Goal: Information Seeking & Learning: Compare options

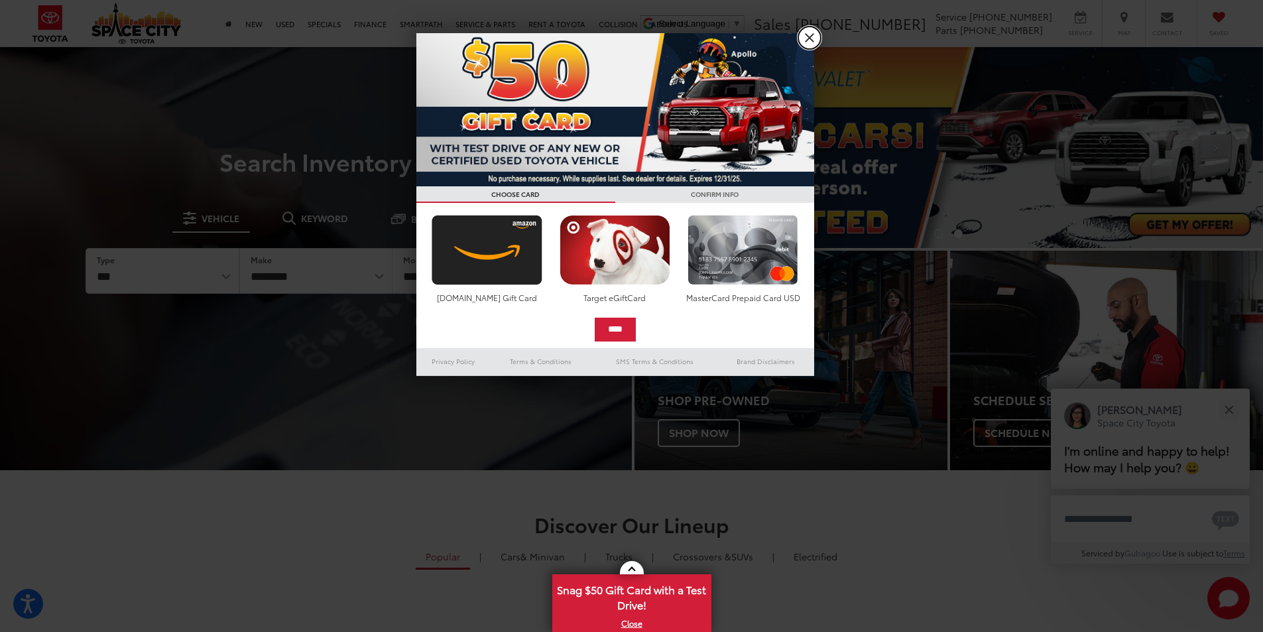
click at [805, 32] on link "X" at bounding box center [809, 38] width 23 height 23
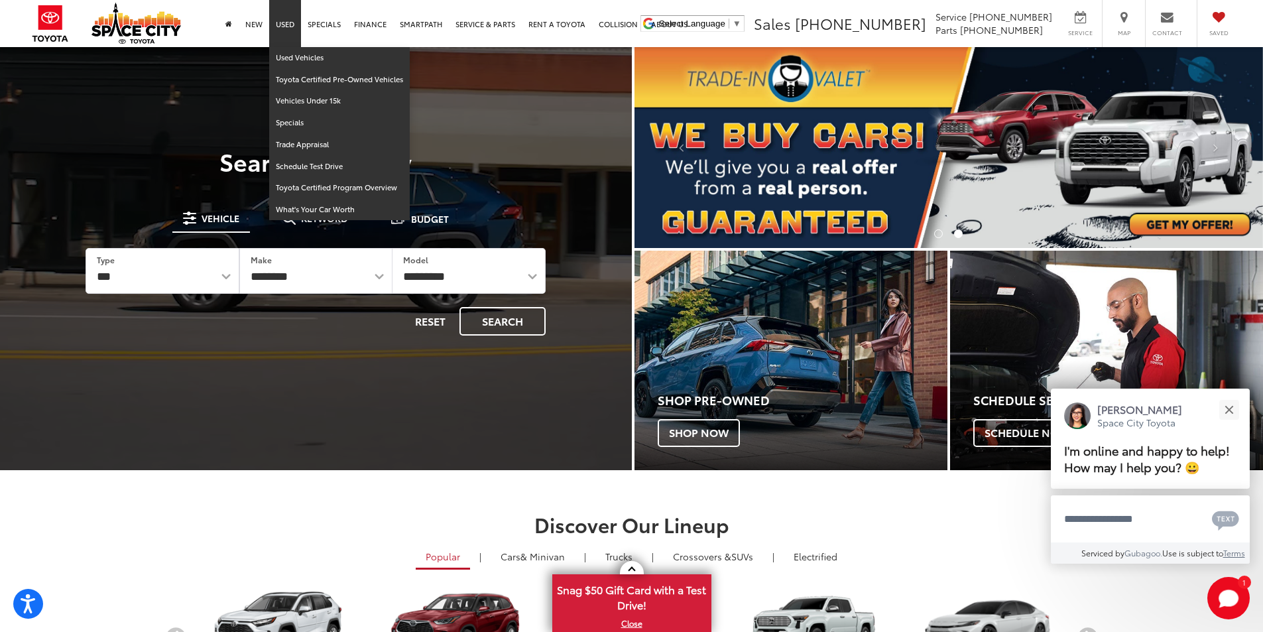
click at [292, 19] on link "Used" at bounding box center [285, 23] width 32 height 47
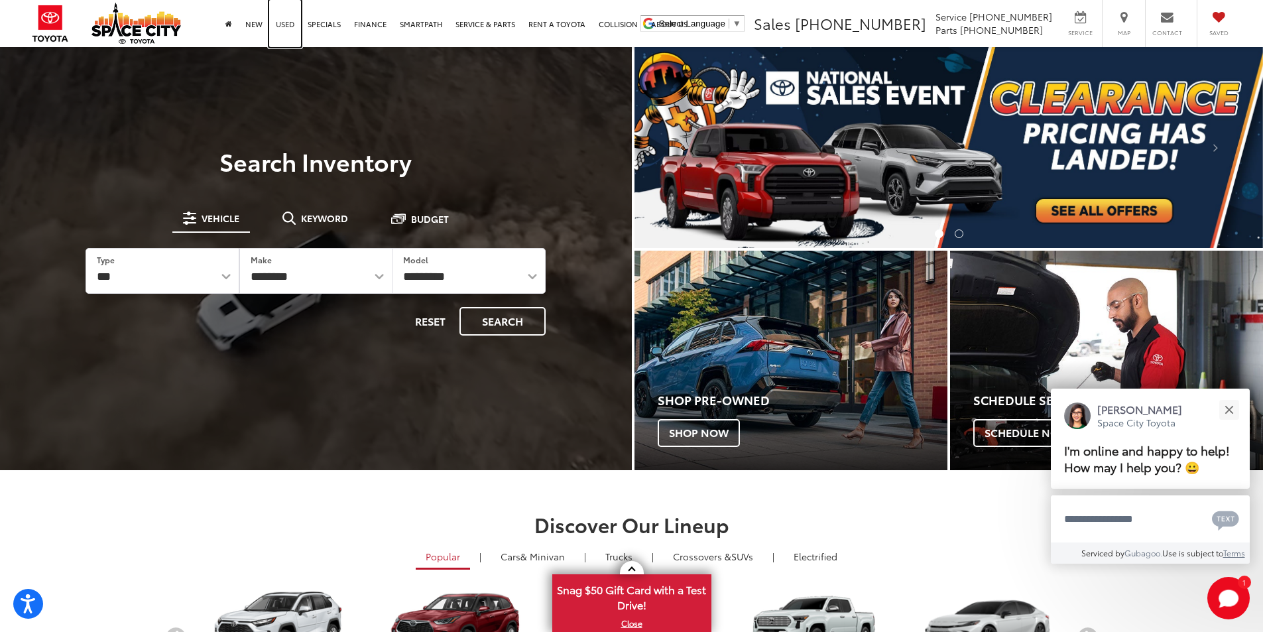
click at [293, 23] on link "Used" at bounding box center [285, 23] width 32 height 47
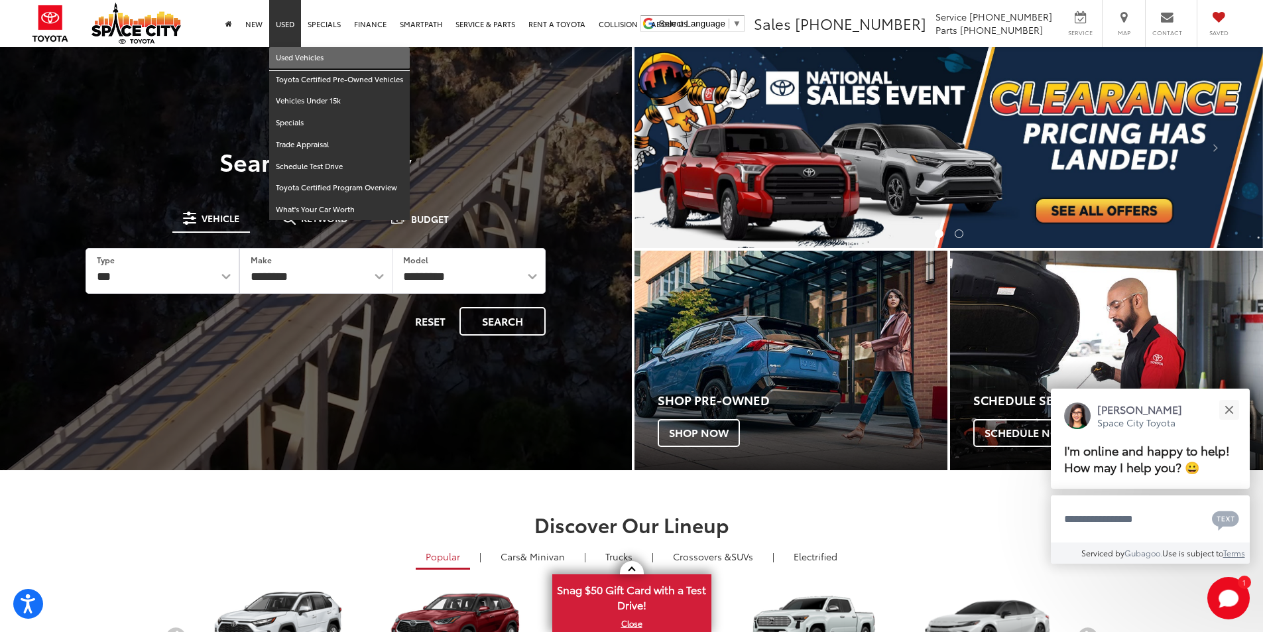
click at [291, 53] on link "Used Vehicles" at bounding box center [339, 58] width 141 height 22
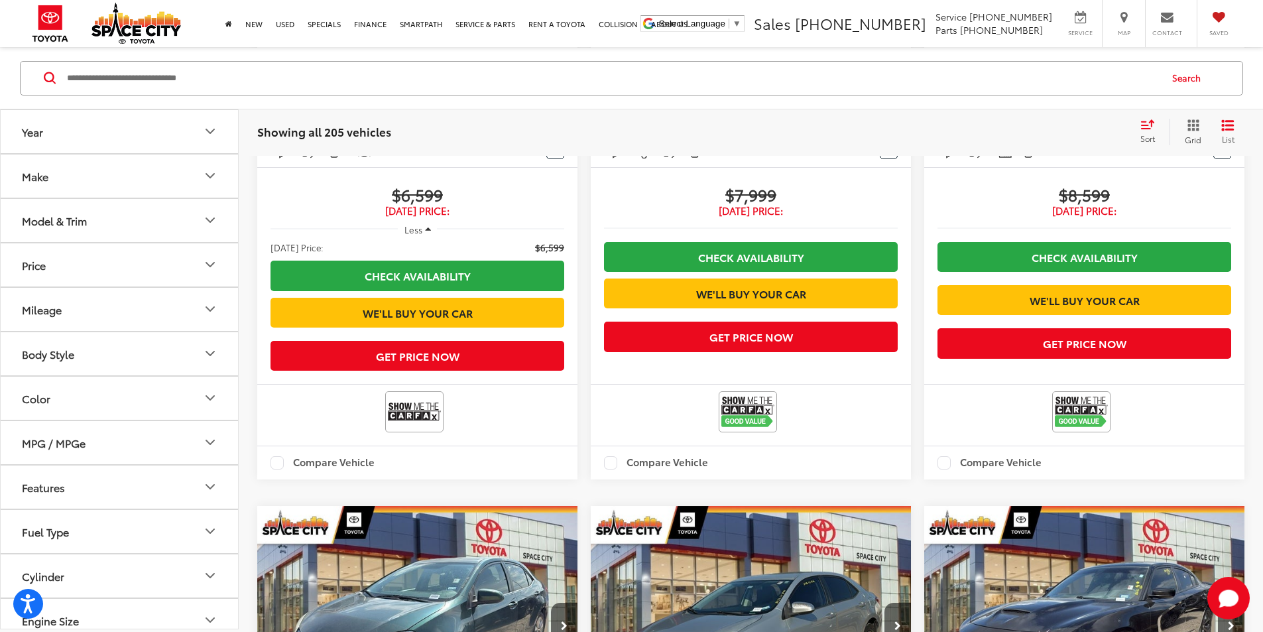
scroll to position [2122, 0]
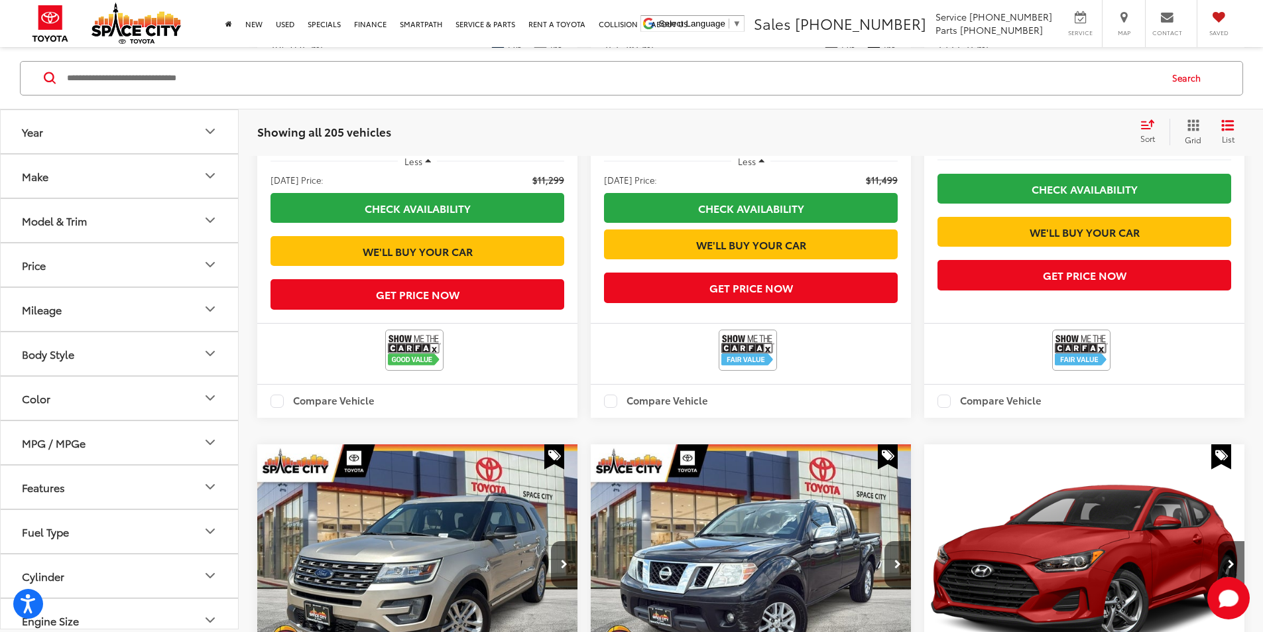
scroll to position [2182, 0]
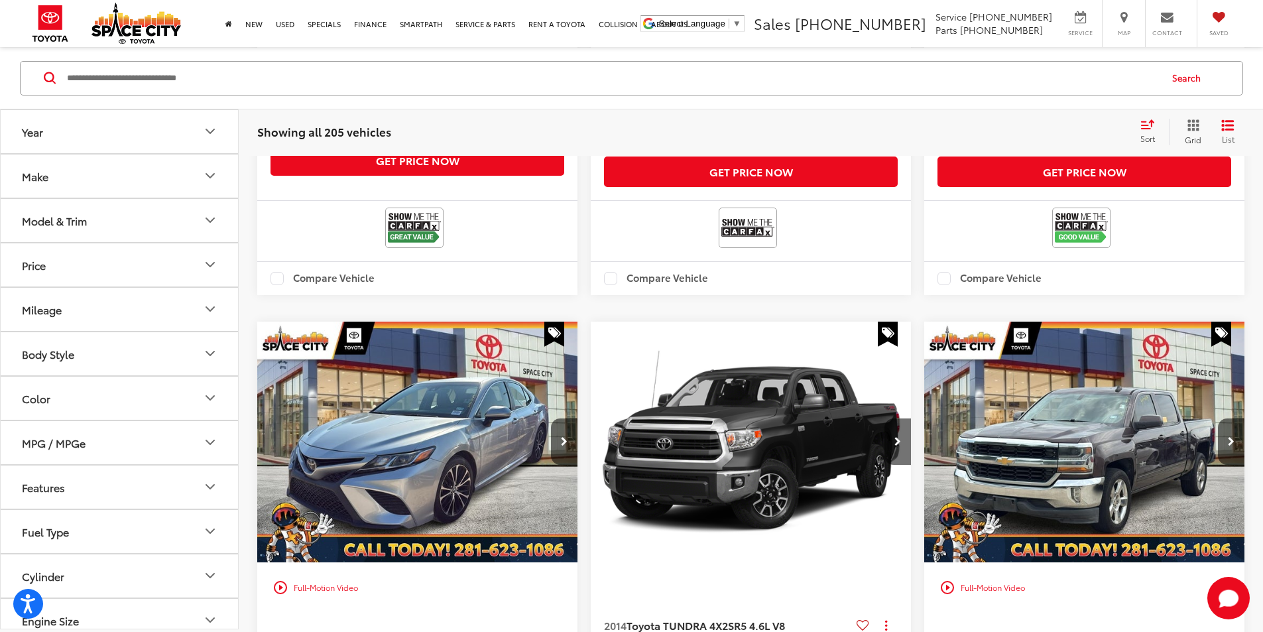
scroll to position [2315, 0]
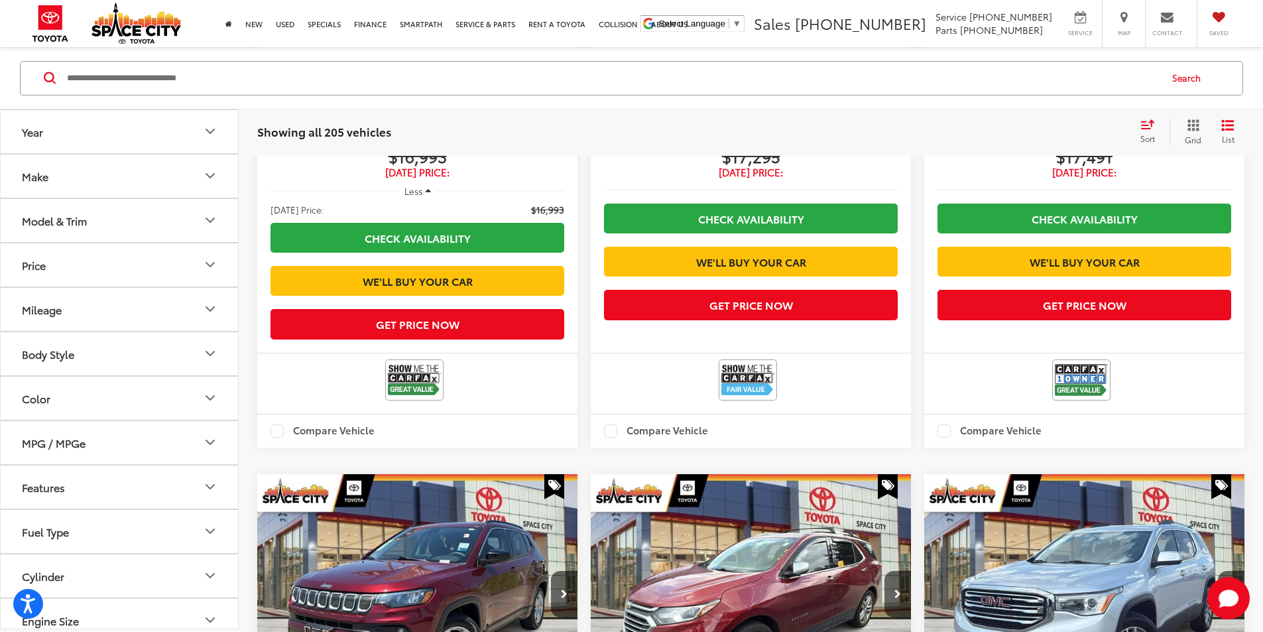
scroll to position [2248, 0]
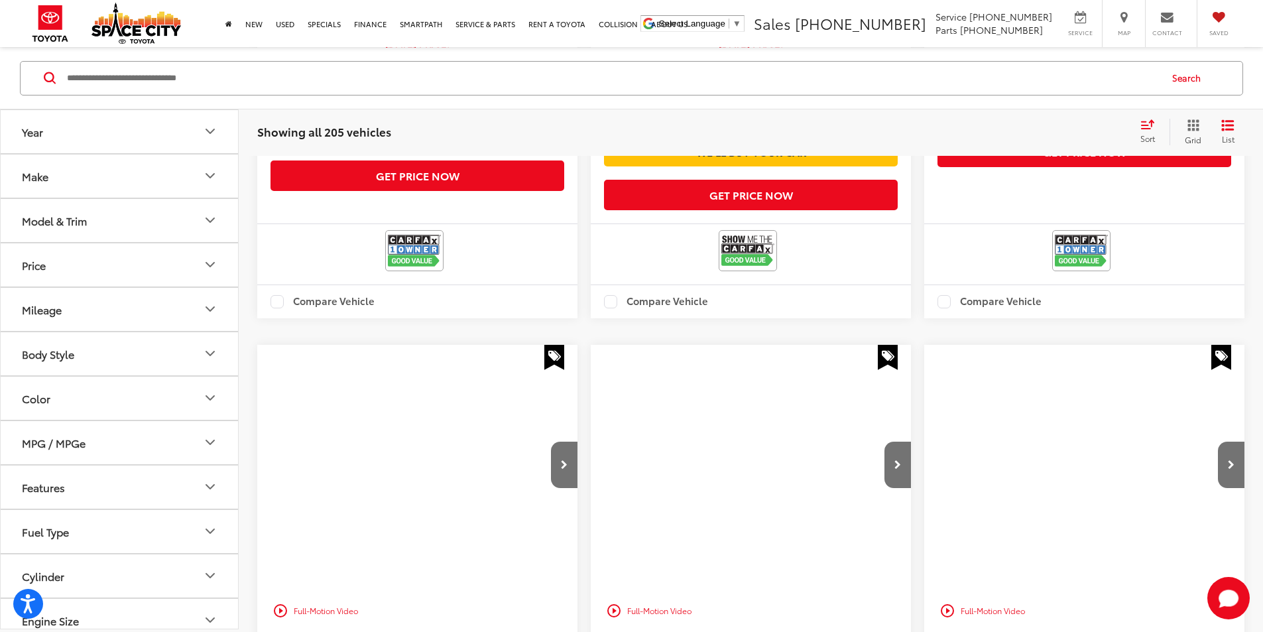
scroll to position [2381, 0]
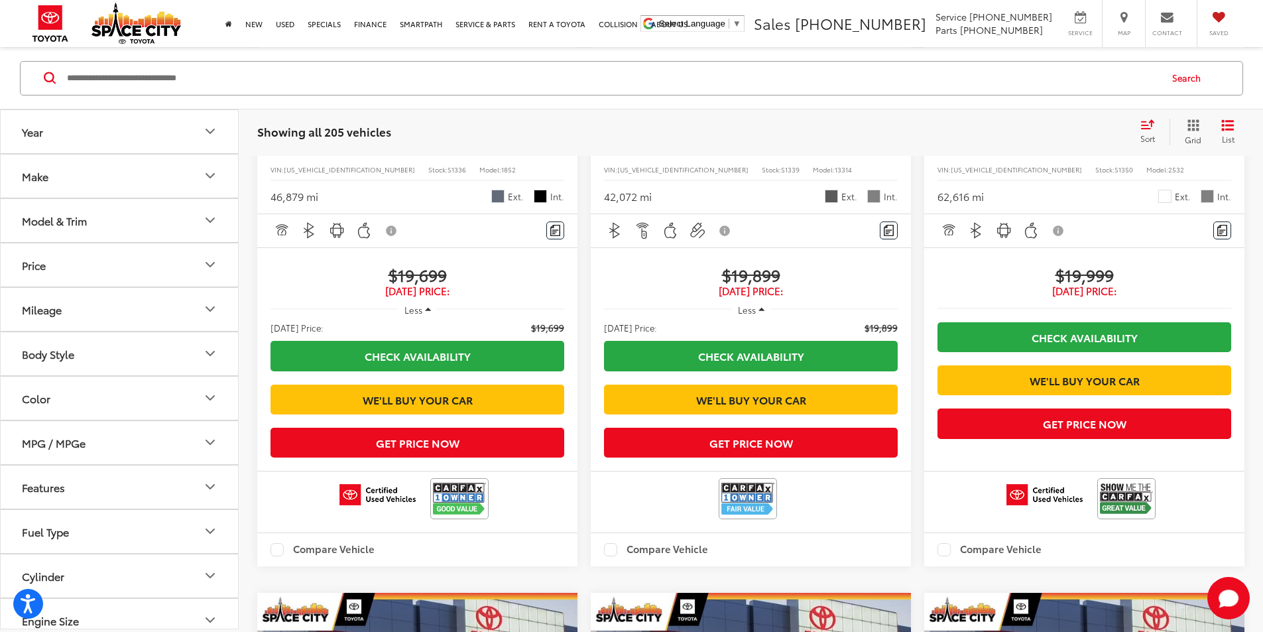
scroll to position [2315, 0]
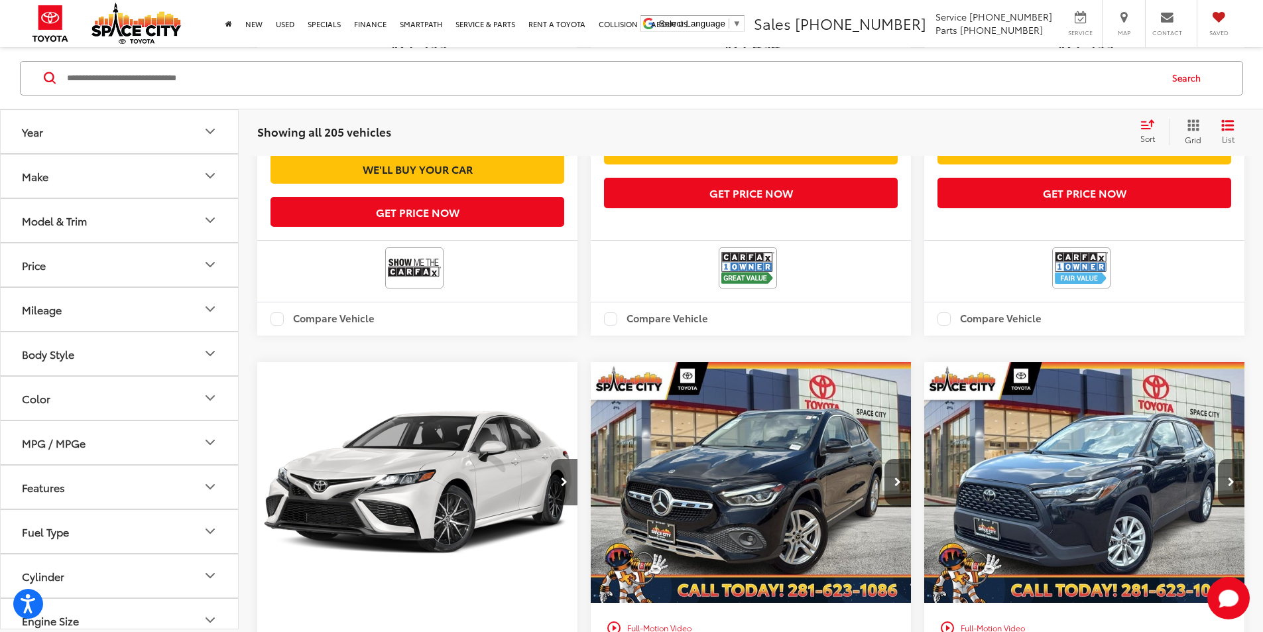
scroll to position [2315, 0]
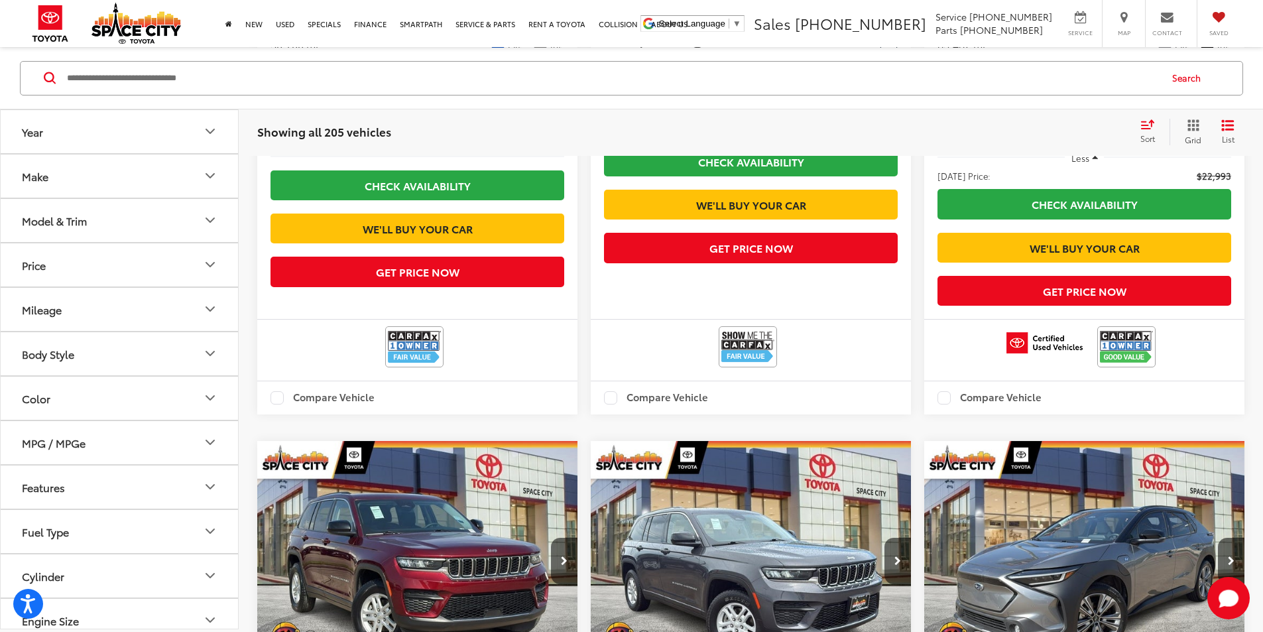
scroll to position [2381, 0]
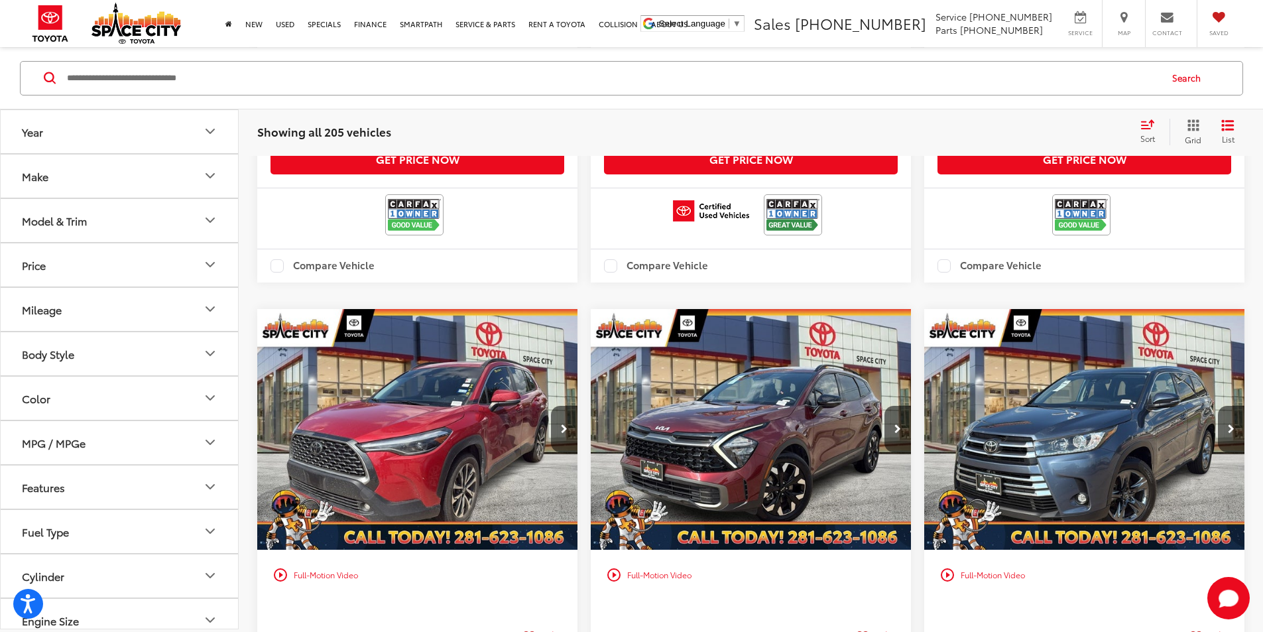
scroll to position [2315, 0]
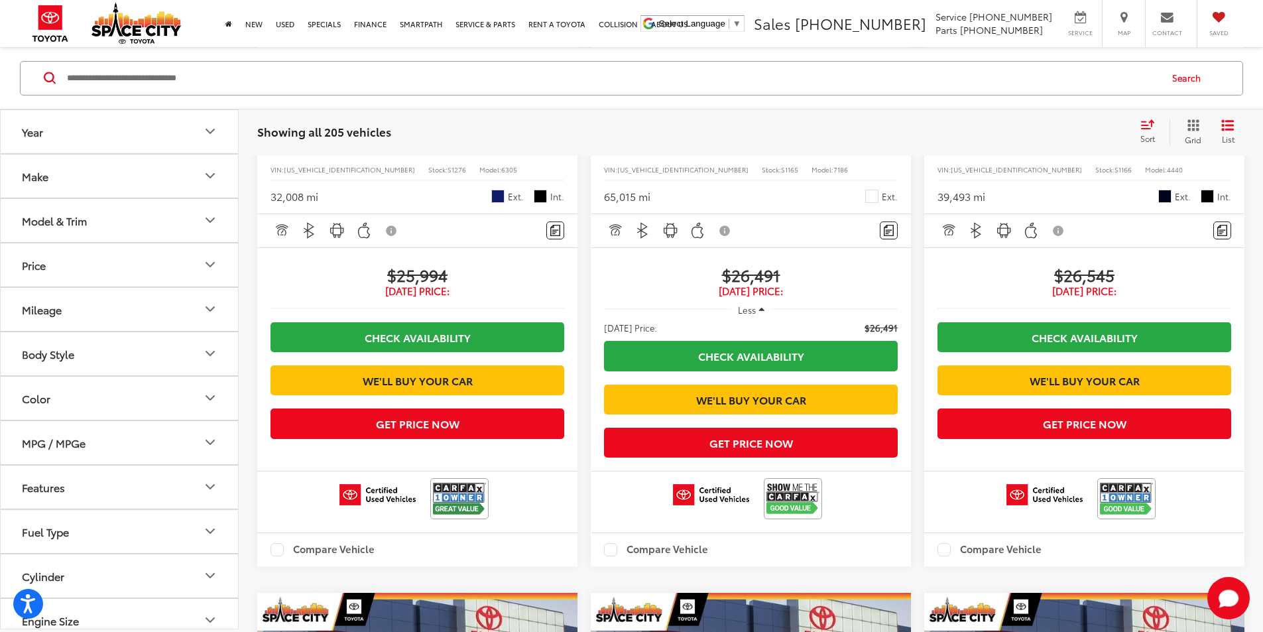
scroll to position [2381, 0]
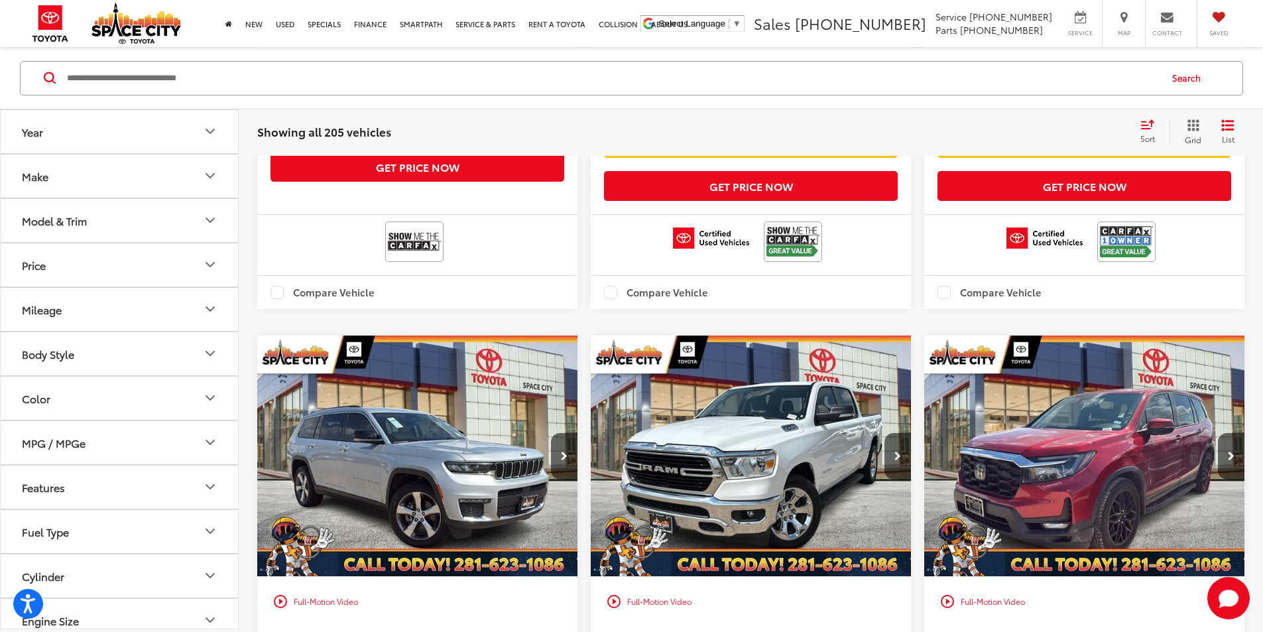
scroll to position [723, 0]
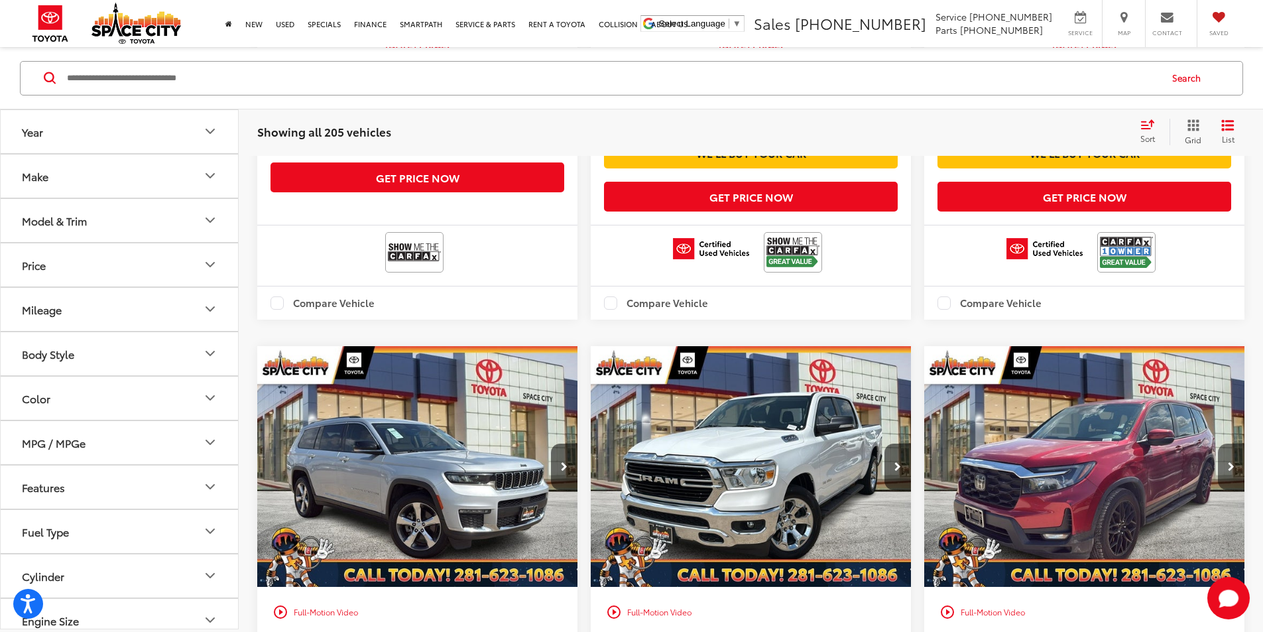
click at [1228, 462] on icon "Next image" at bounding box center [1231, 466] width 7 height 9
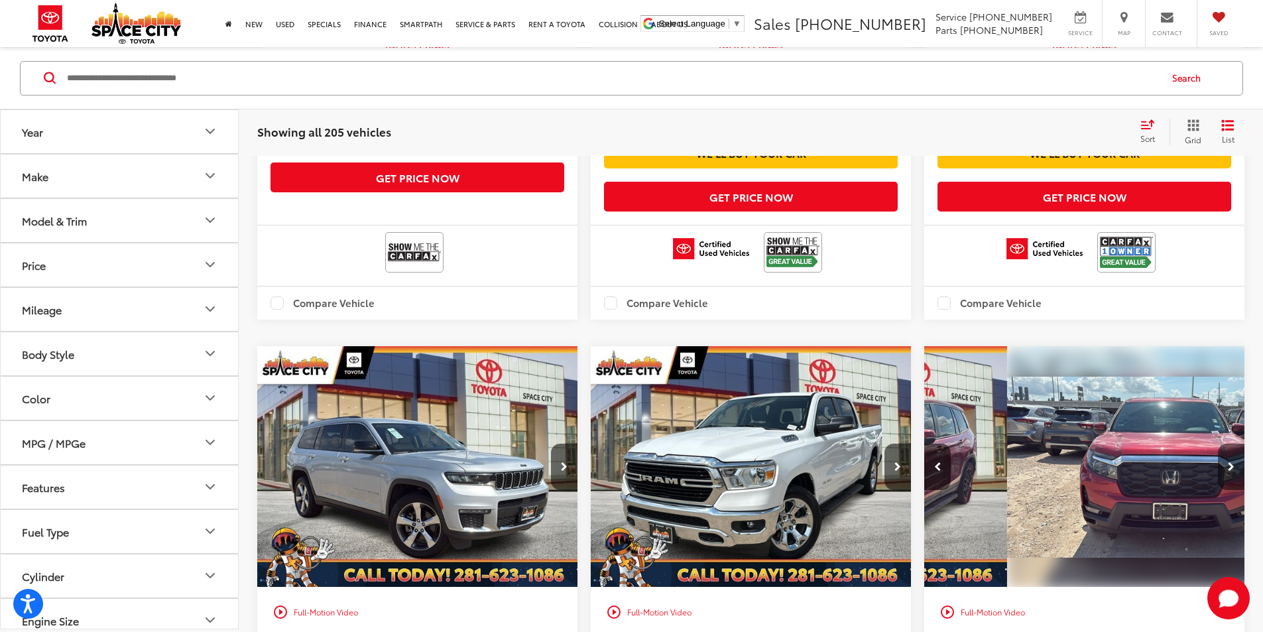
click at [1228, 462] on icon "Next image" at bounding box center [1231, 466] width 7 height 9
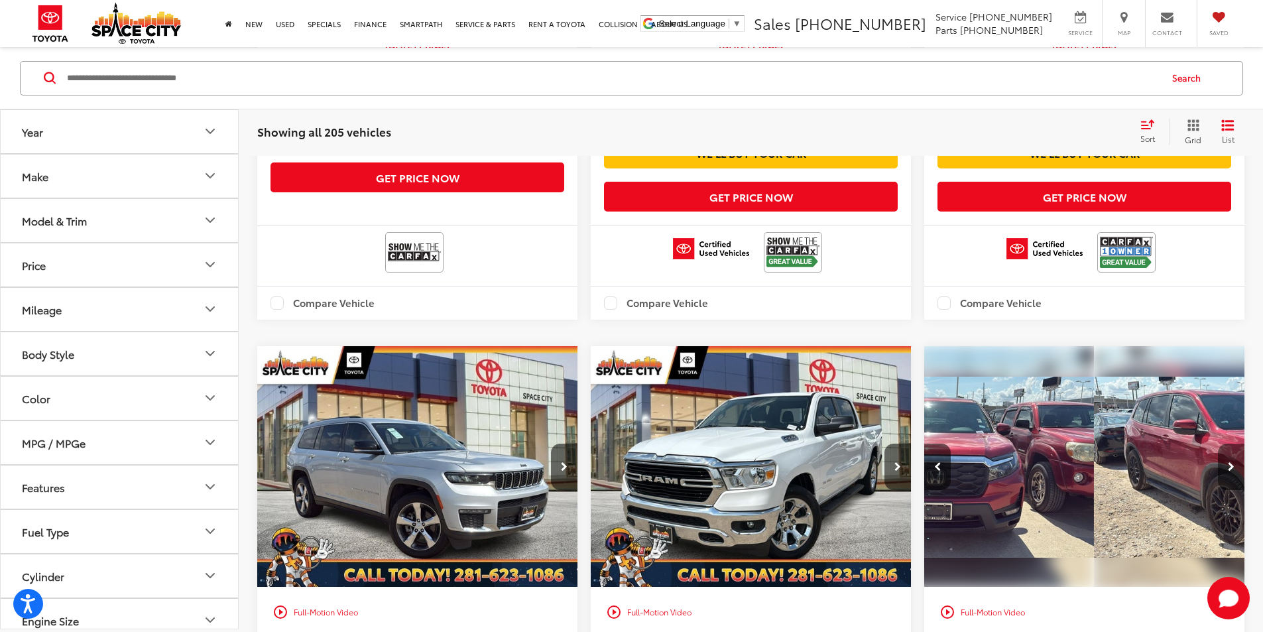
scroll to position [0, 478]
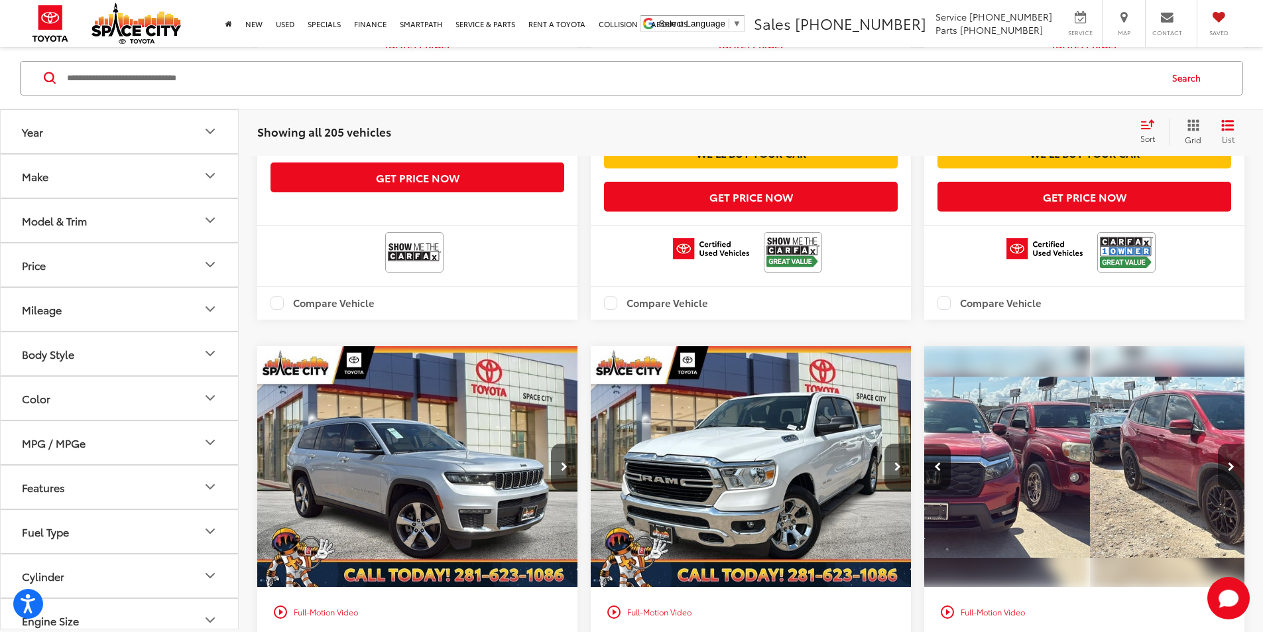
click at [1228, 462] on icon "Next image" at bounding box center [1231, 466] width 7 height 9
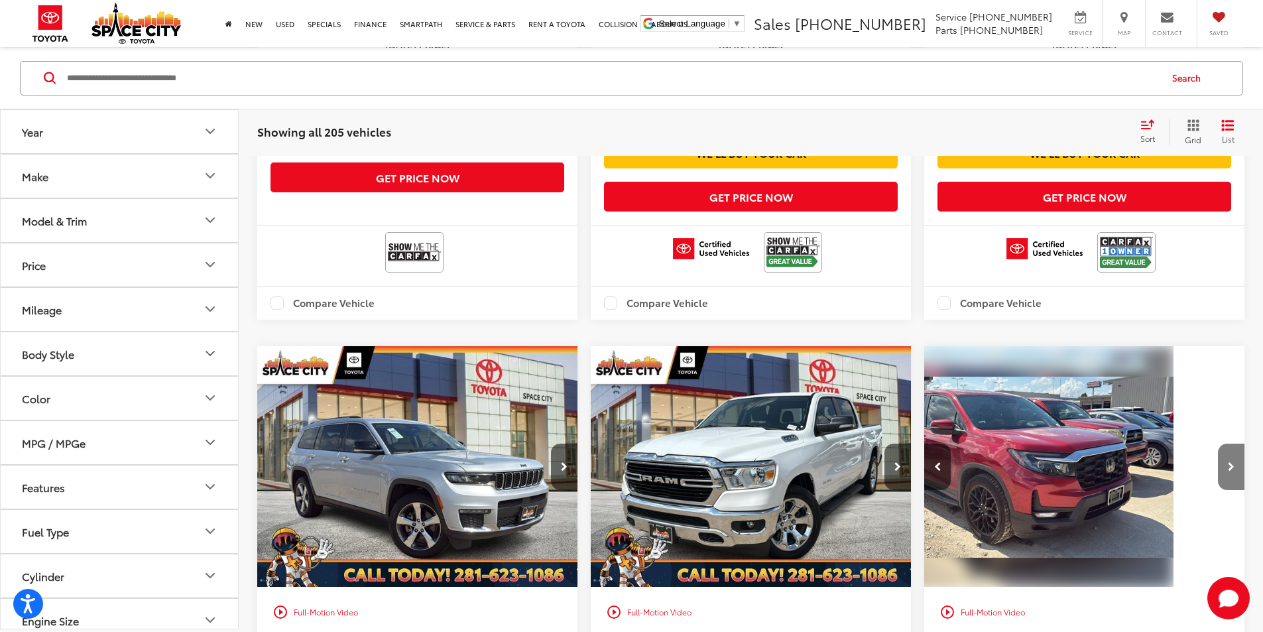
click at [1228, 462] on icon "Next image" at bounding box center [1231, 466] width 7 height 9
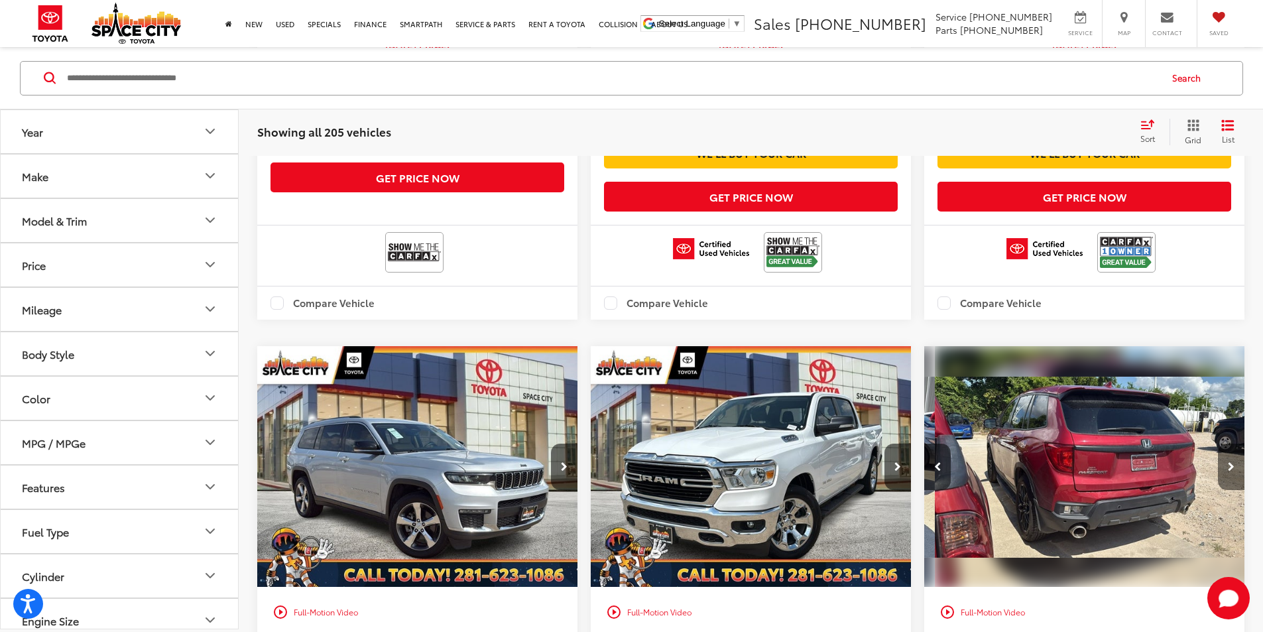
click at [1228, 462] on icon "Next image" at bounding box center [1231, 466] width 7 height 9
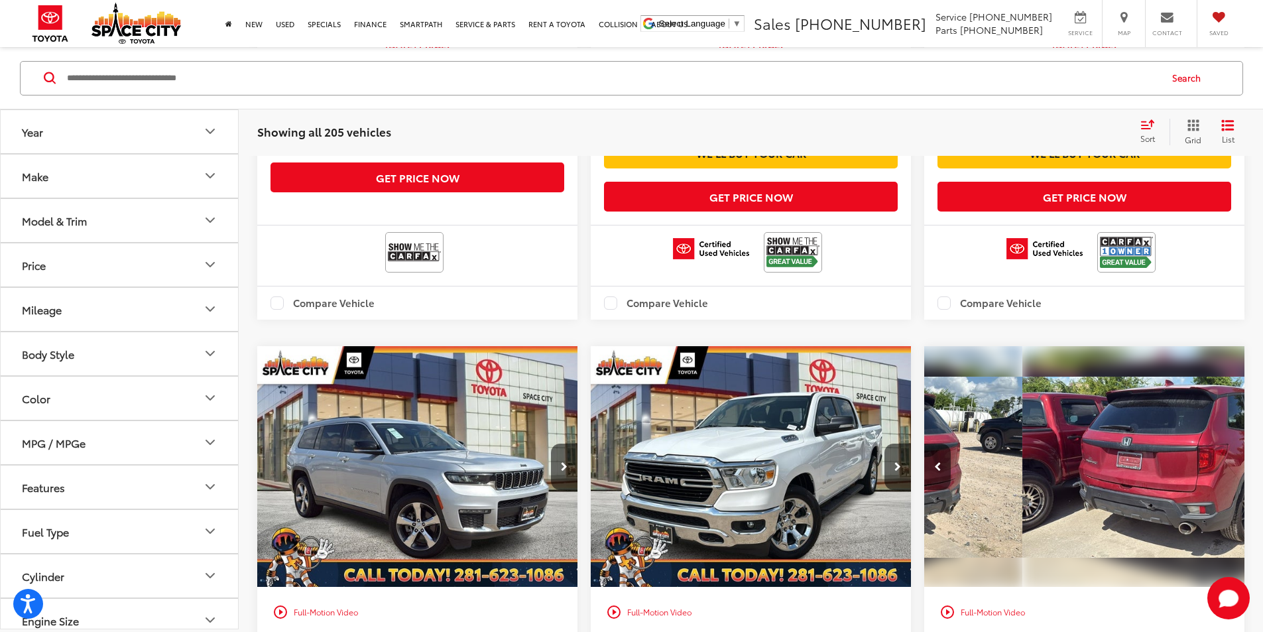
scroll to position [0, 1194]
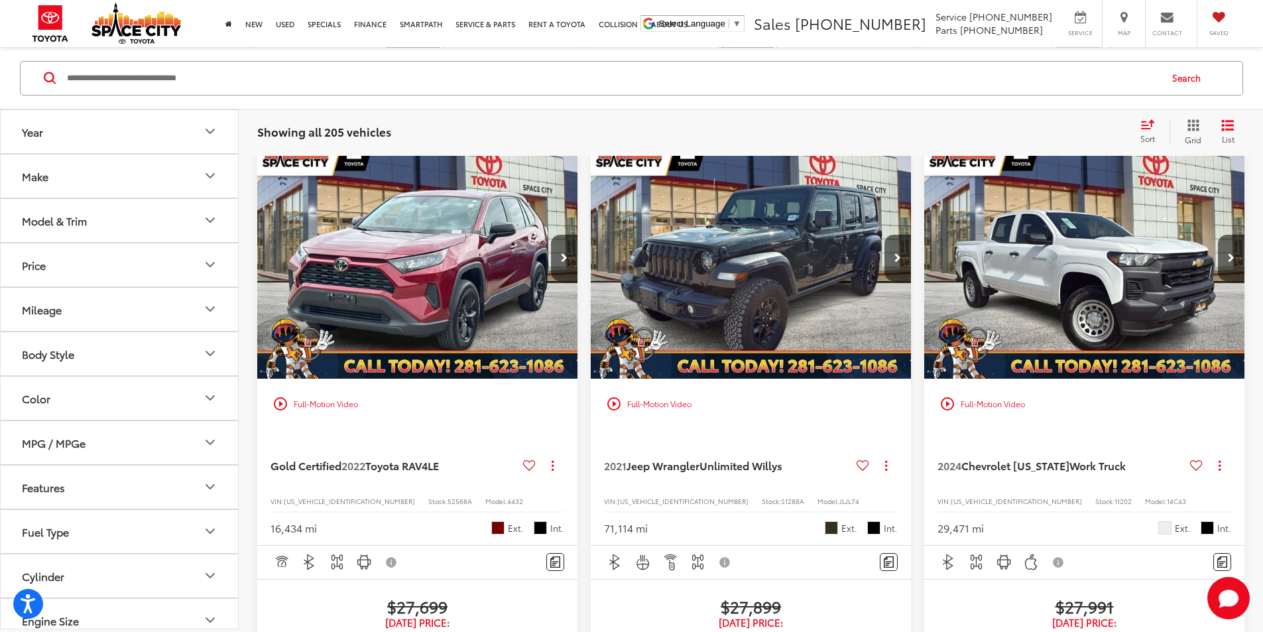
scroll to position [2116, 0]
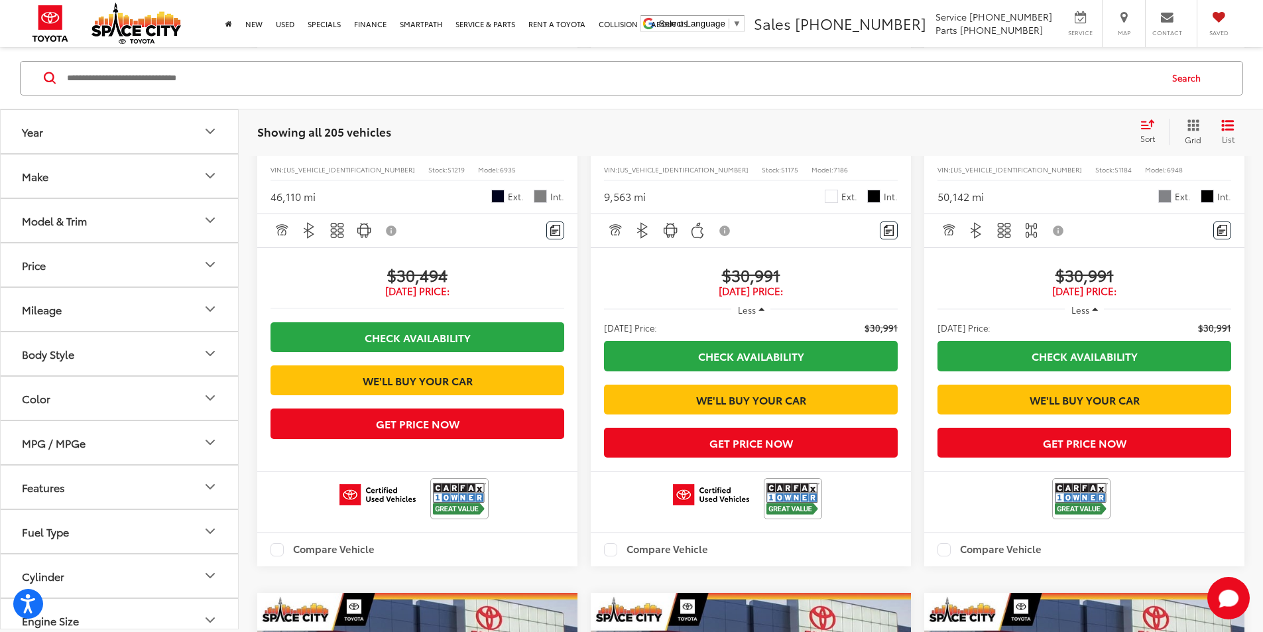
scroll to position [2248, 0]
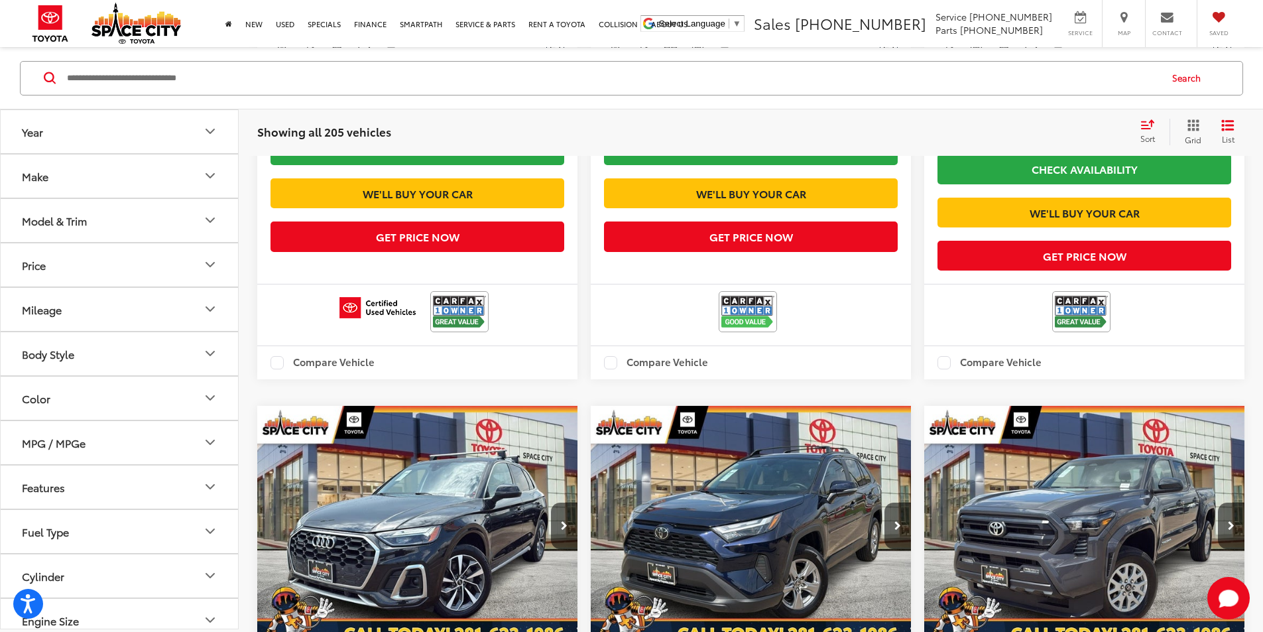
scroll to position [2248, 0]
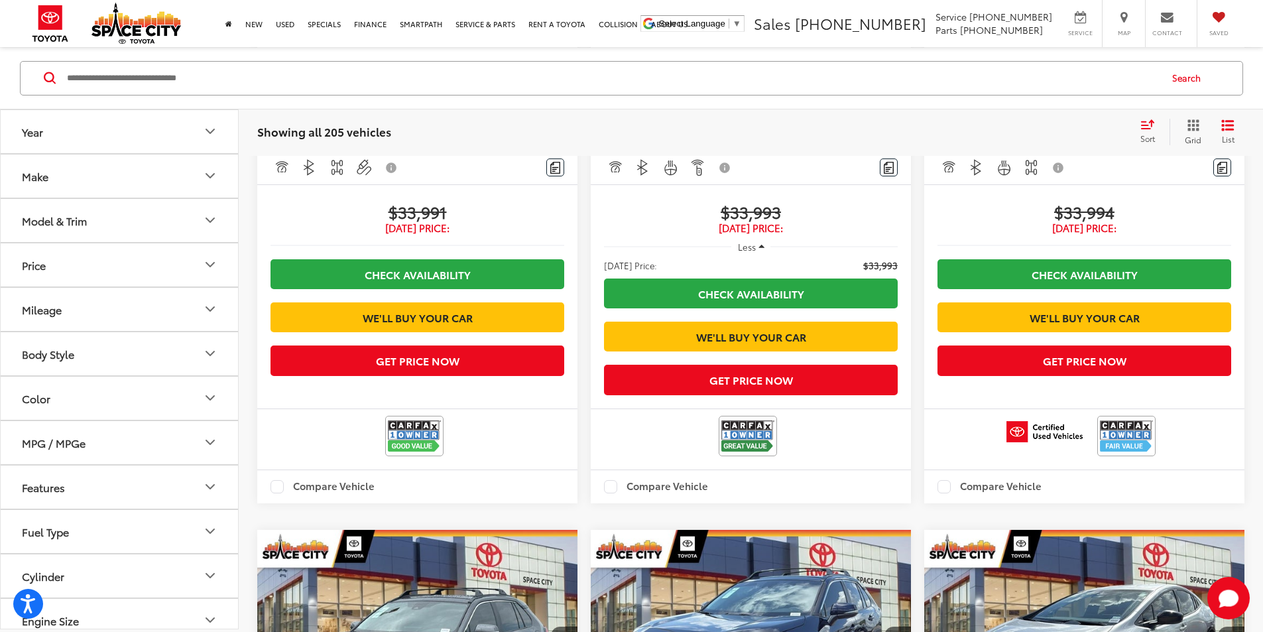
scroll to position [1525, 0]
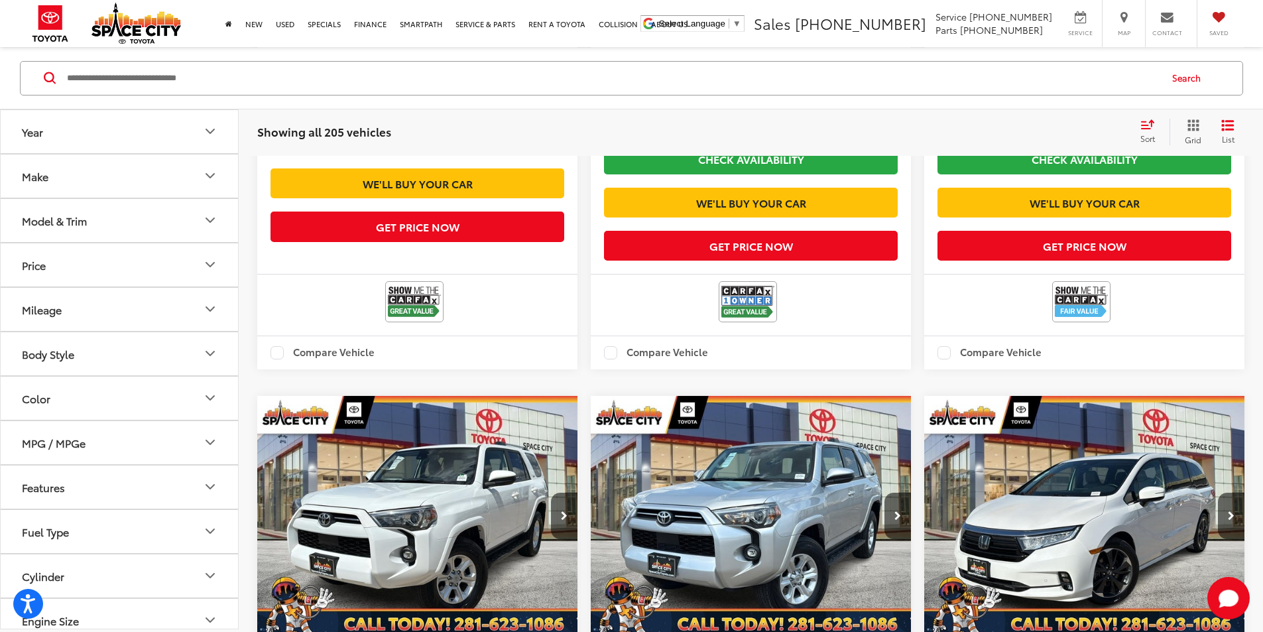
scroll to position [2381, 0]
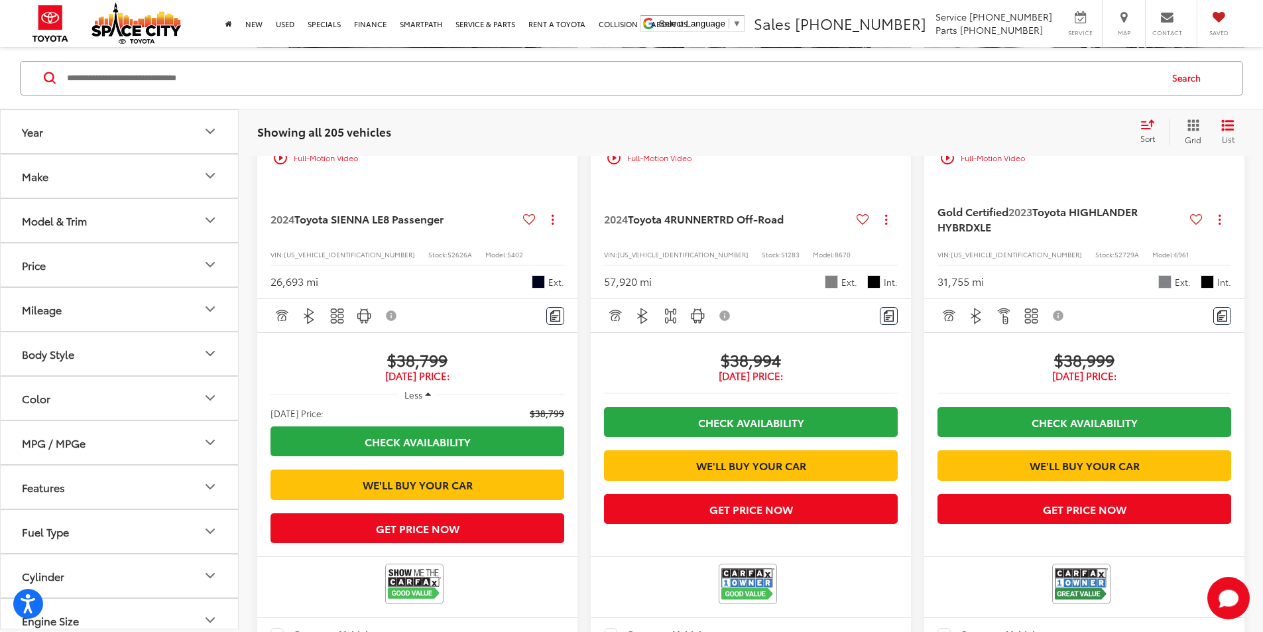
scroll to position [127, 0]
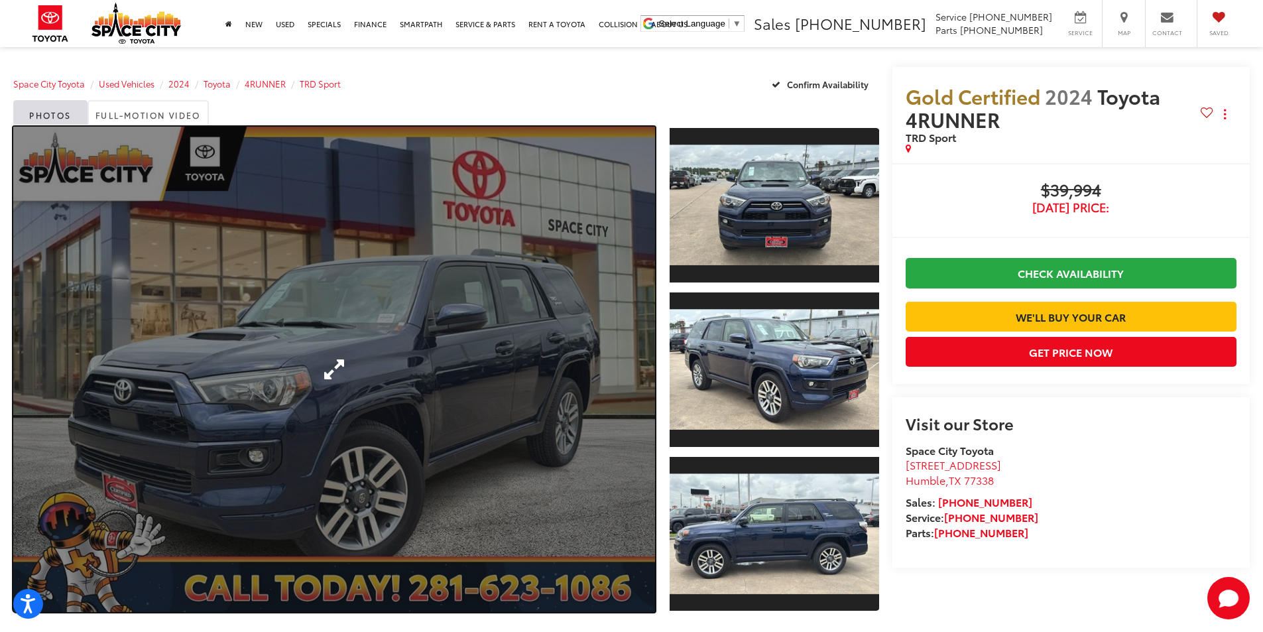
click at [333, 344] on link "Expand Photo 0" at bounding box center [334, 369] width 642 height 485
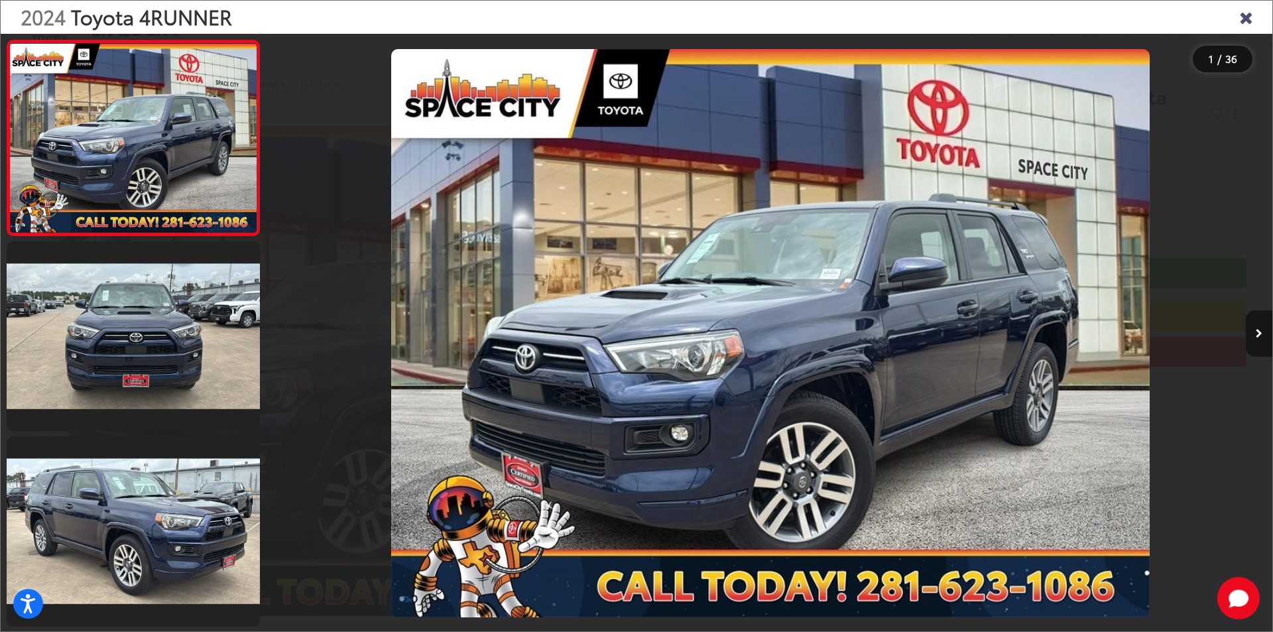
click at [1258, 329] on icon "Next image" at bounding box center [1259, 333] width 7 height 9
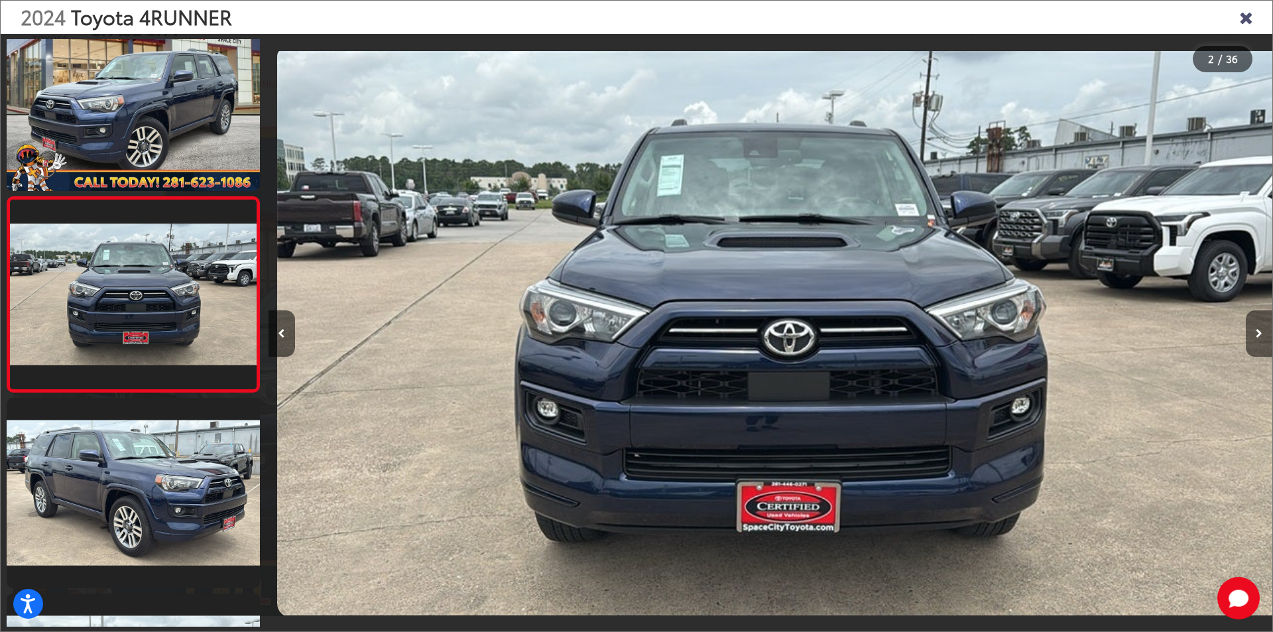
scroll to position [0, 1004]
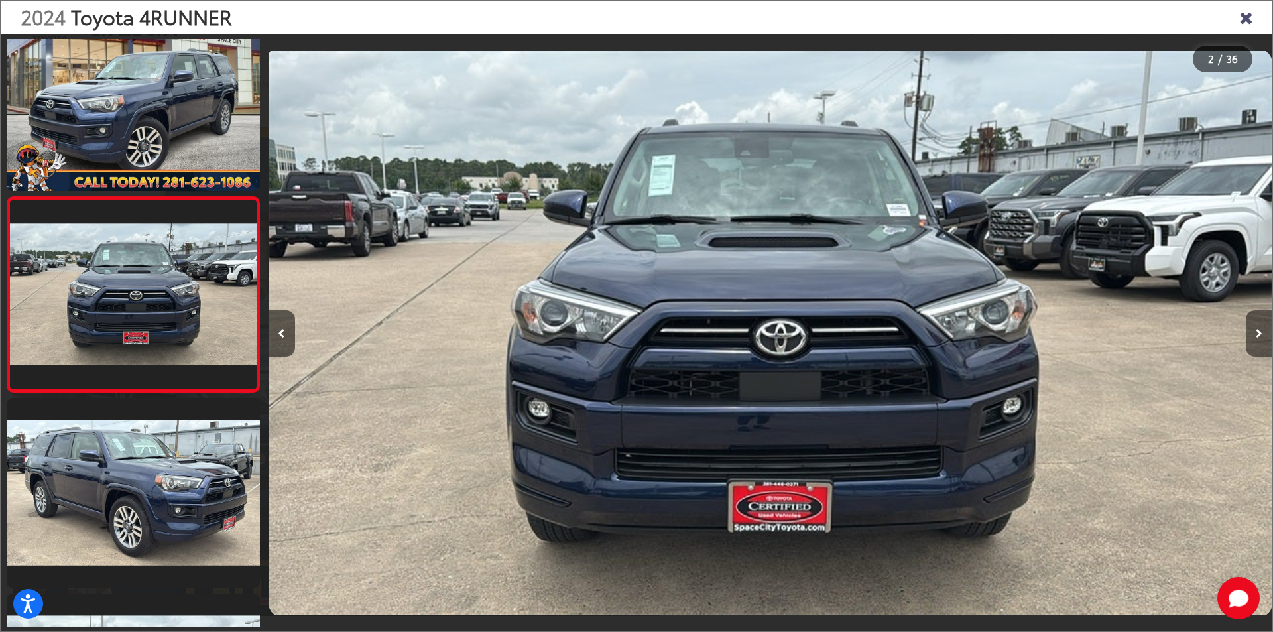
click at [1258, 329] on icon "Next image" at bounding box center [1259, 333] width 7 height 9
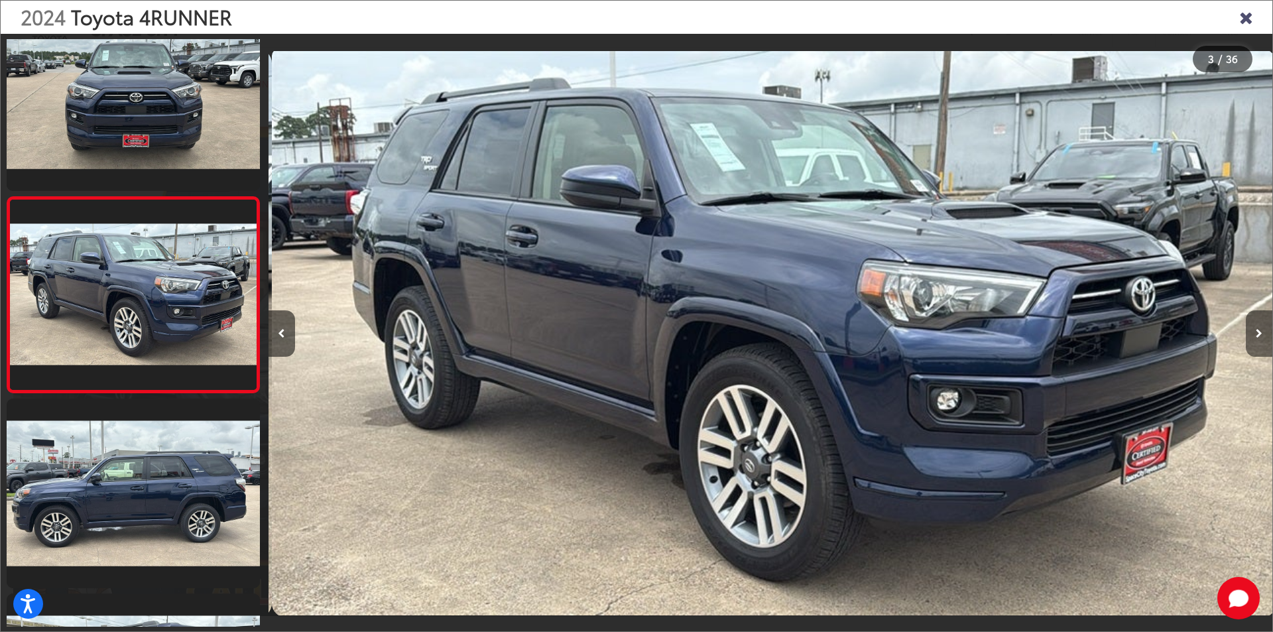
scroll to position [0, 2008]
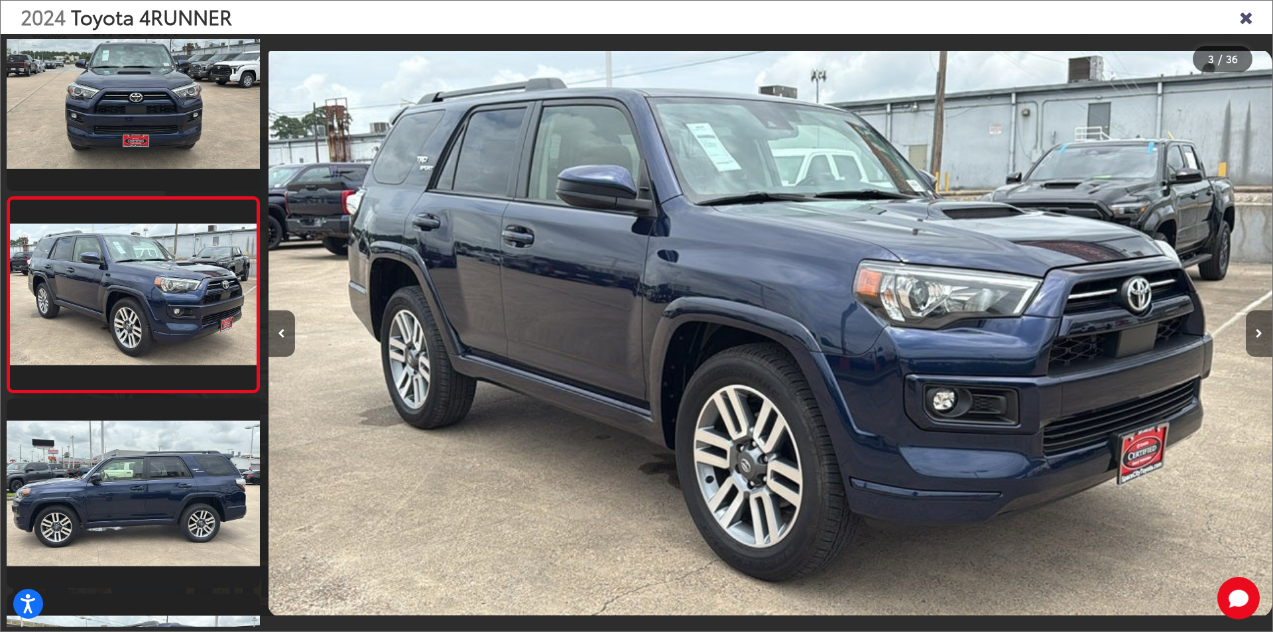
click at [1258, 329] on icon "Next image" at bounding box center [1259, 333] width 7 height 9
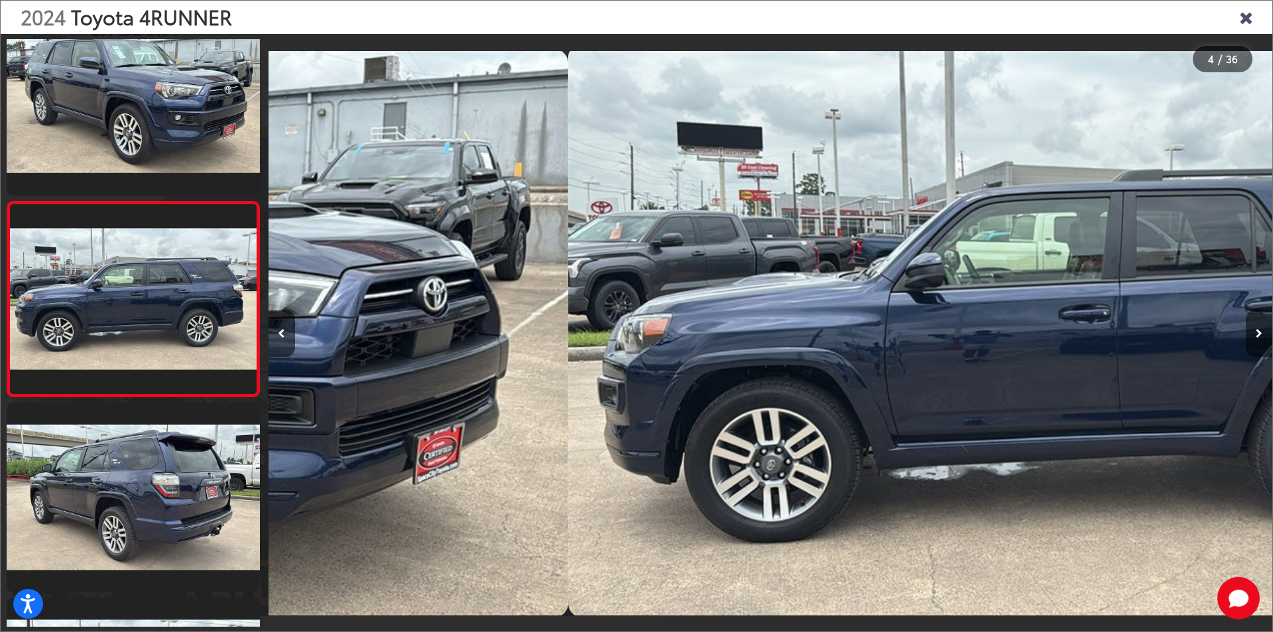
scroll to position [429, 0]
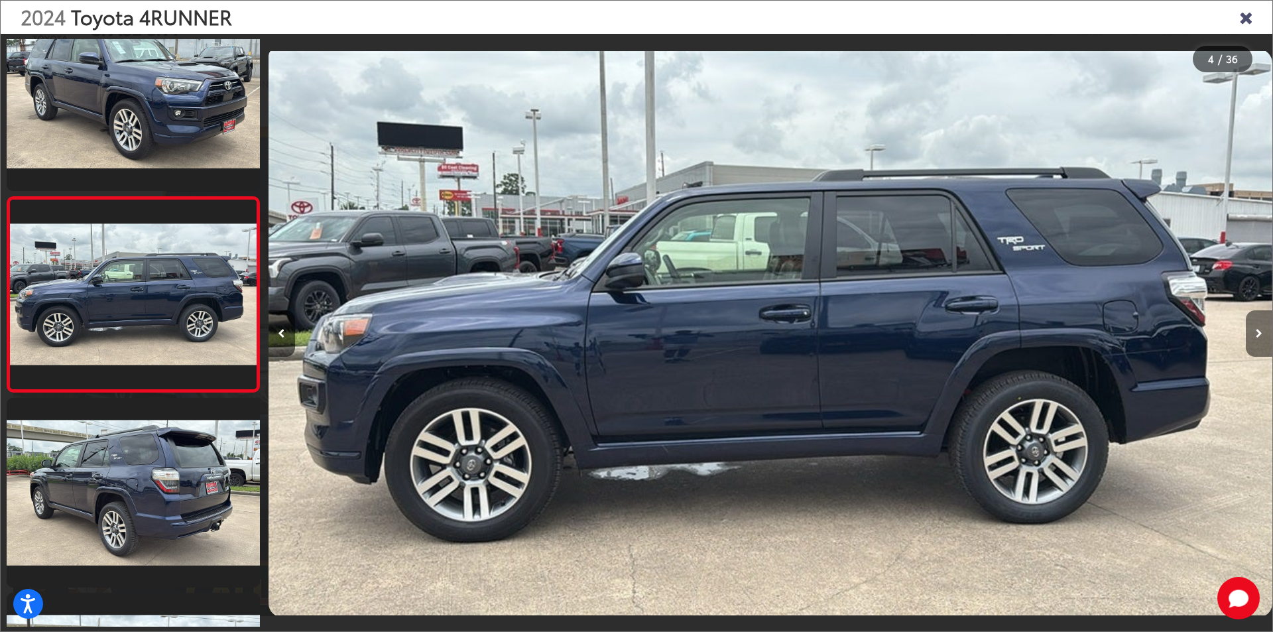
click at [1258, 329] on icon "Next image" at bounding box center [1259, 333] width 7 height 9
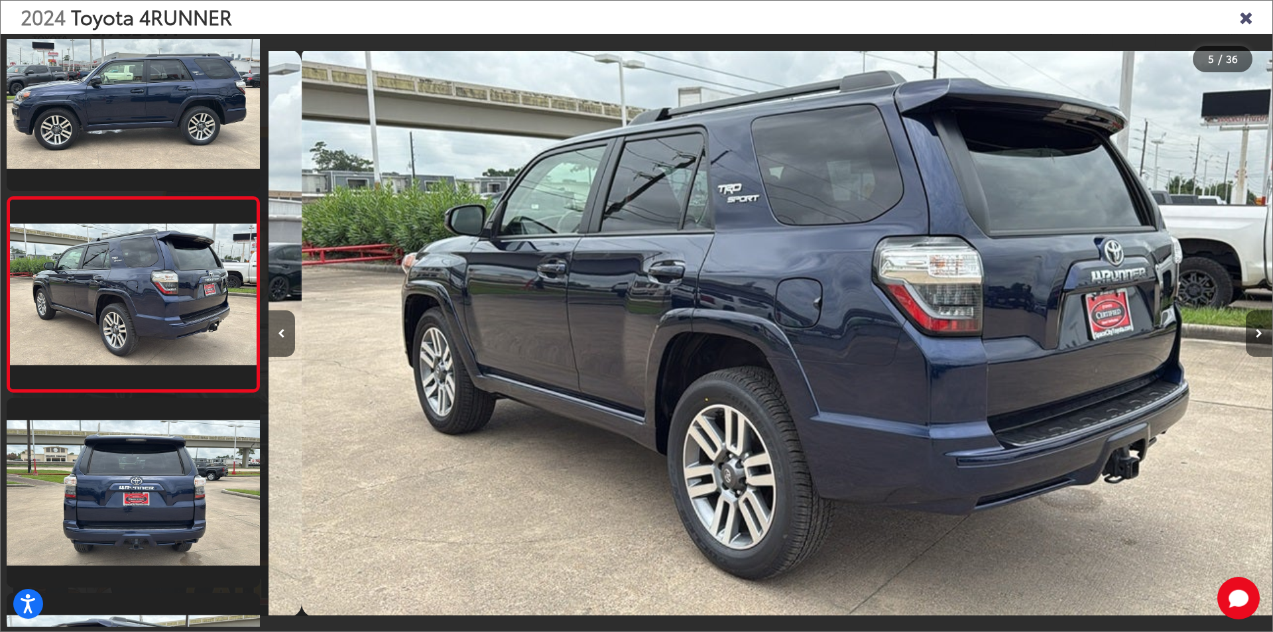
scroll to position [0, 4017]
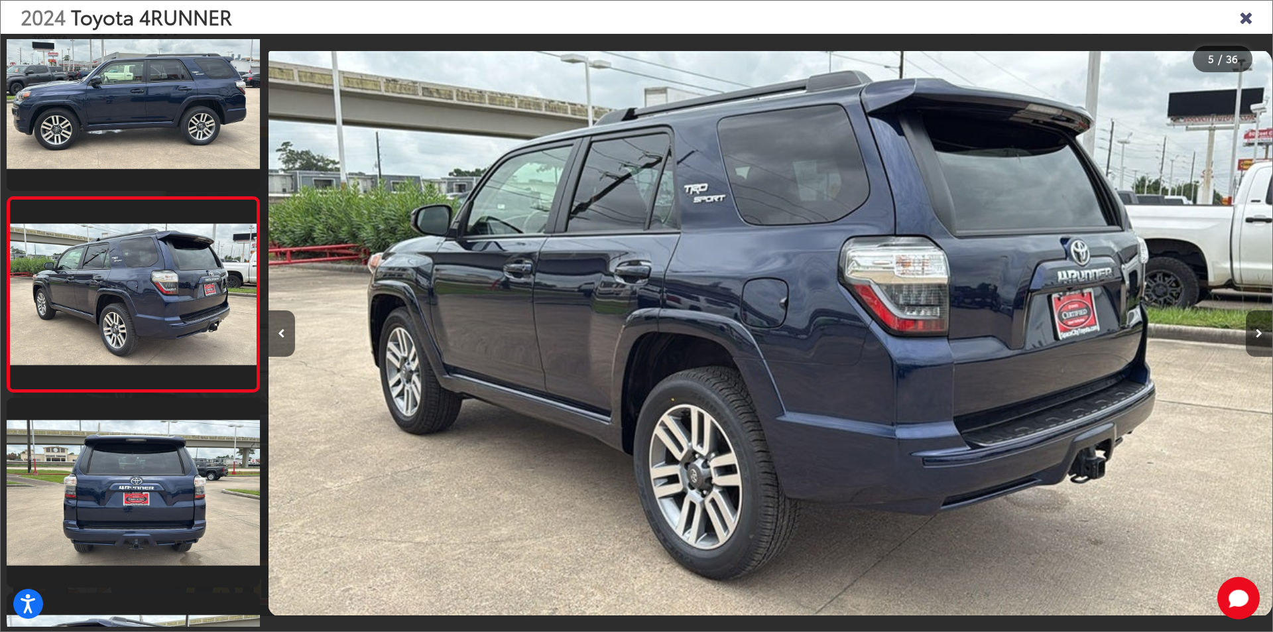
click at [1258, 329] on icon "Next image" at bounding box center [1259, 333] width 7 height 9
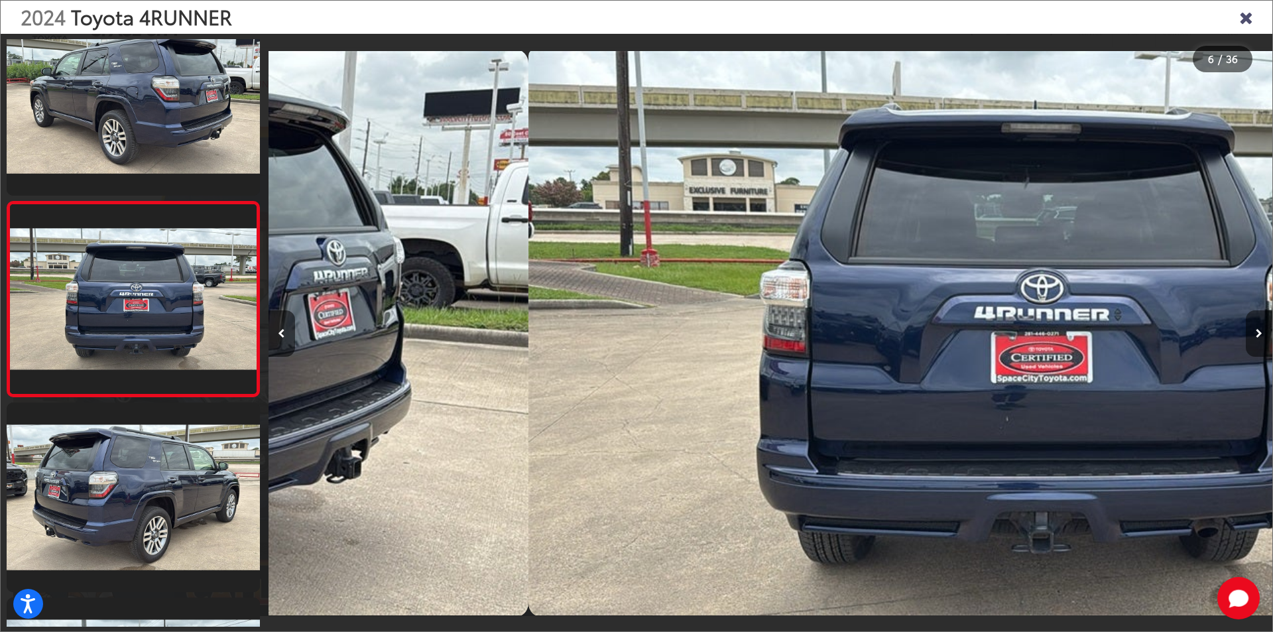
scroll to position [819, 0]
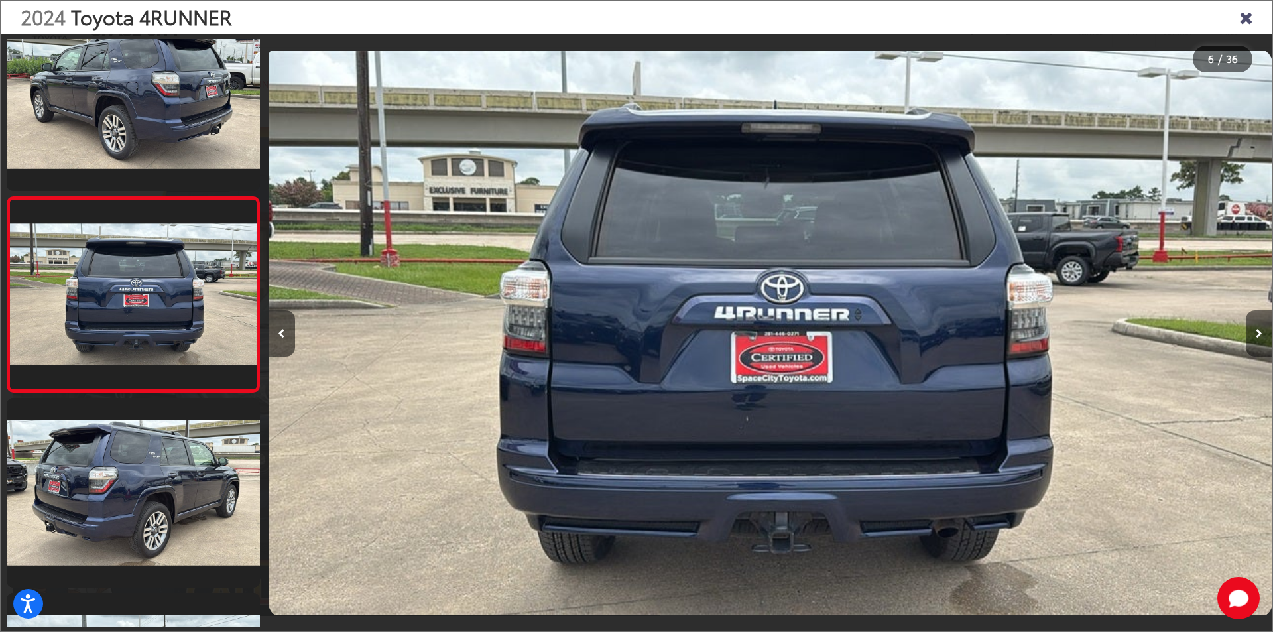
click at [1258, 329] on icon "Next image" at bounding box center [1259, 333] width 7 height 9
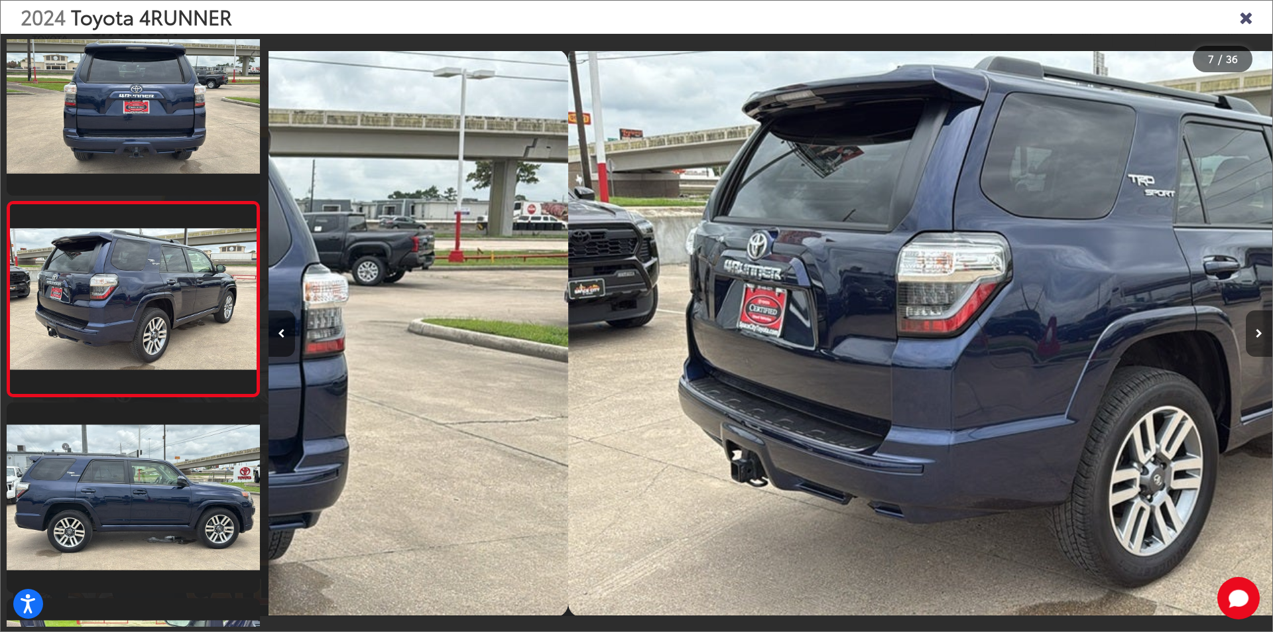
scroll to position [1014, 0]
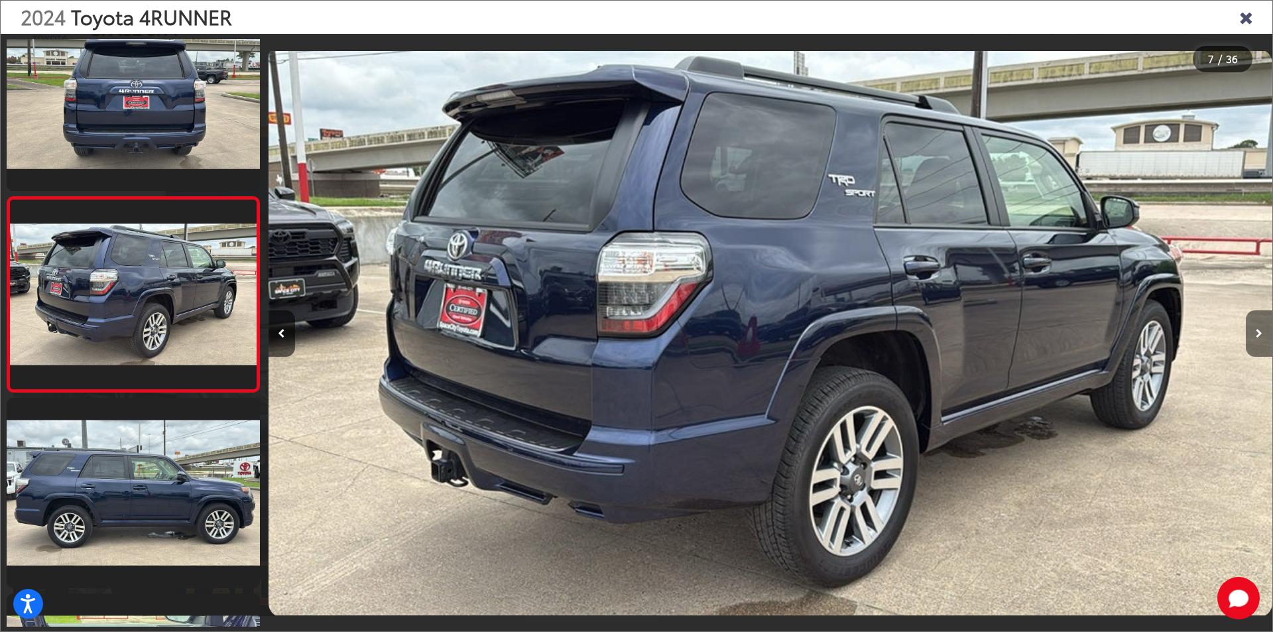
click at [1258, 329] on icon "Next image" at bounding box center [1259, 333] width 7 height 9
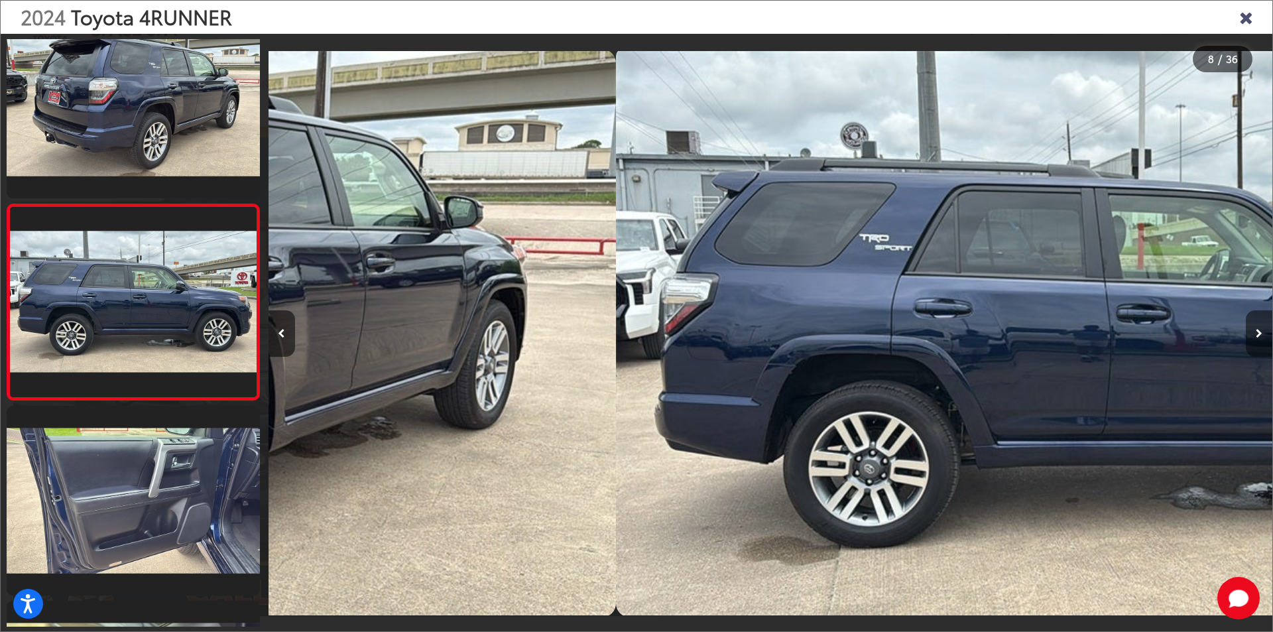
scroll to position [1209, 0]
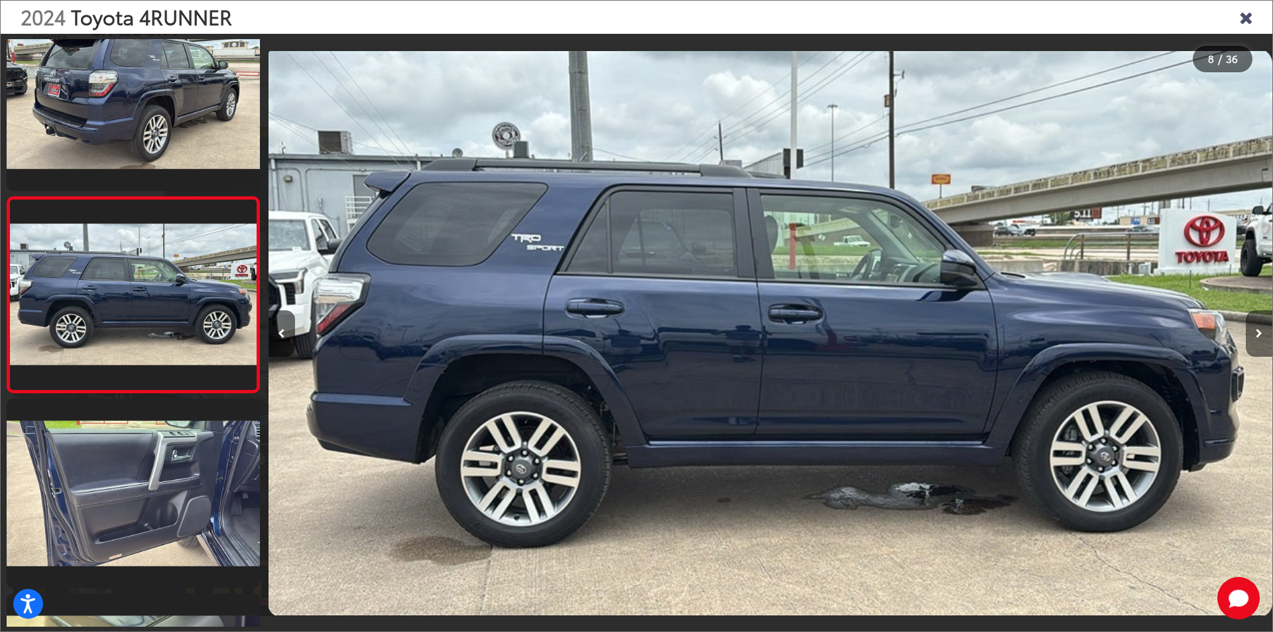
click at [1258, 329] on icon "Next image" at bounding box center [1259, 333] width 7 height 9
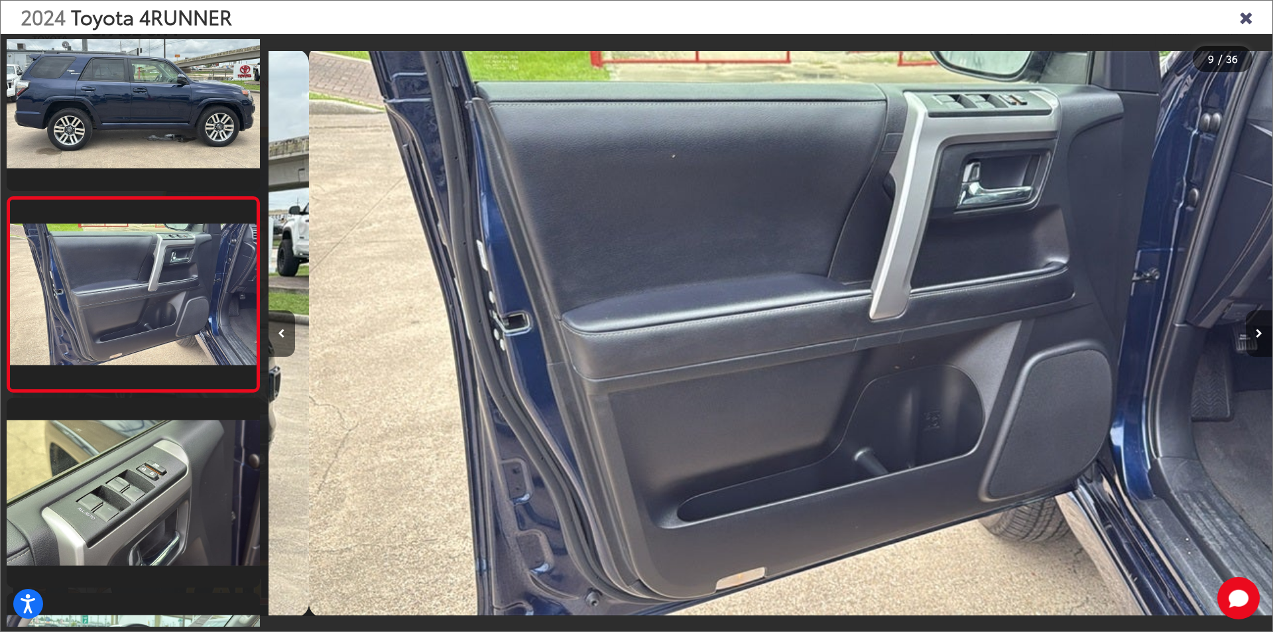
scroll to position [0, 8033]
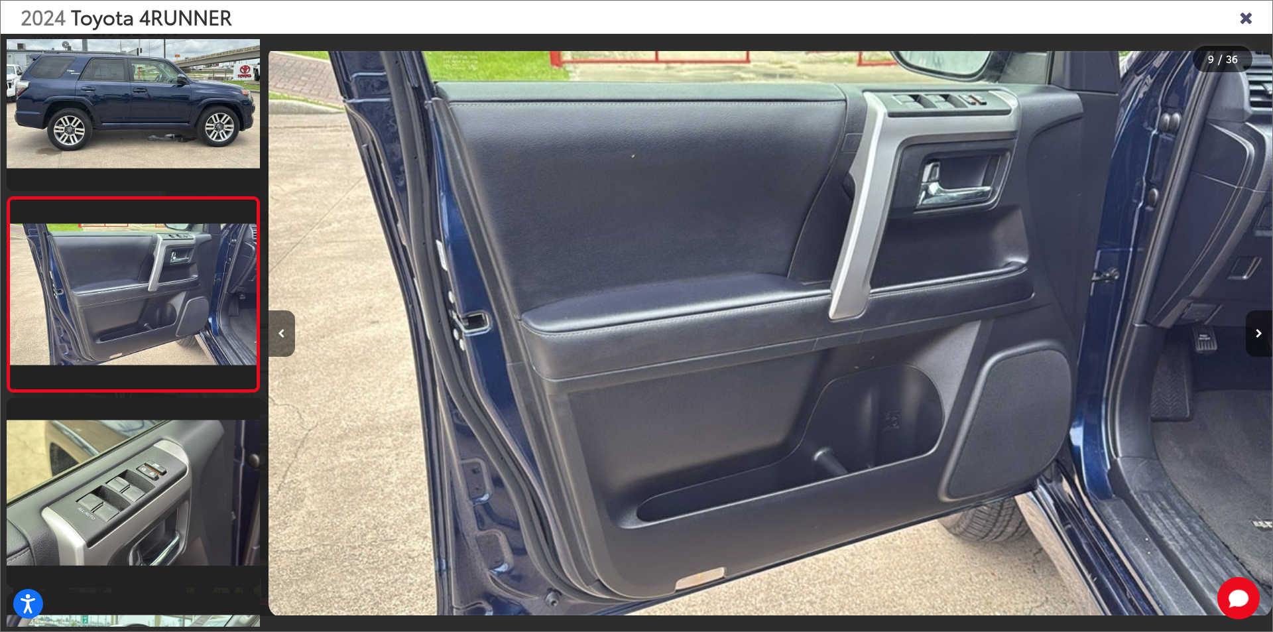
click at [1258, 329] on icon "Next image" at bounding box center [1259, 333] width 7 height 9
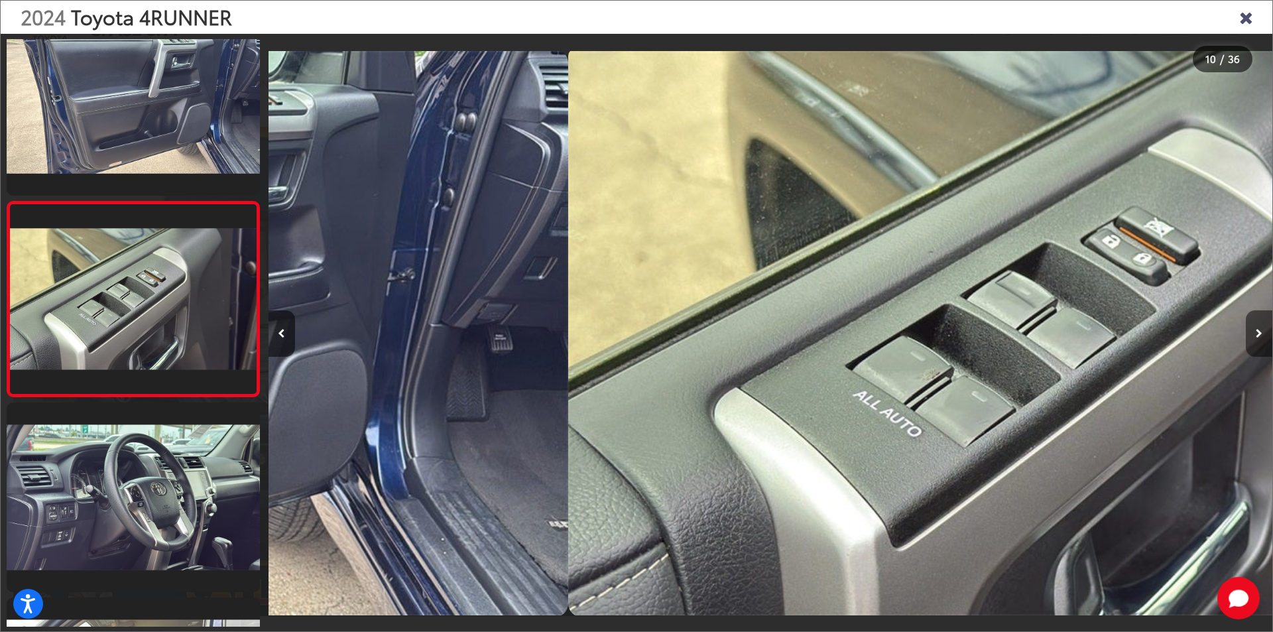
scroll to position [1599, 0]
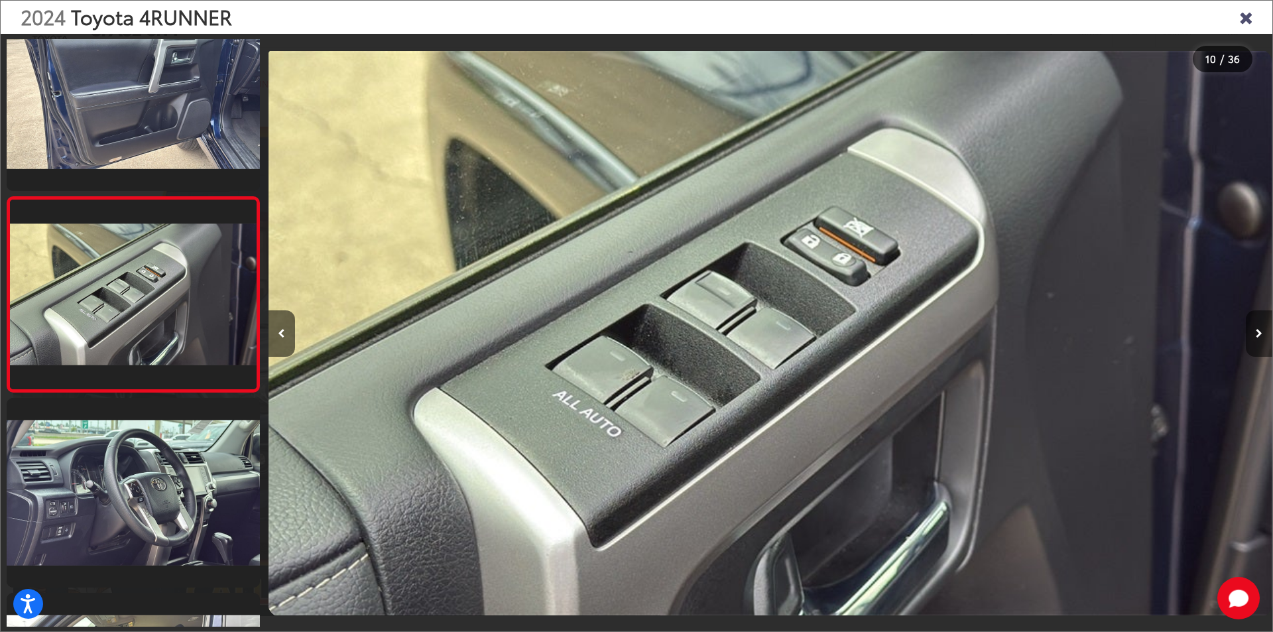
click at [1258, 329] on icon "Next image" at bounding box center [1259, 333] width 7 height 9
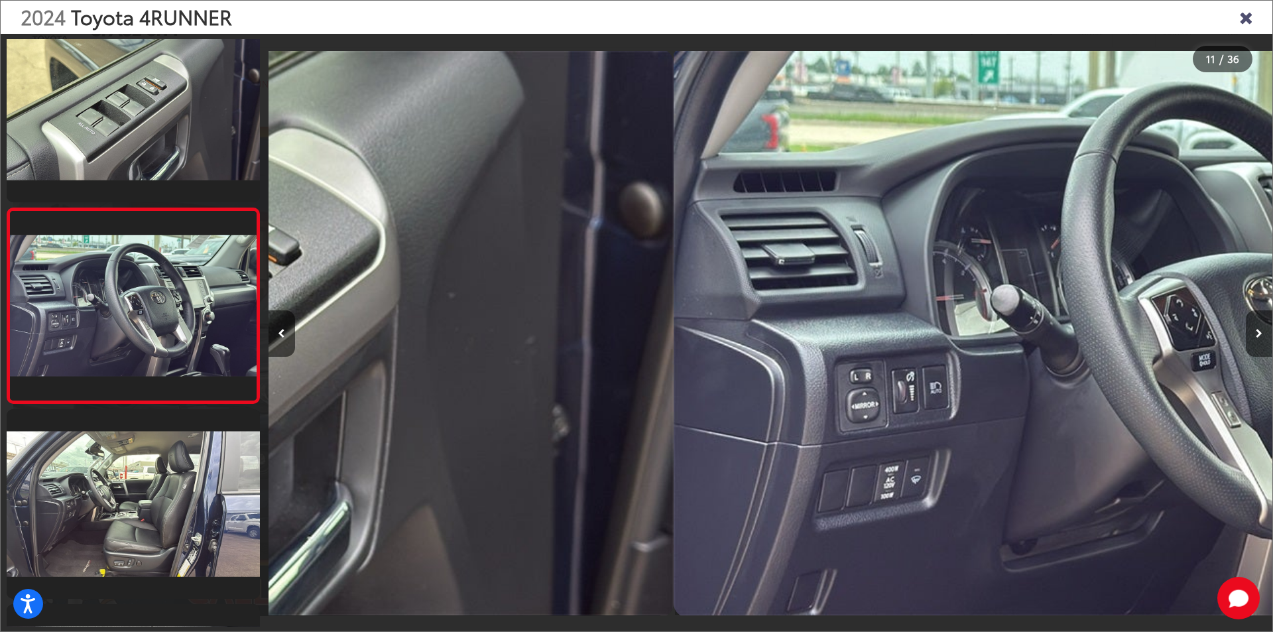
scroll to position [0, 0]
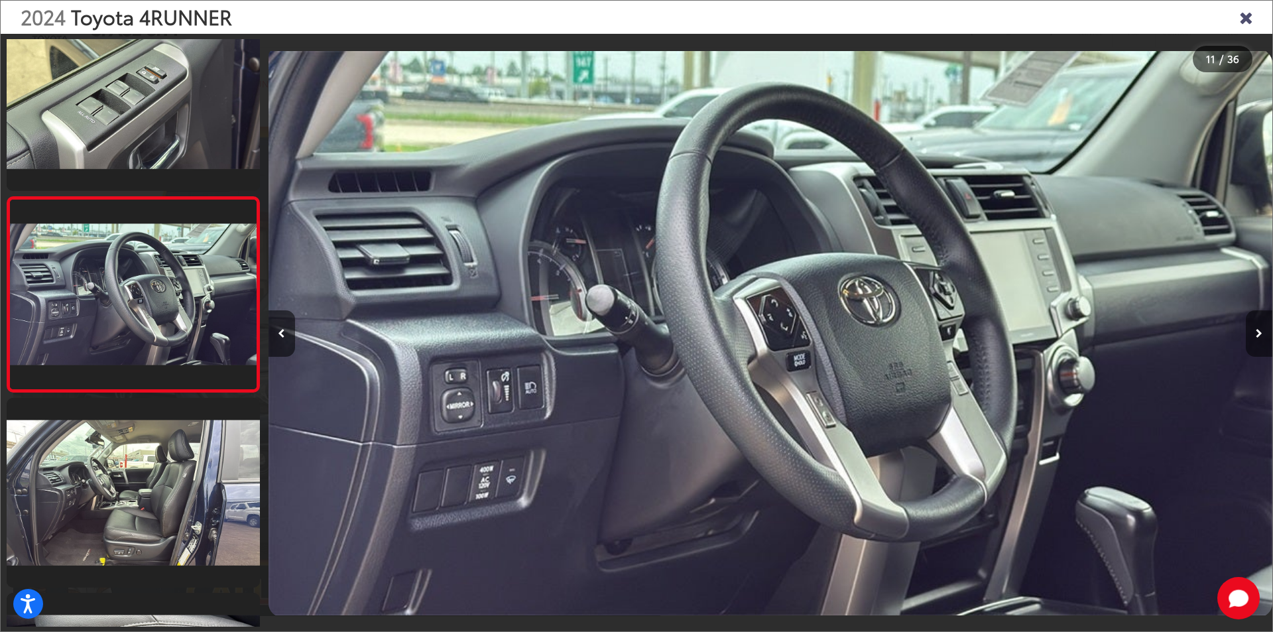
click at [1258, 329] on icon "Next image" at bounding box center [1259, 333] width 7 height 9
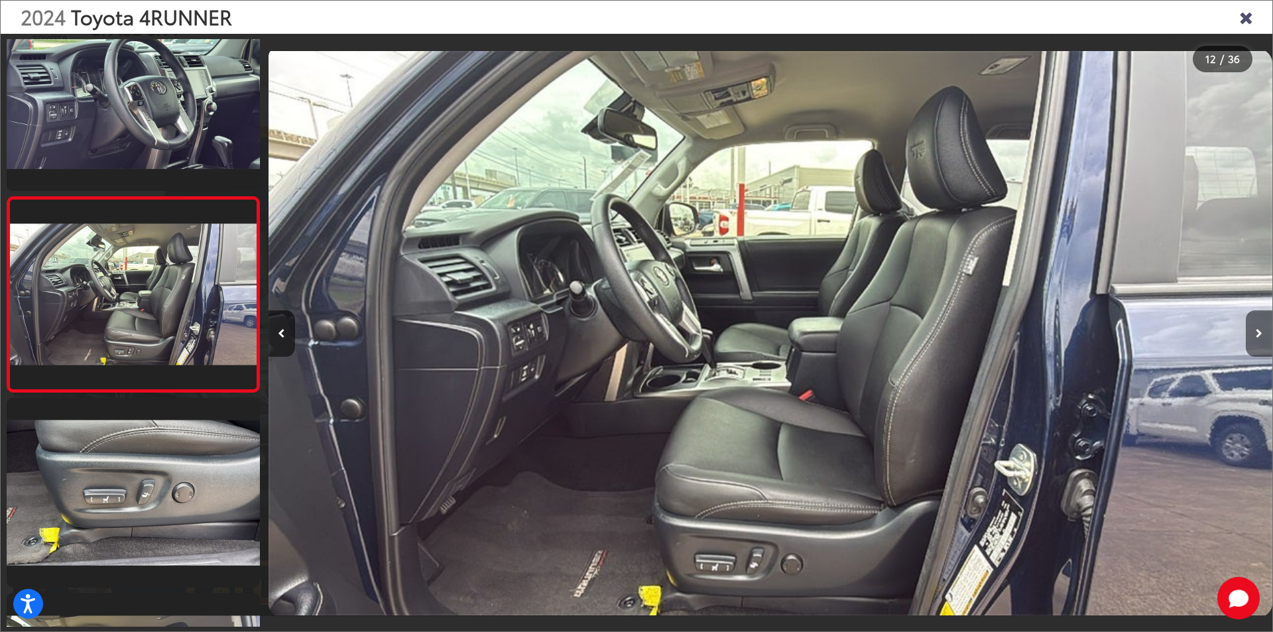
click at [1258, 329] on icon "Next image" at bounding box center [1259, 333] width 7 height 9
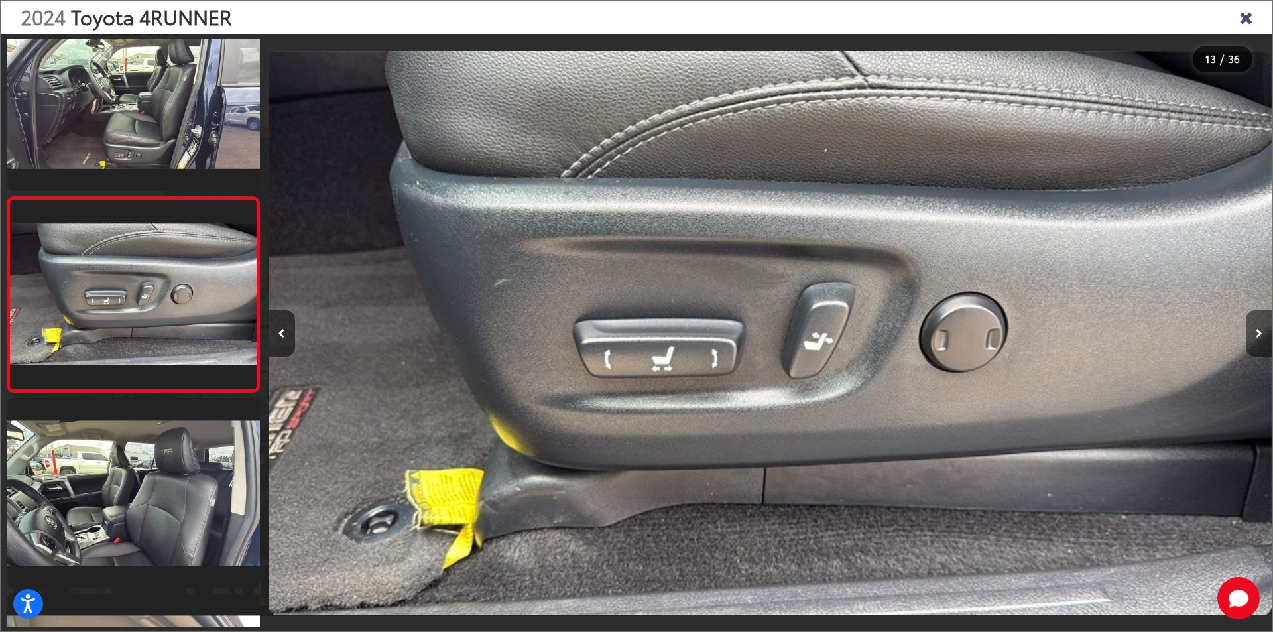
click at [1258, 329] on icon "Next image" at bounding box center [1259, 333] width 7 height 9
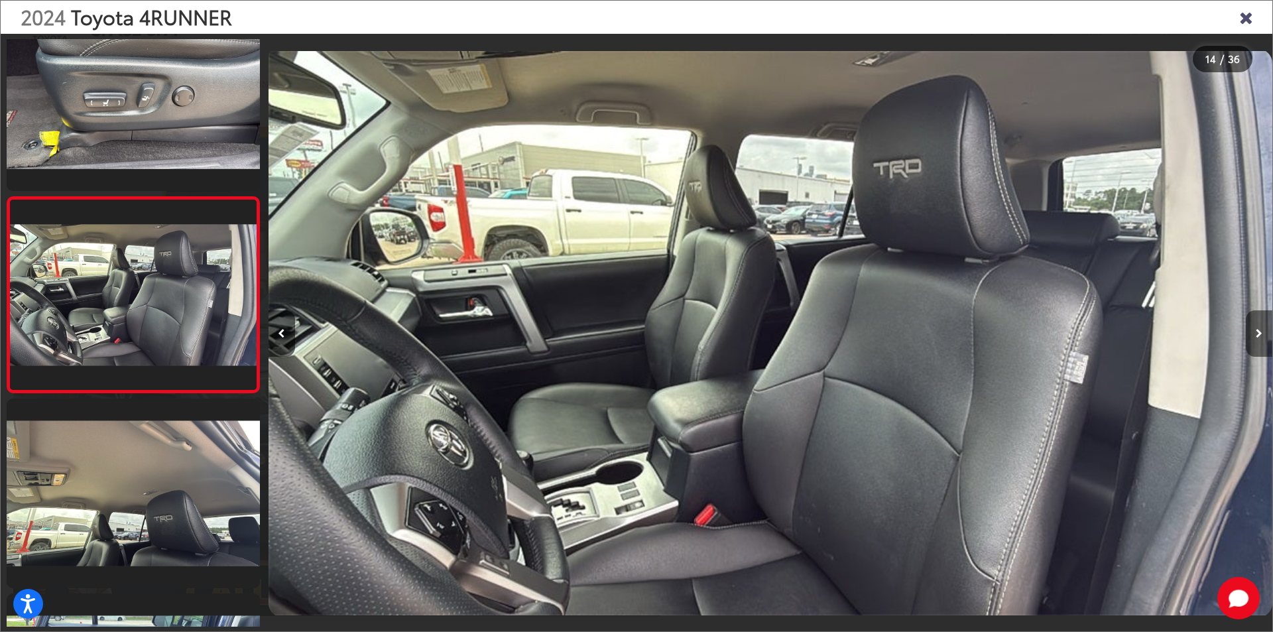
click at [1258, 329] on icon "Next image" at bounding box center [1259, 333] width 7 height 9
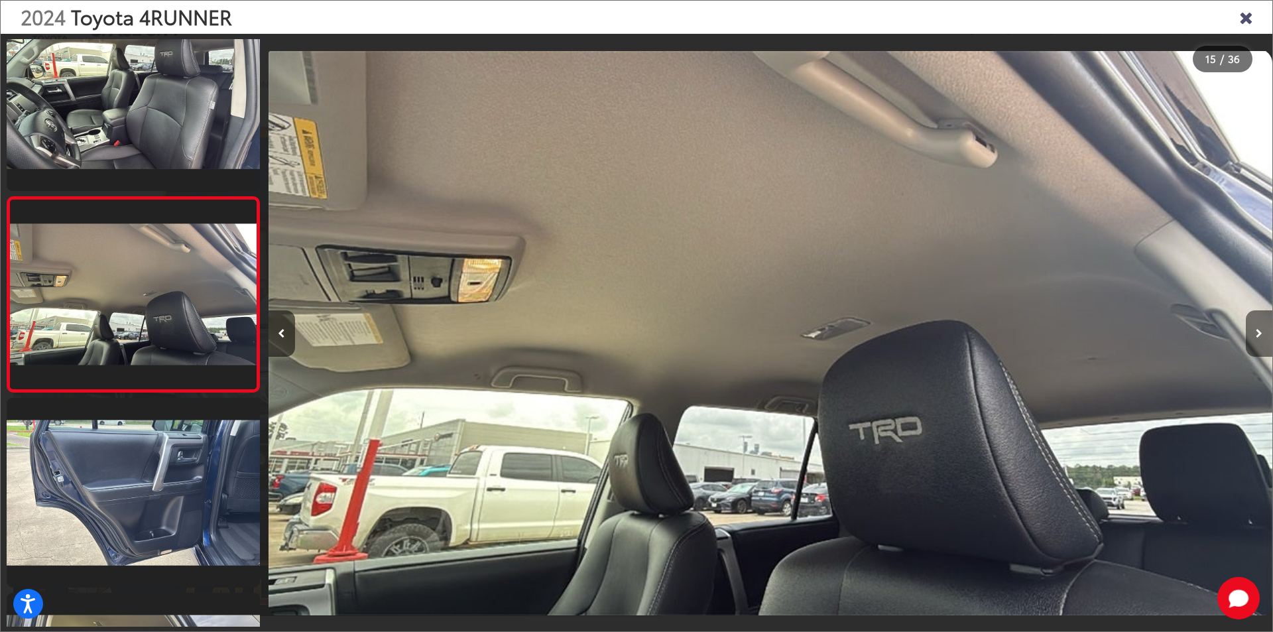
click at [1258, 329] on icon "Next image" at bounding box center [1259, 333] width 7 height 9
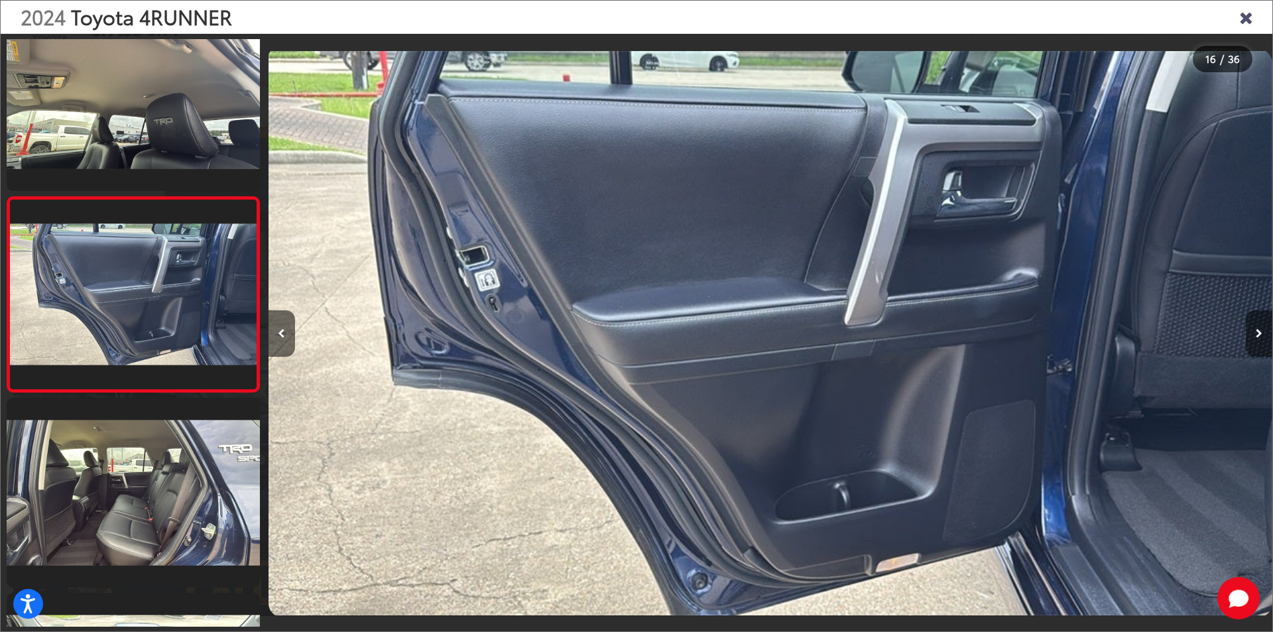
click at [1258, 329] on icon "Next image" at bounding box center [1259, 333] width 7 height 9
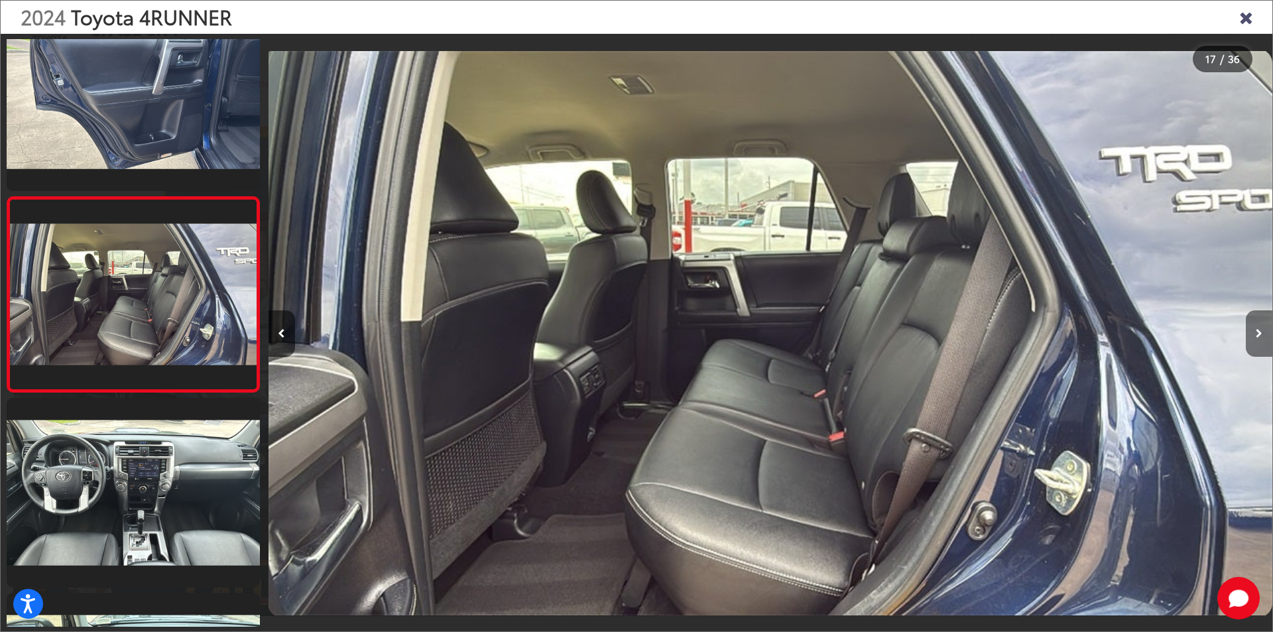
click at [1258, 329] on icon "Next image" at bounding box center [1259, 333] width 7 height 9
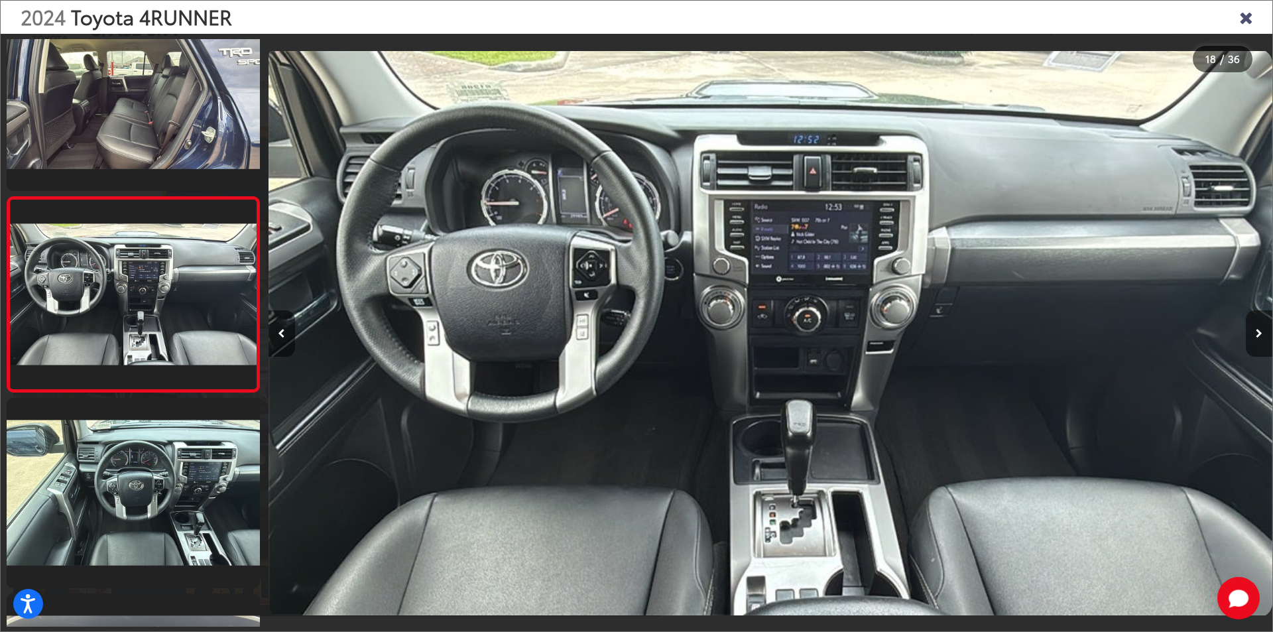
click at [1258, 329] on icon "Next image" at bounding box center [1259, 333] width 7 height 9
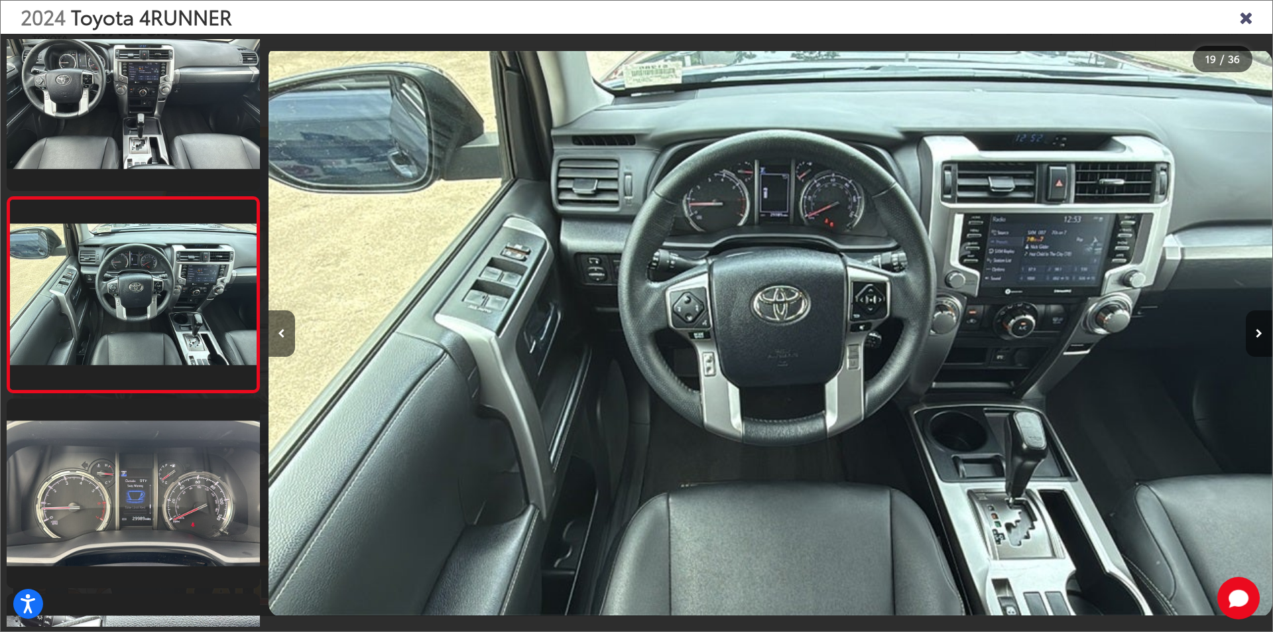
click at [1258, 329] on icon "Next image" at bounding box center [1259, 333] width 7 height 9
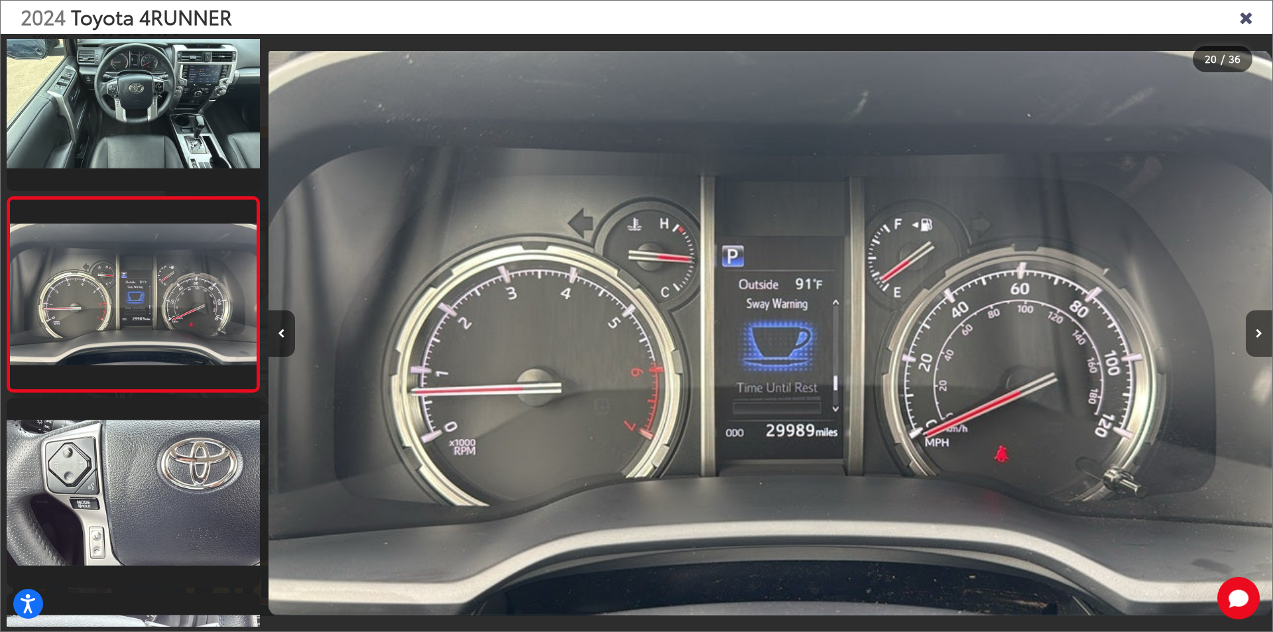
click at [1258, 329] on icon "Next image" at bounding box center [1259, 333] width 7 height 9
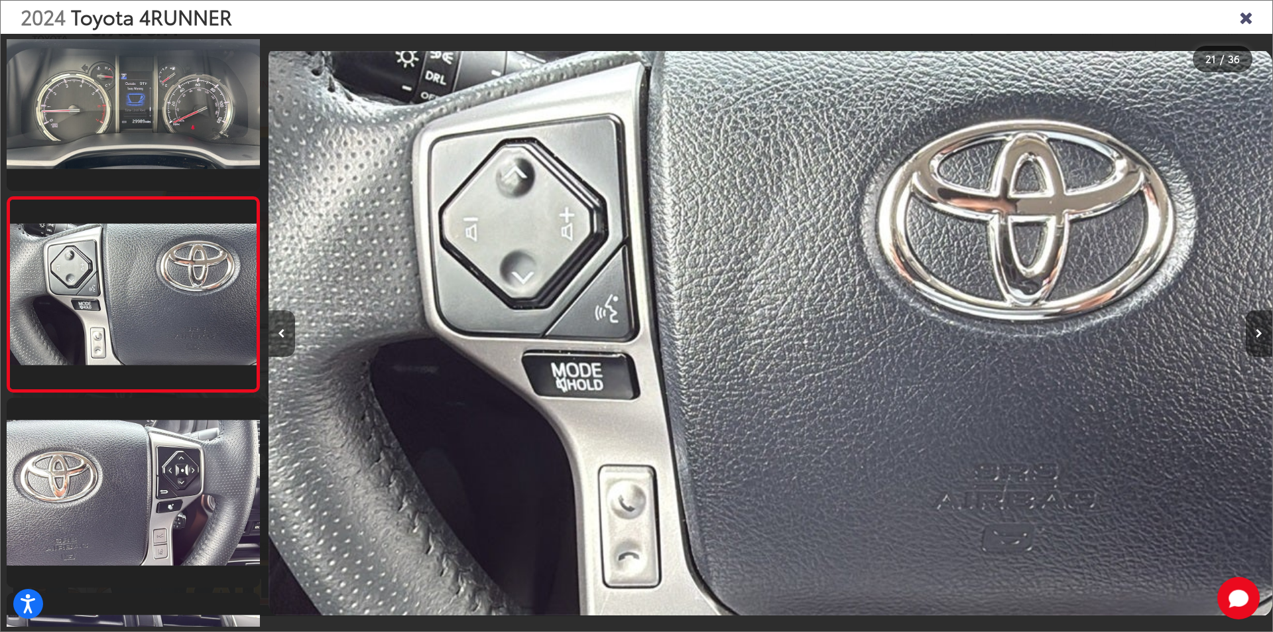
click at [1258, 329] on icon "Next image" at bounding box center [1259, 333] width 7 height 9
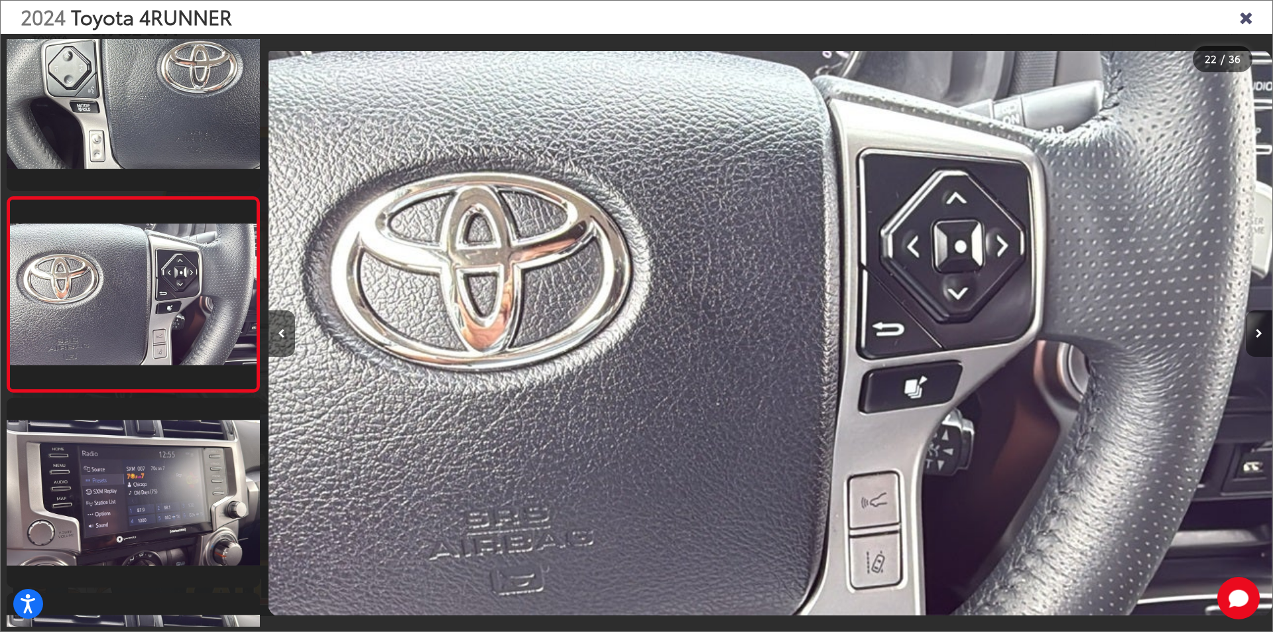
click at [1258, 329] on icon "Next image" at bounding box center [1259, 333] width 7 height 9
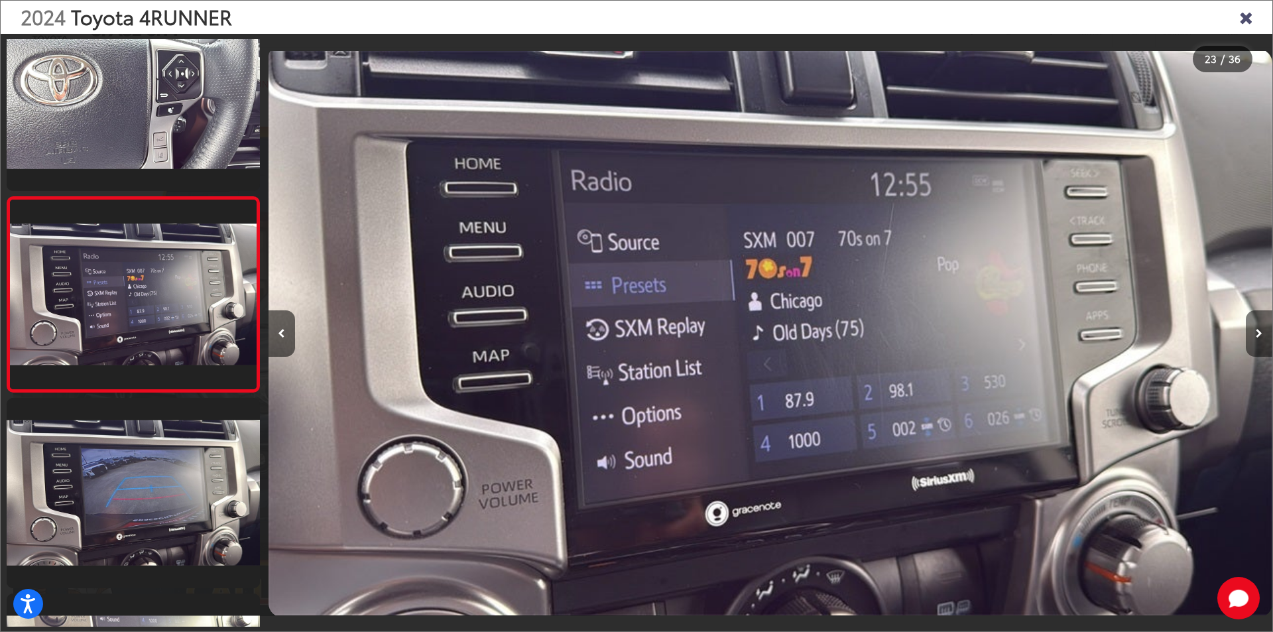
click at [1258, 329] on icon "Next image" at bounding box center [1259, 333] width 7 height 9
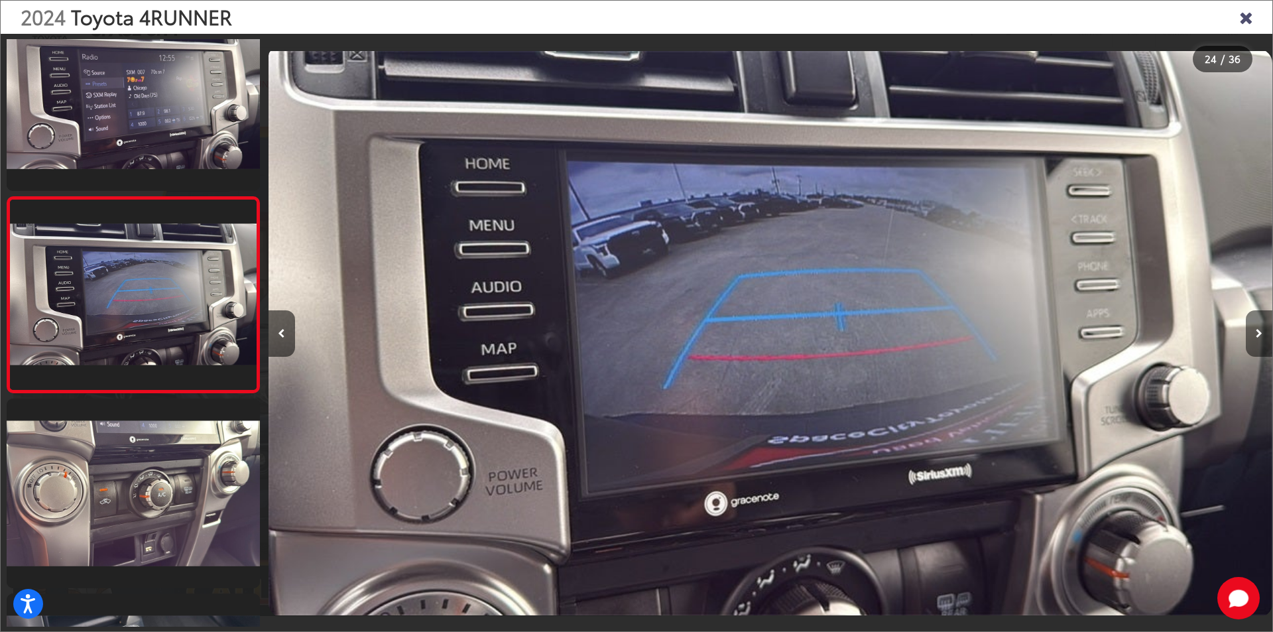
click at [1258, 329] on icon "Next image" at bounding box center [1259, 333] width 7 height 9
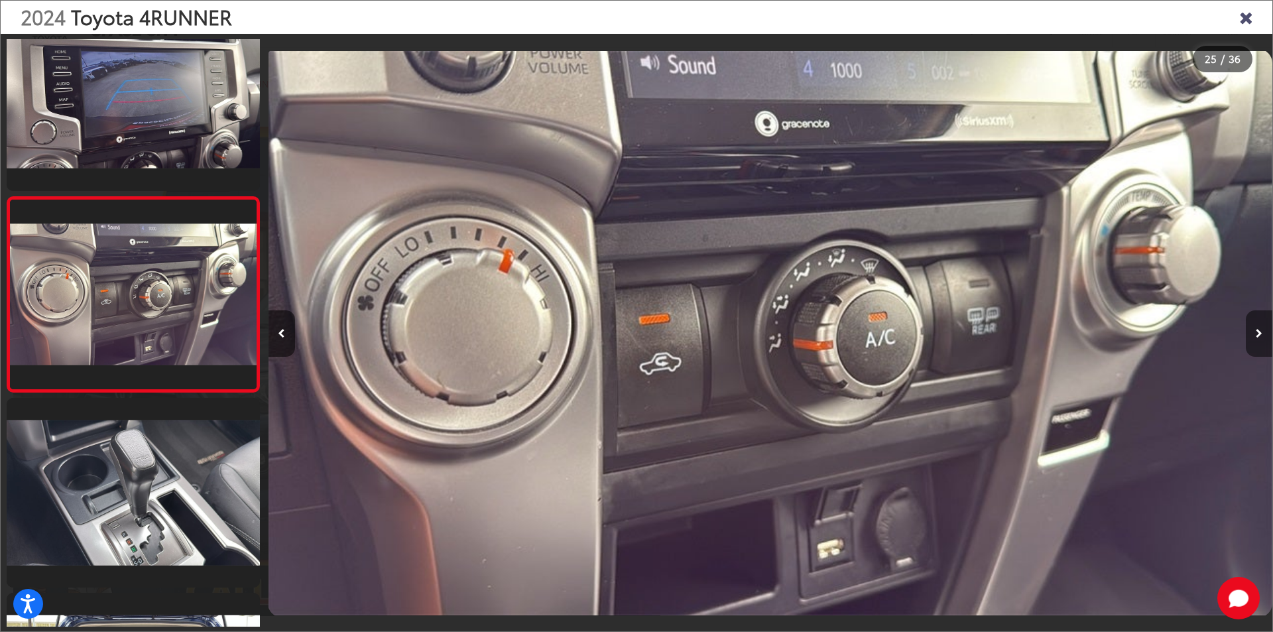
click at [1258, 329] on icon "Next image" at bounding box center [1259, 333] width 7 height 9
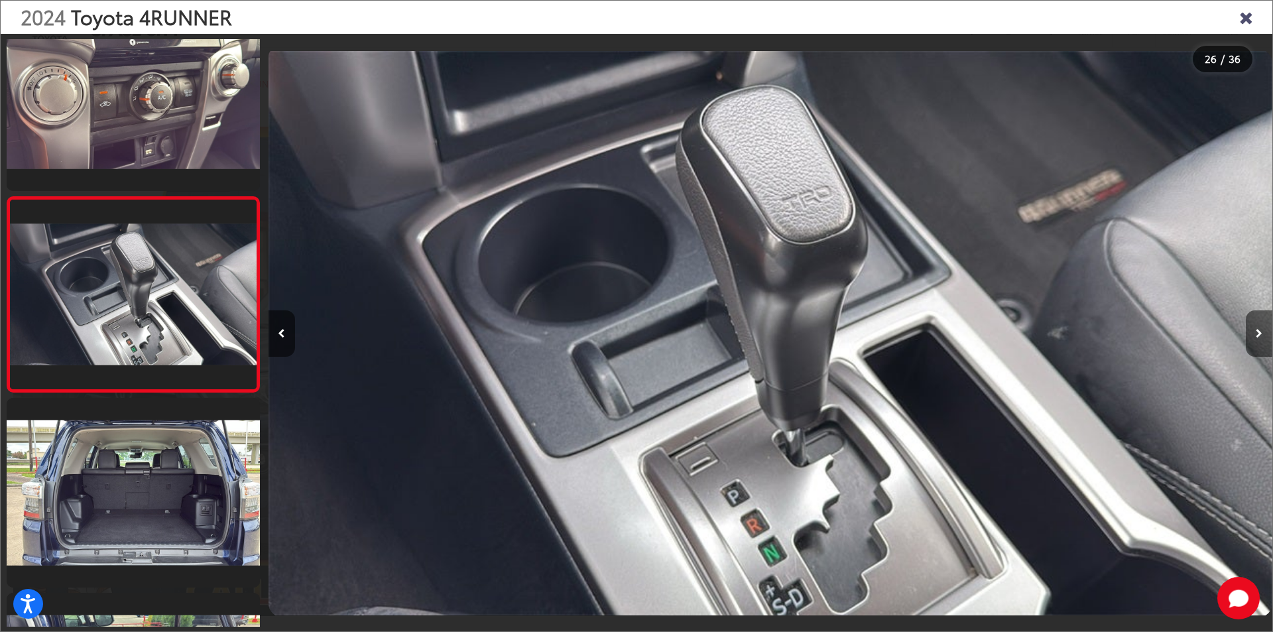
click at [1258, 329] on icon "Next image" at bounding box center [1259, 333] width 7 height 9
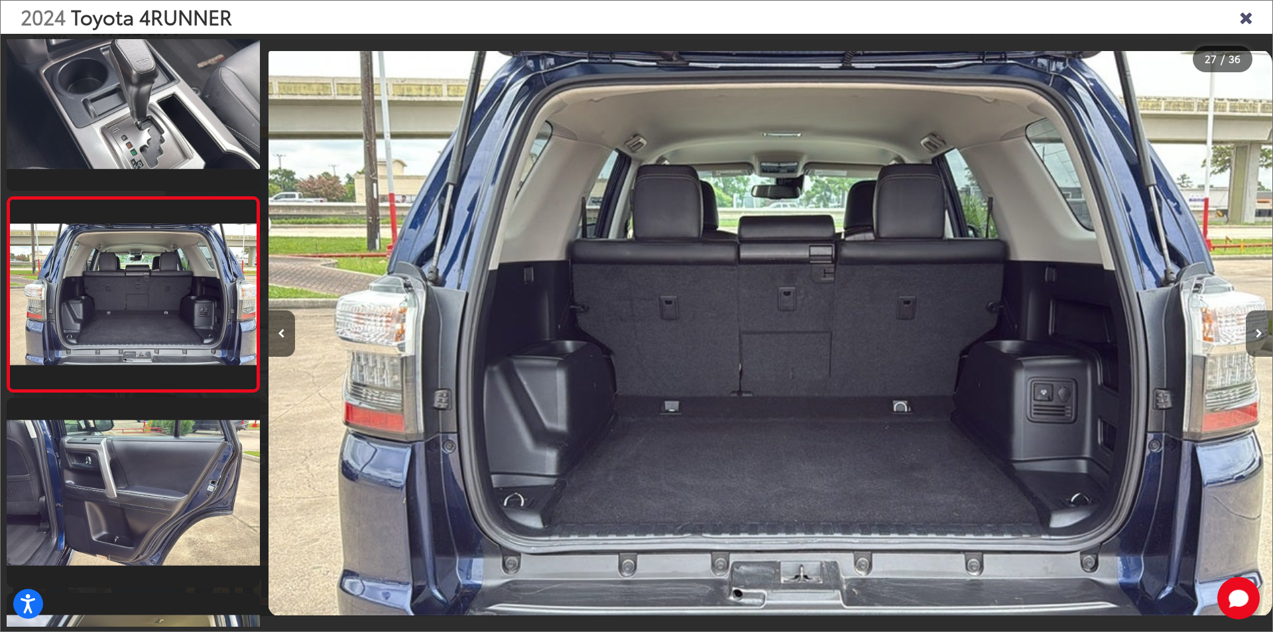
click at [1258, 329] on icon "Next image" at bounding box center [1259, 333] width 7 height 9
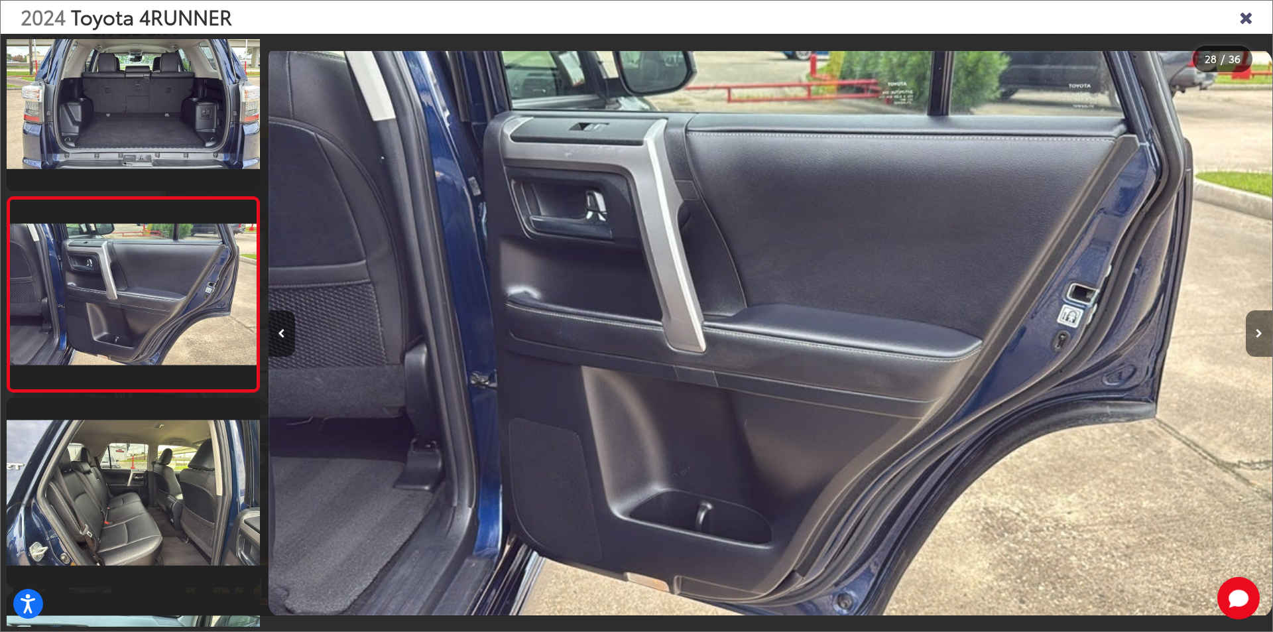
click at [1258, 329] on icon "Next image" at bounding box center [1259, 333] width 7 height 9
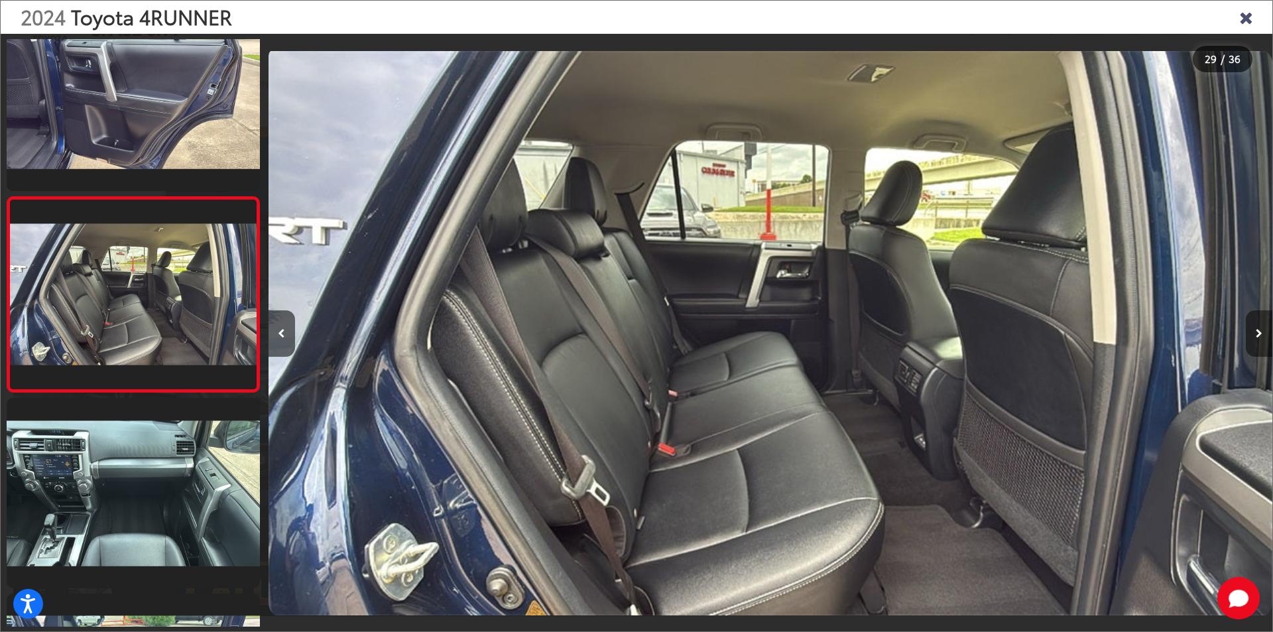
click at [1258, 329] on icon "Next image" at bounding box center [1259, 333] width 7 height 9
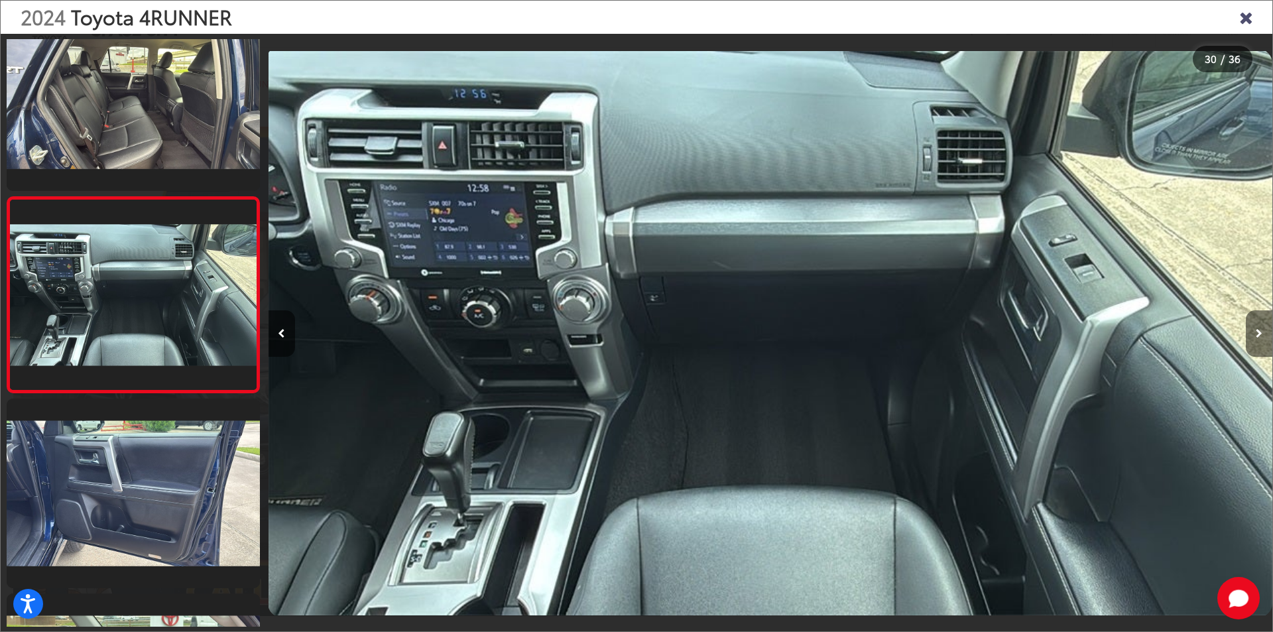
click at [1258, 329] on icon "Next image" at bounding box center [1259, 333] width 7 height 9
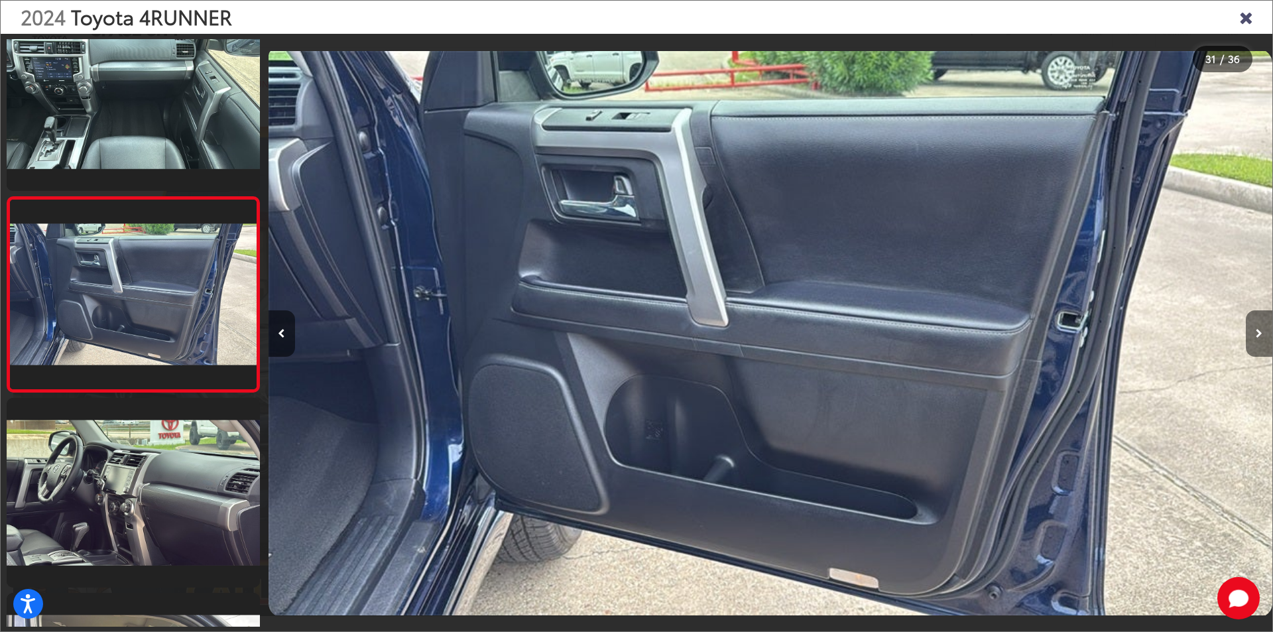
click at [1258, 329] on icon "Next image" at bounding box center [1259, 333] width 7 height 9
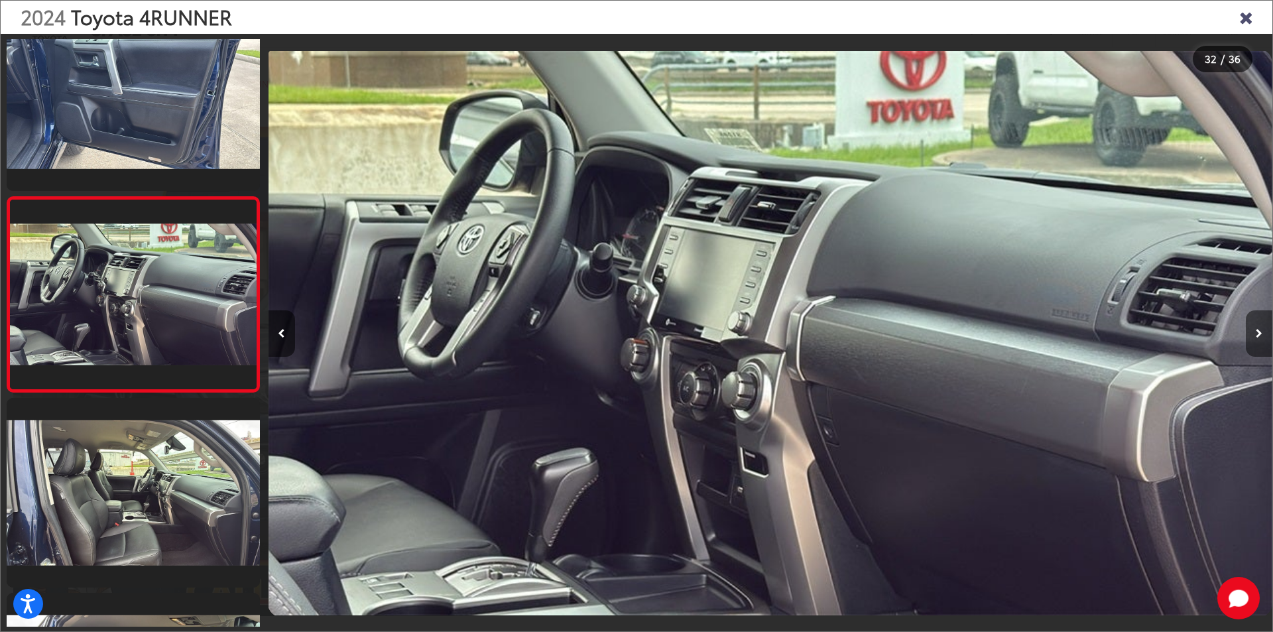
click at [1258, 329] on icon "Next image" at bounding box center [1259, 333] width 7 height 9
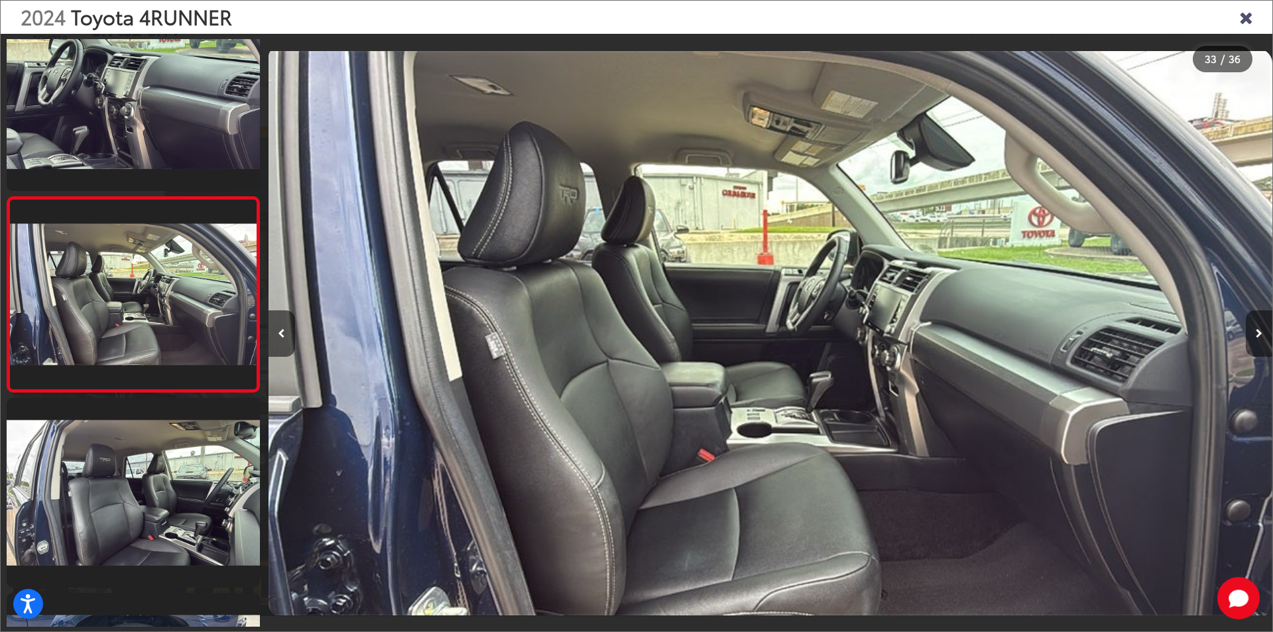
click at [1258, 329] on icon "Next image" at bounding box center [1259, 333] width 7 height 9
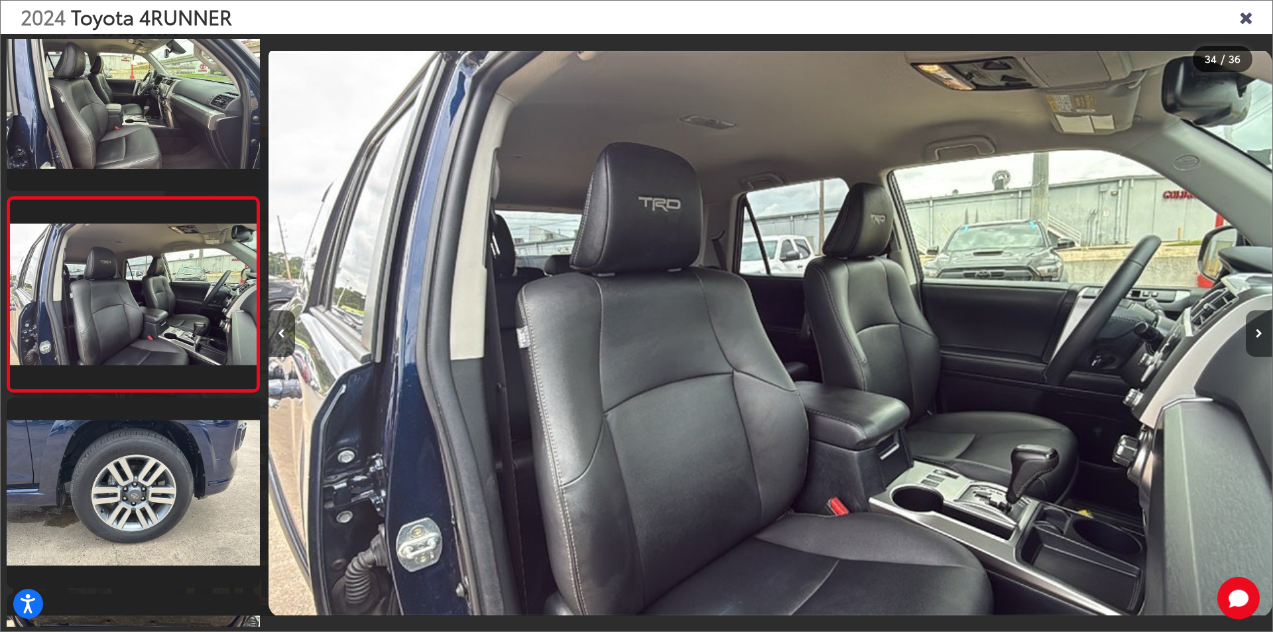
click at [1258, 329] on icon "Next image" at bounding box center [1259, 333] width 7 height 9
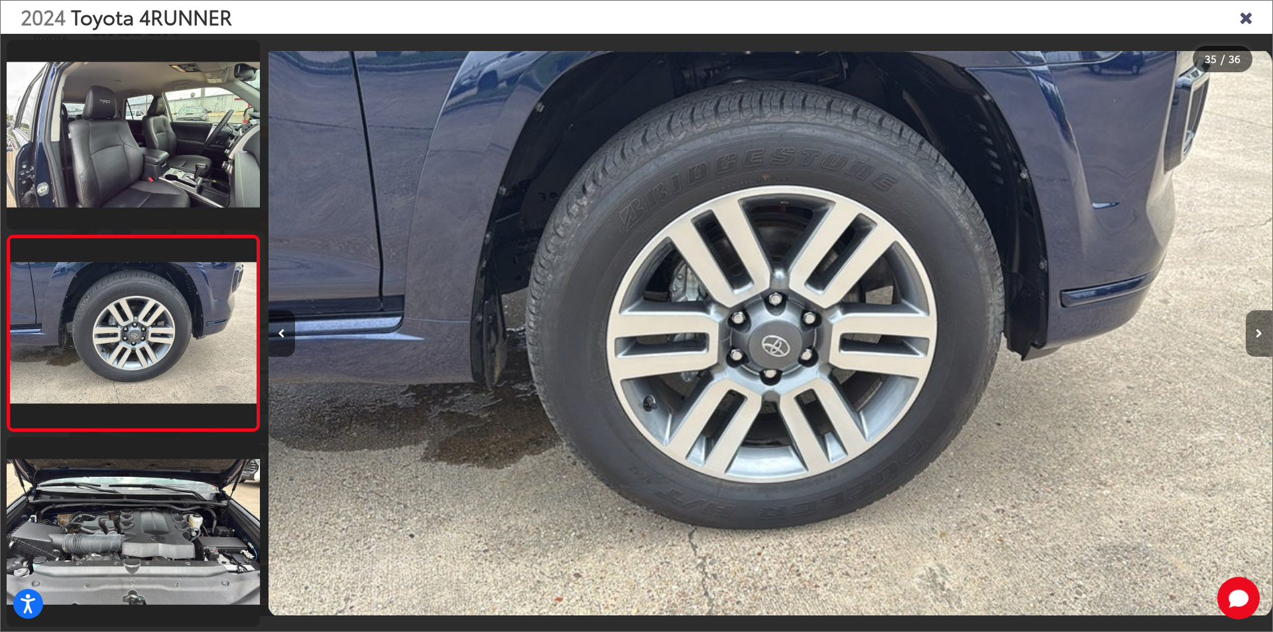
click at [1258, 329] on icon "Next image" at bounding box center [1259, 333] width 7 height 9
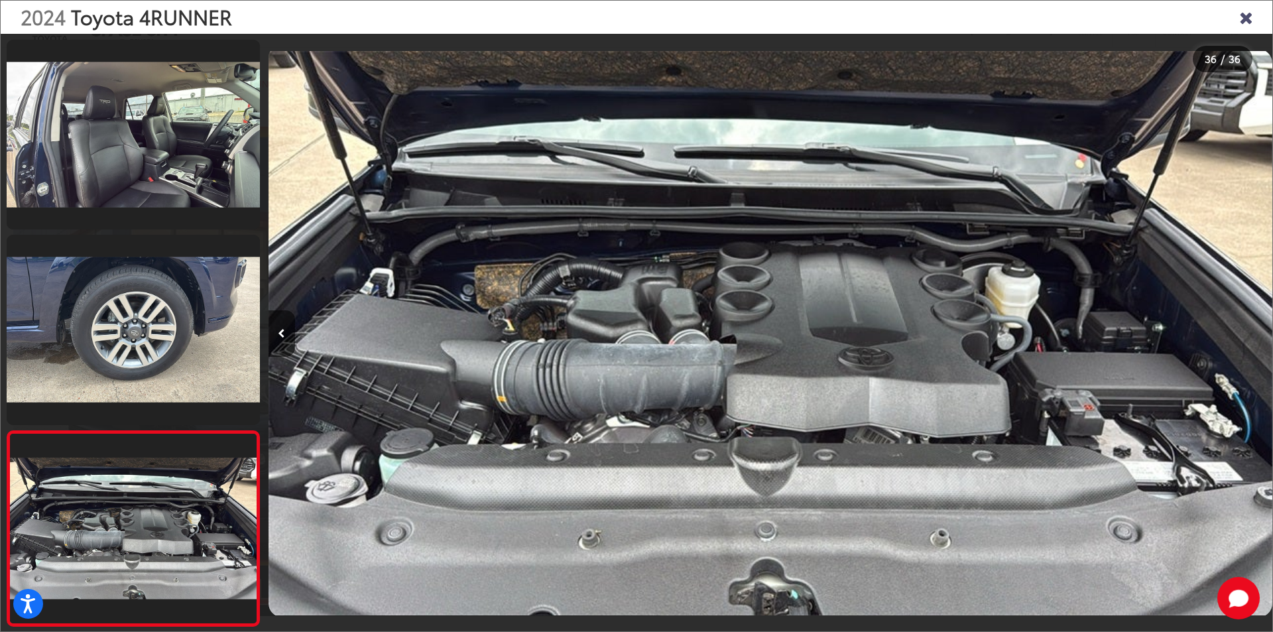
click at [1258, 328] on div at bounding box center [1146, 333] width 251 height 599
click at [1242, 23] on icon "Close gallery" at bounding box center [1245, 16] width 13 height 17
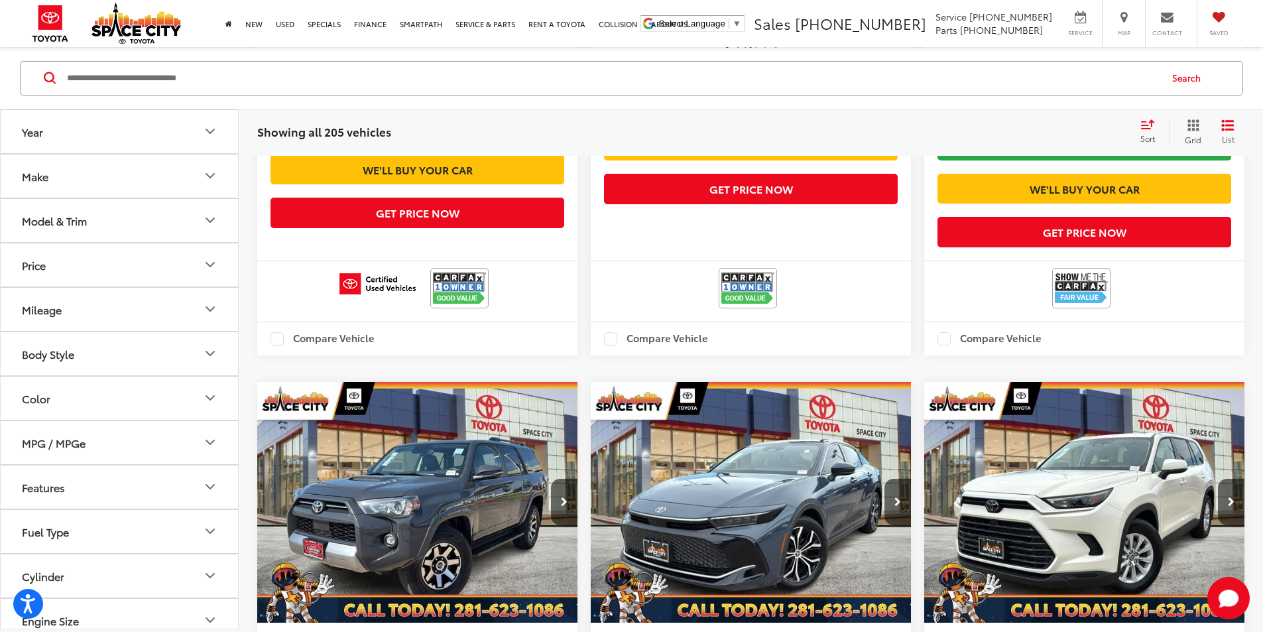
scroll to position [2315, 0]
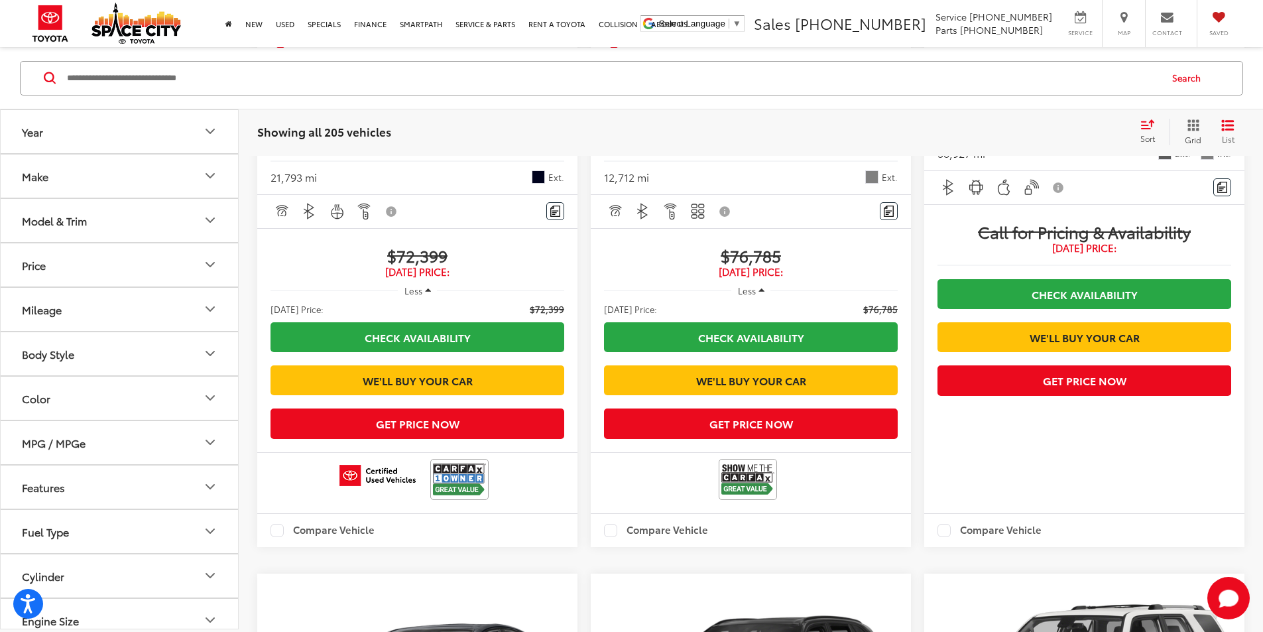
scroll to position [2248, 0]
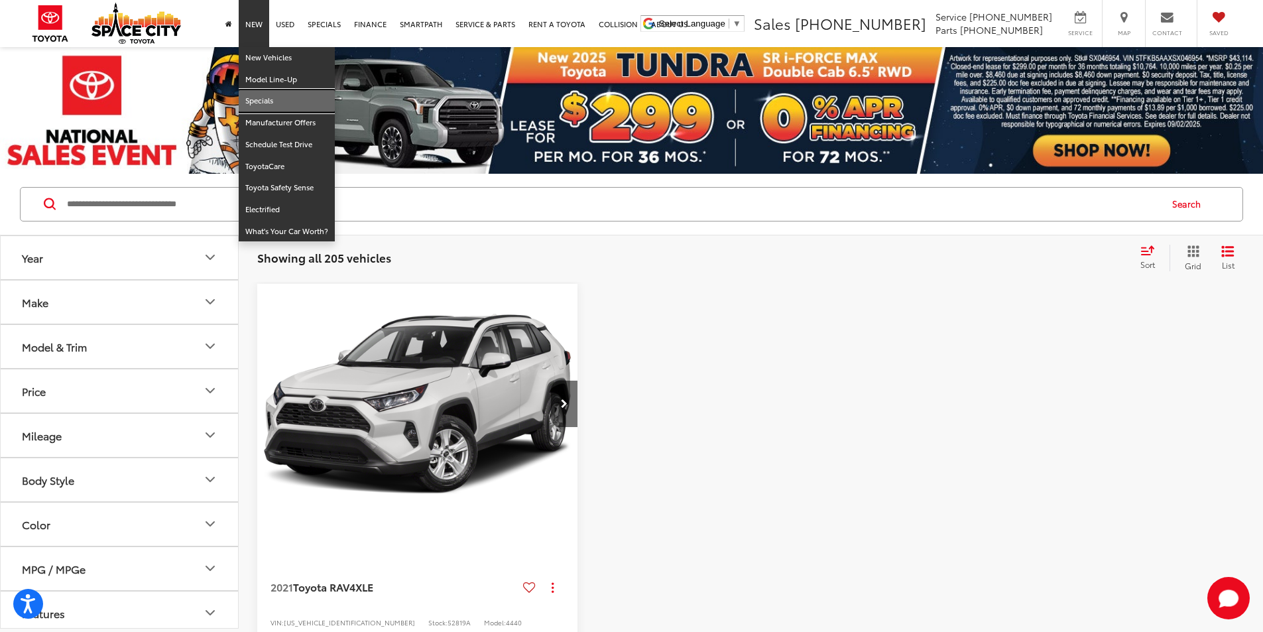
click at [261, 93] on link "Specials" at bounding box center [287, 101] width 96 height 22
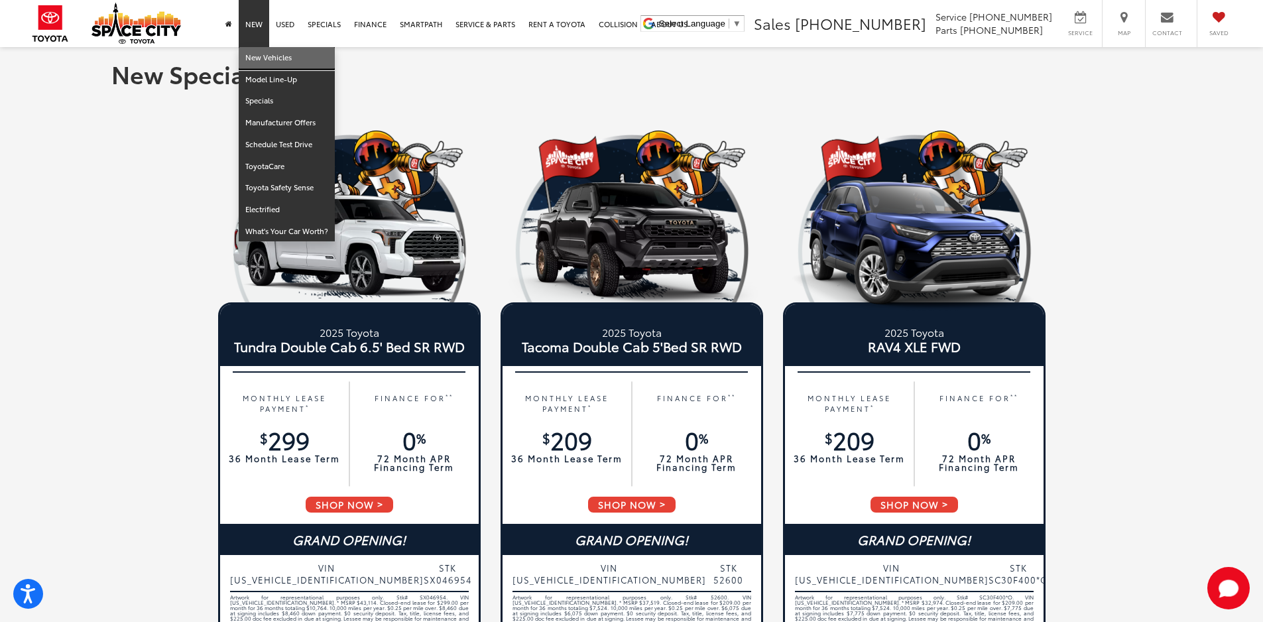
click at [258, 59] on link "New Vehicles" at bounding box center [287, 58] width 96 height 22
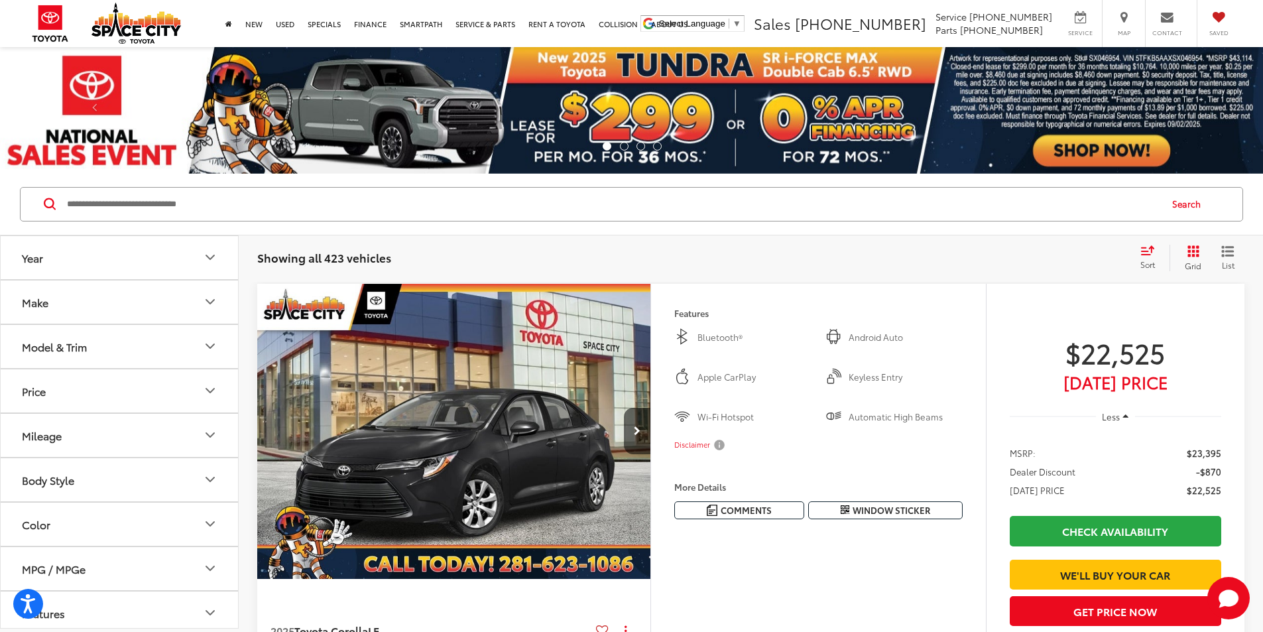
click at [217, 345] on icon "Model & Trim" at bounding box center [210, 346] width 16 height 16
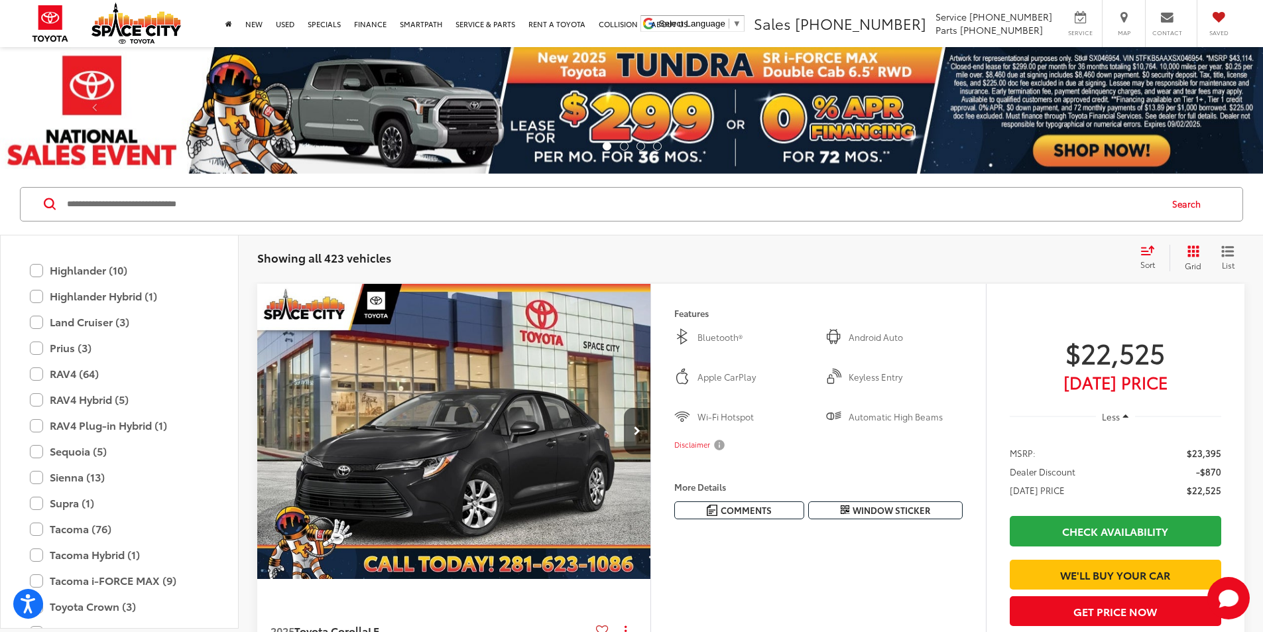
scroll to position [589, 0]
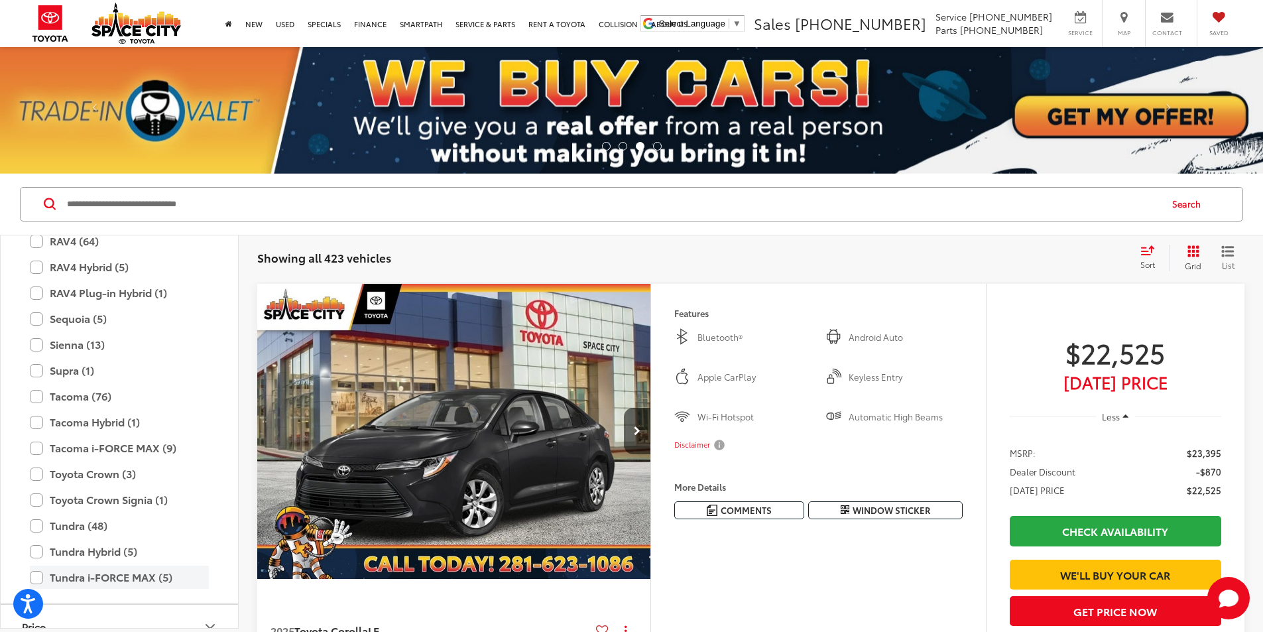
click at [105, 585] on label "Tundra i-FORCE MAX (5)" at bounding box center [119, 577] width 179 height 23
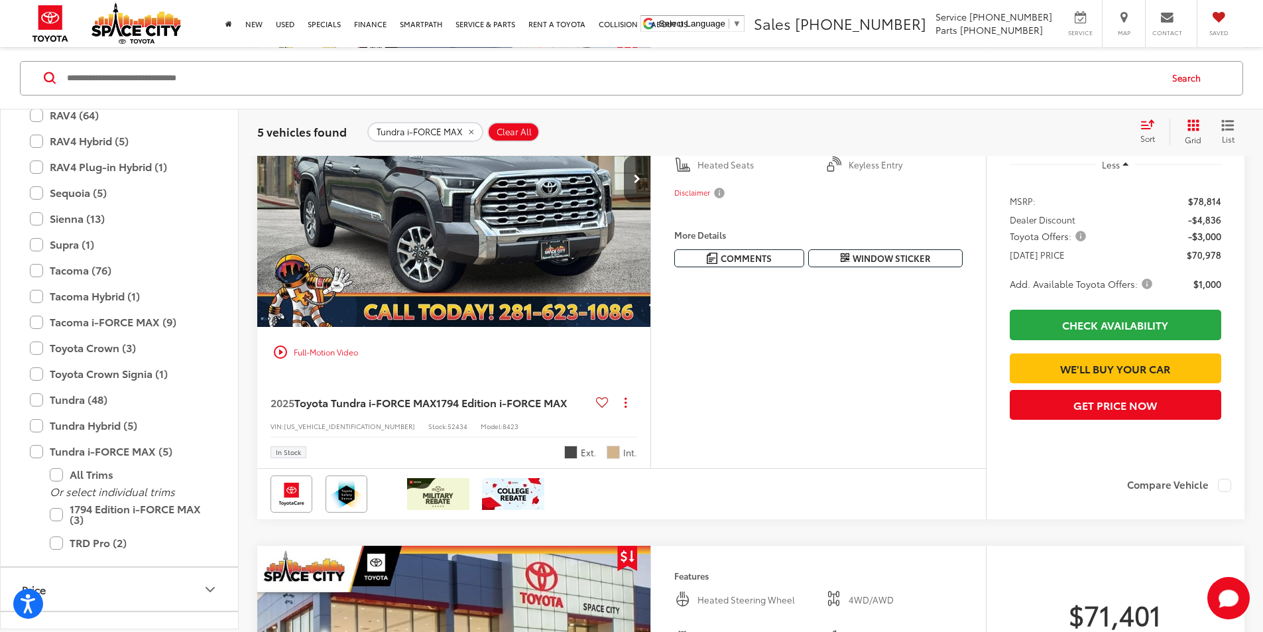
scroll to position [66, 0]
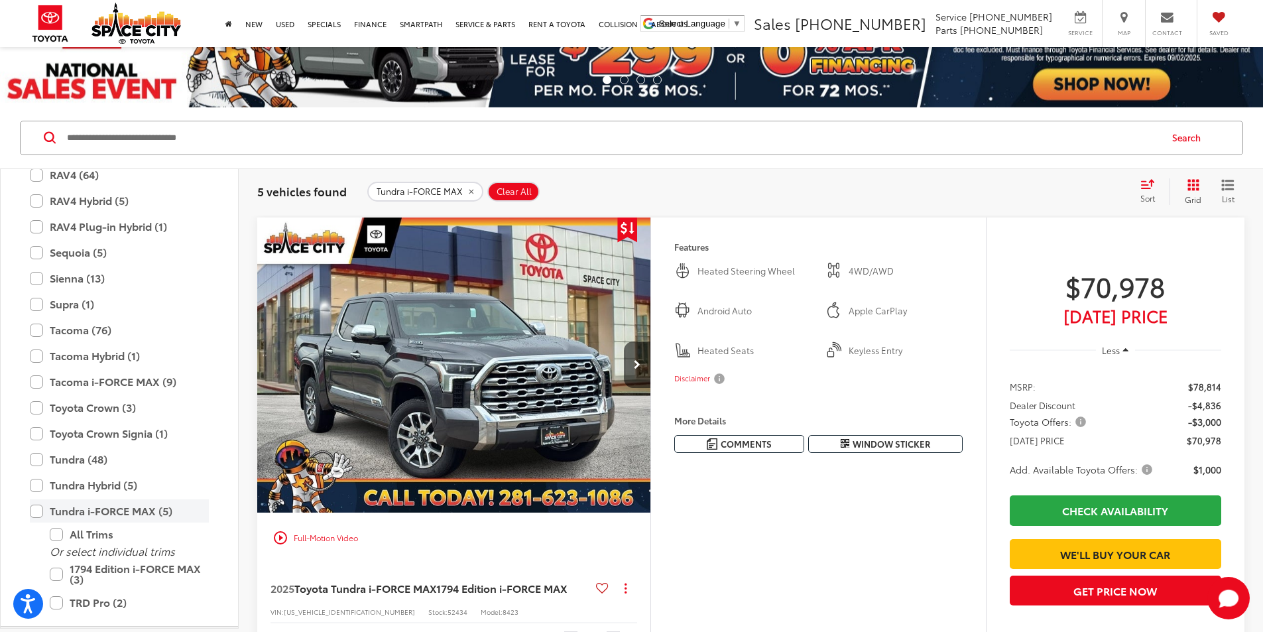
click at [32, 511] on label "Tundra i-FORCE MAX (5)" at bounding box center [119, 510] width 179 height 23
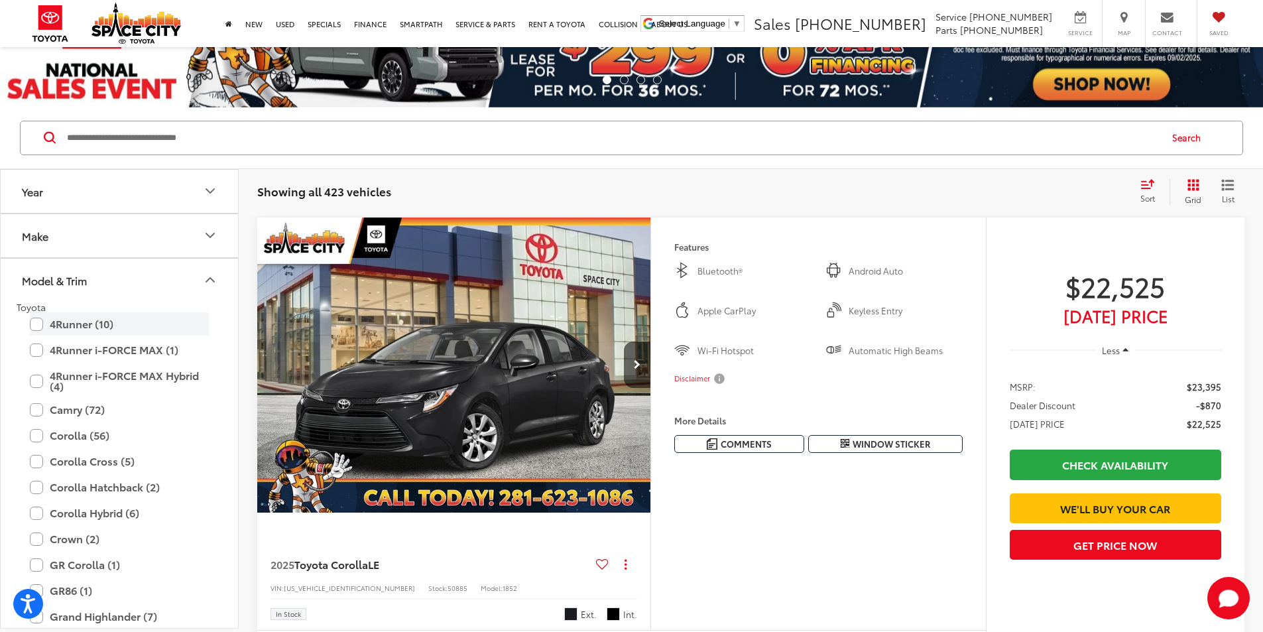
click at [86, 328] on label "4Runner (10)" at bounding box center [119, 323] width 179 height 23
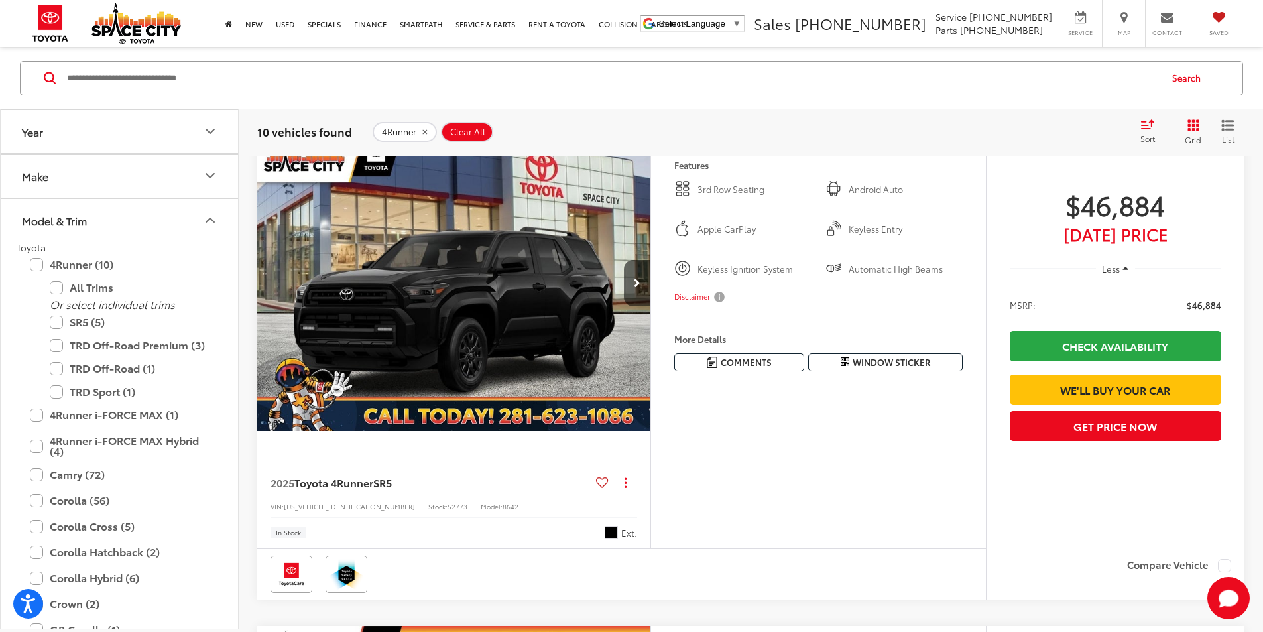
scroll to position [199, 0]
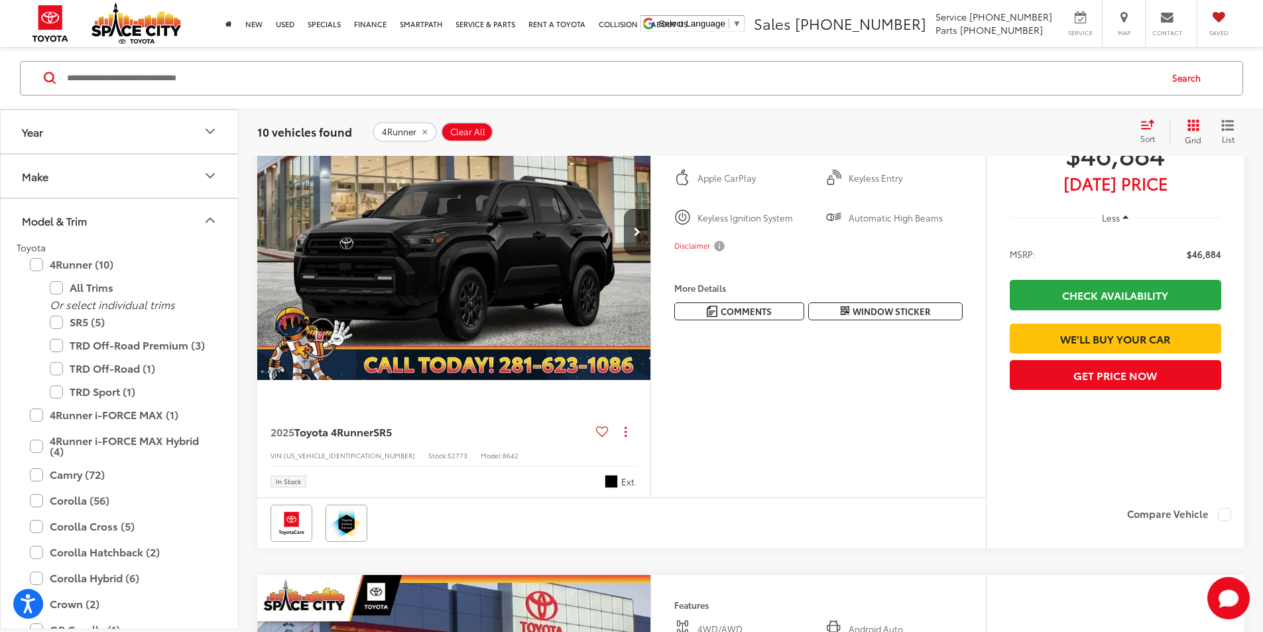
click at [496, 310] on img "2025 Toyota 4Runner SR5 0" at bounding box center [454, 233] width 395 height 296
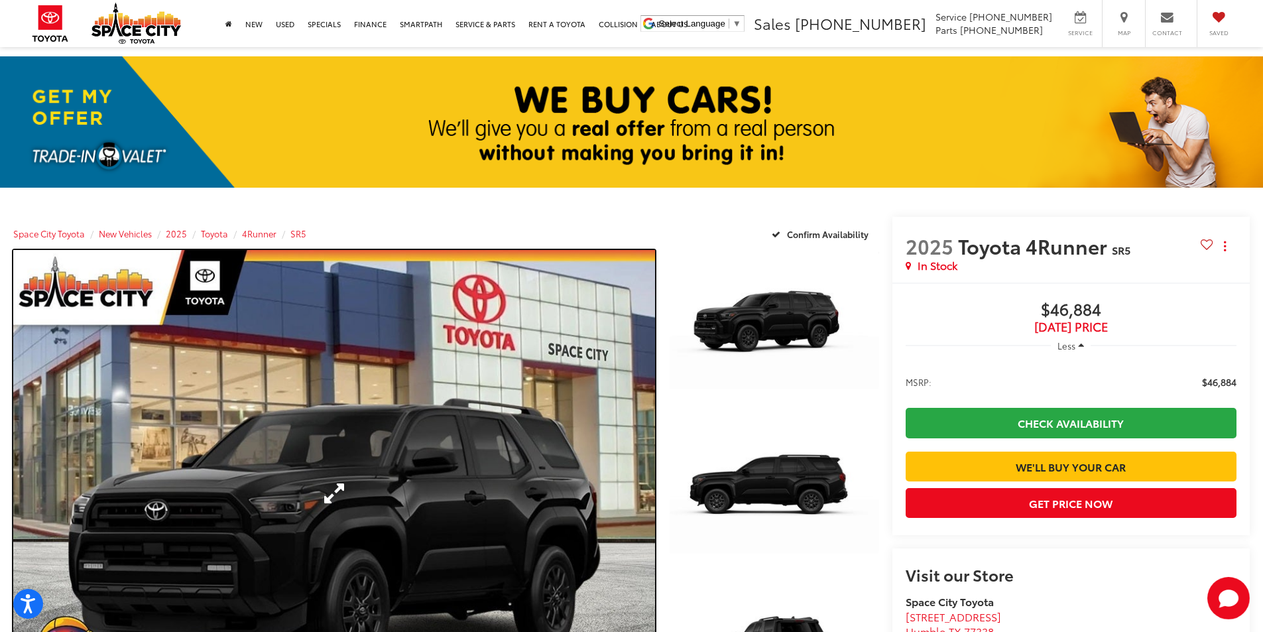
click at [377, 454] on link "Expand Photo 0" at bounding box center [334, 492] width 642 height 485
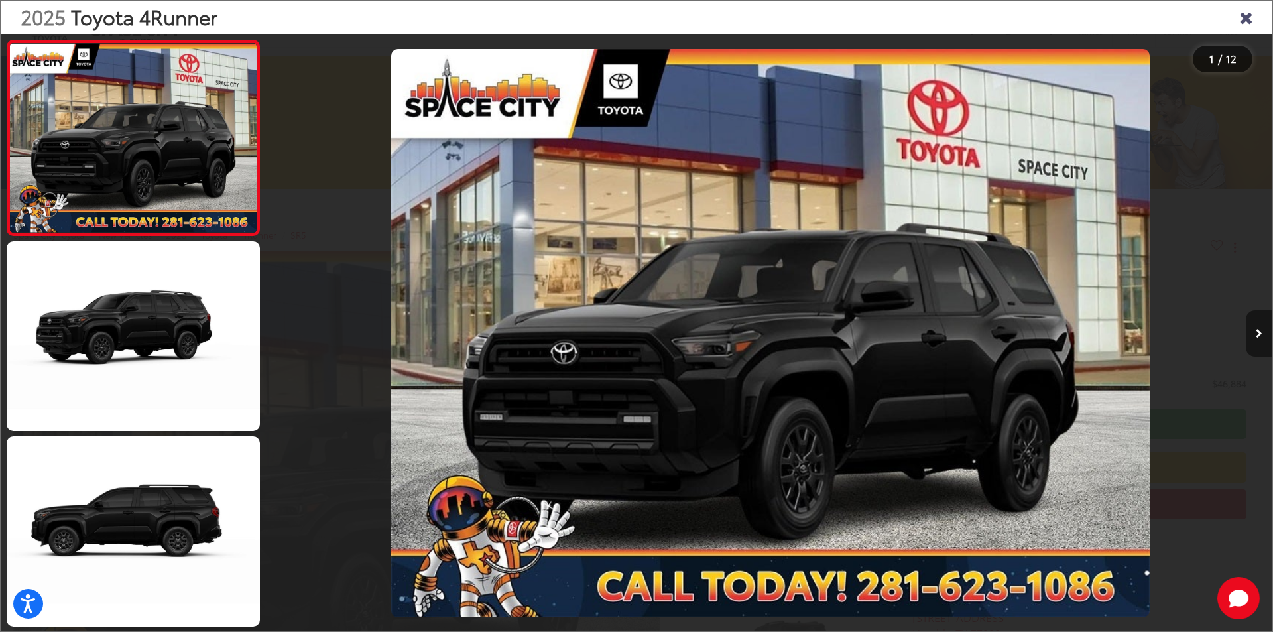
click at [1262, 337] on button "Next image" at bounding box center [1259, 333] width 27 height 46
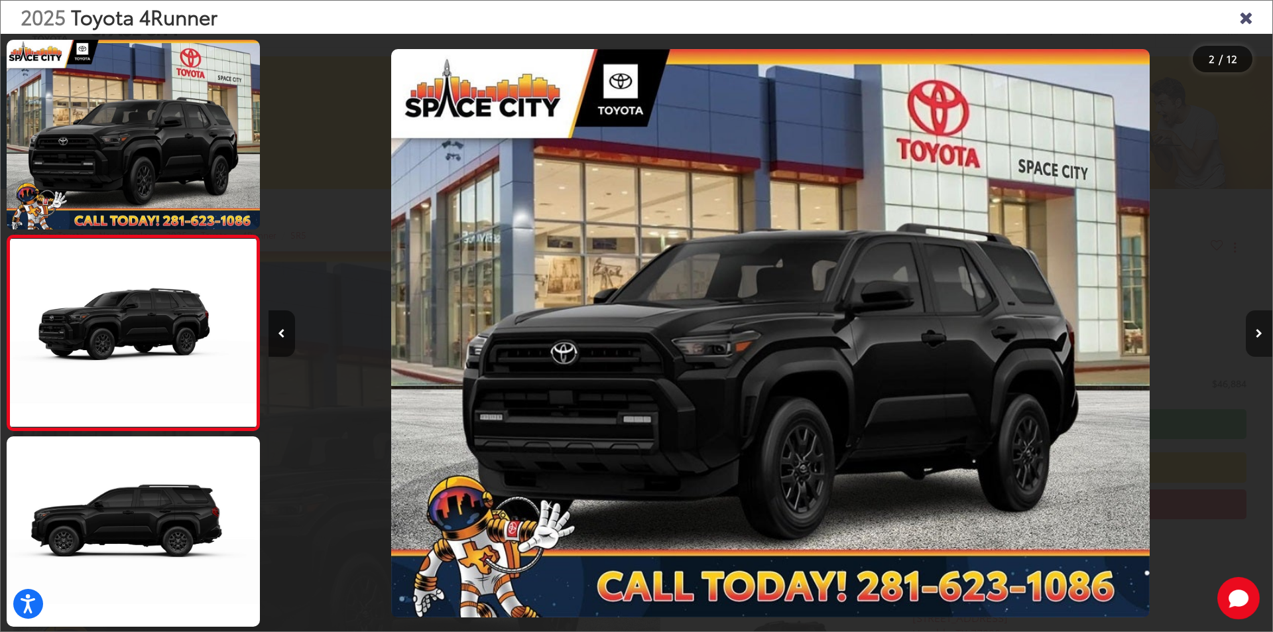
scroll to position [38, 0]
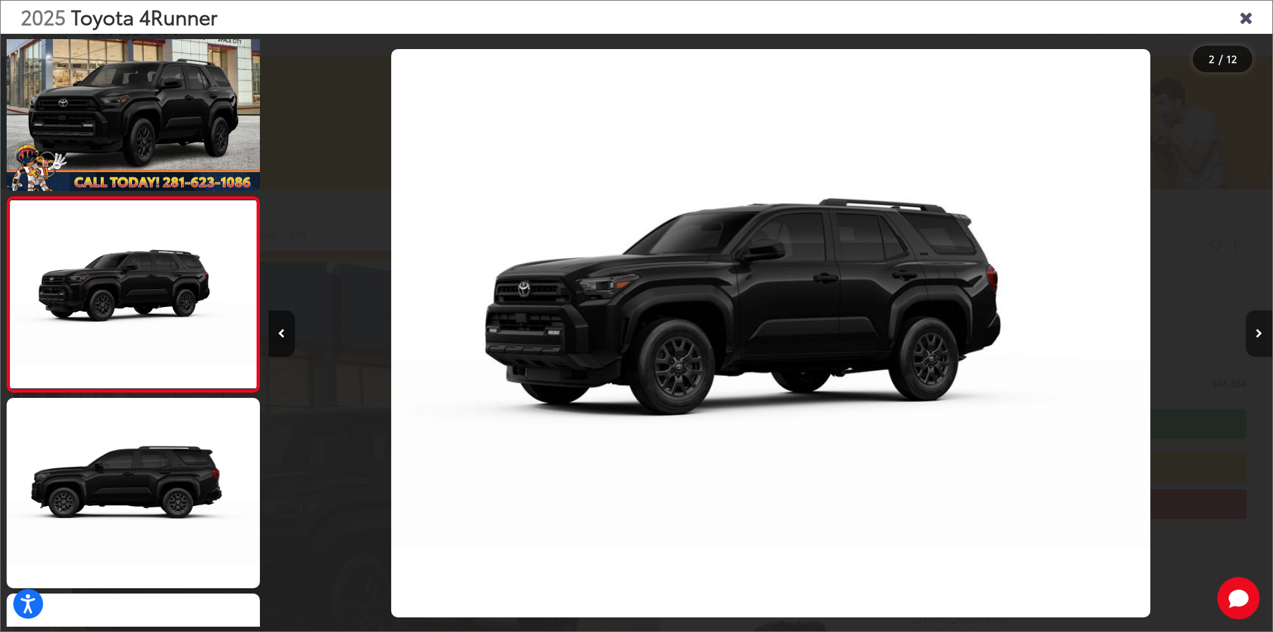
click at [1262, 337] on button "Next image" at bounding box center [1259, 333] width 27 height 46
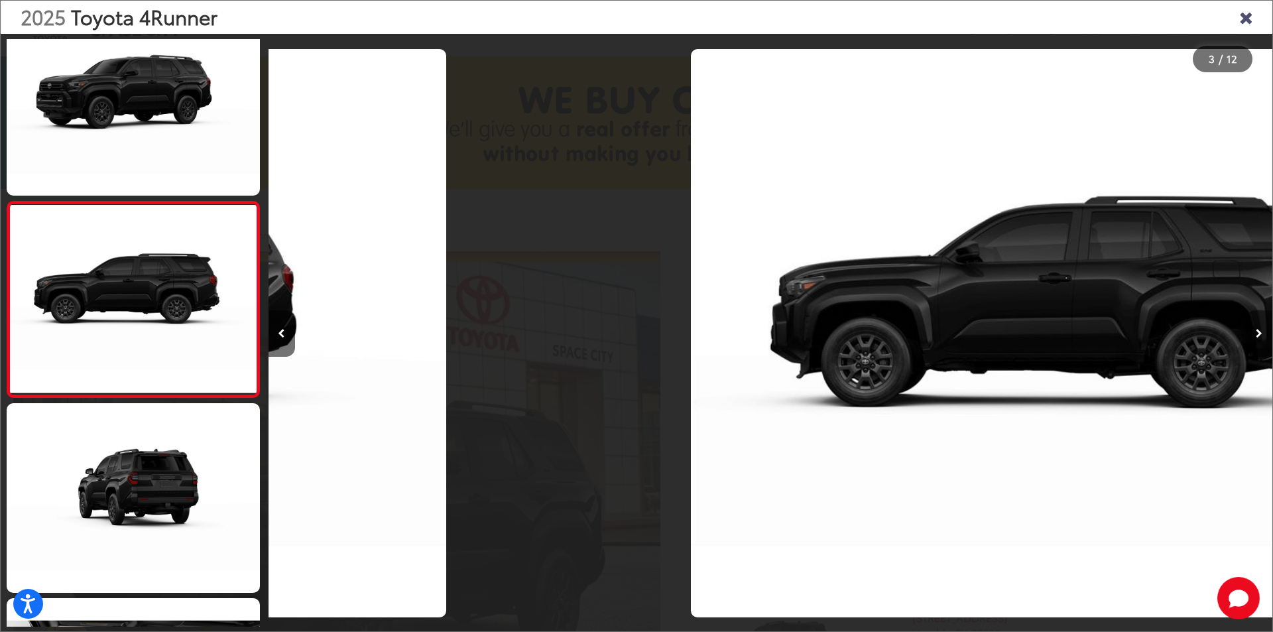
scroll to position [233, 0]
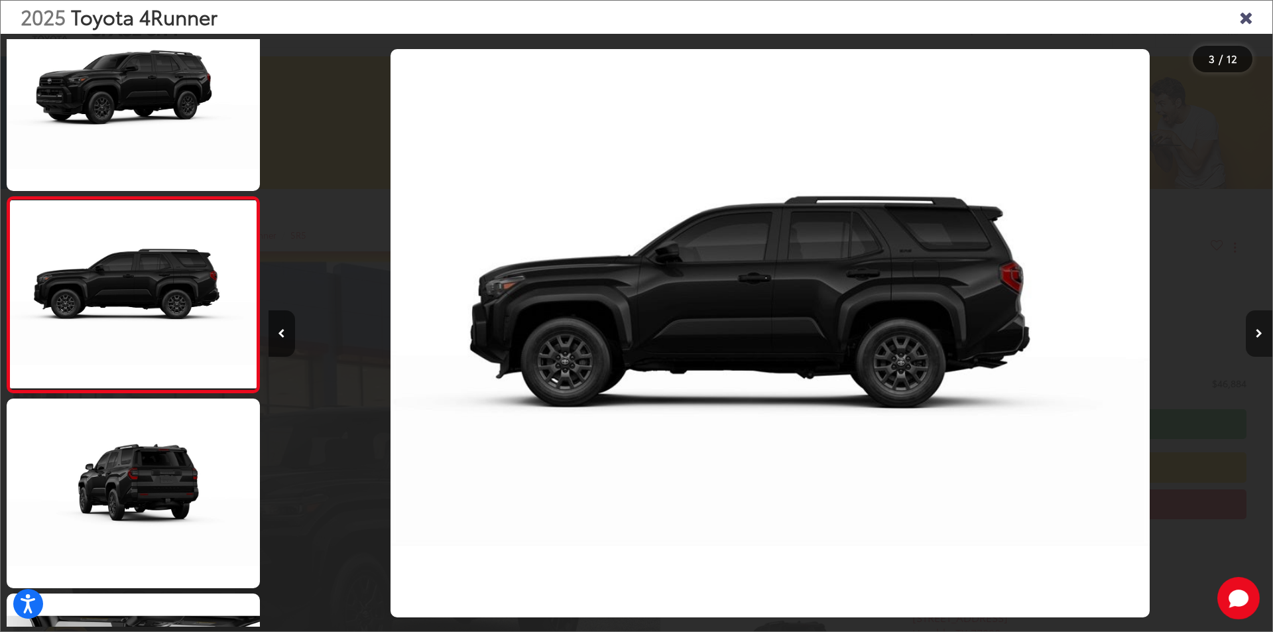
click at [1262, 337] on button "Next image" at bounding box center [1259, 333] width 27 height 46
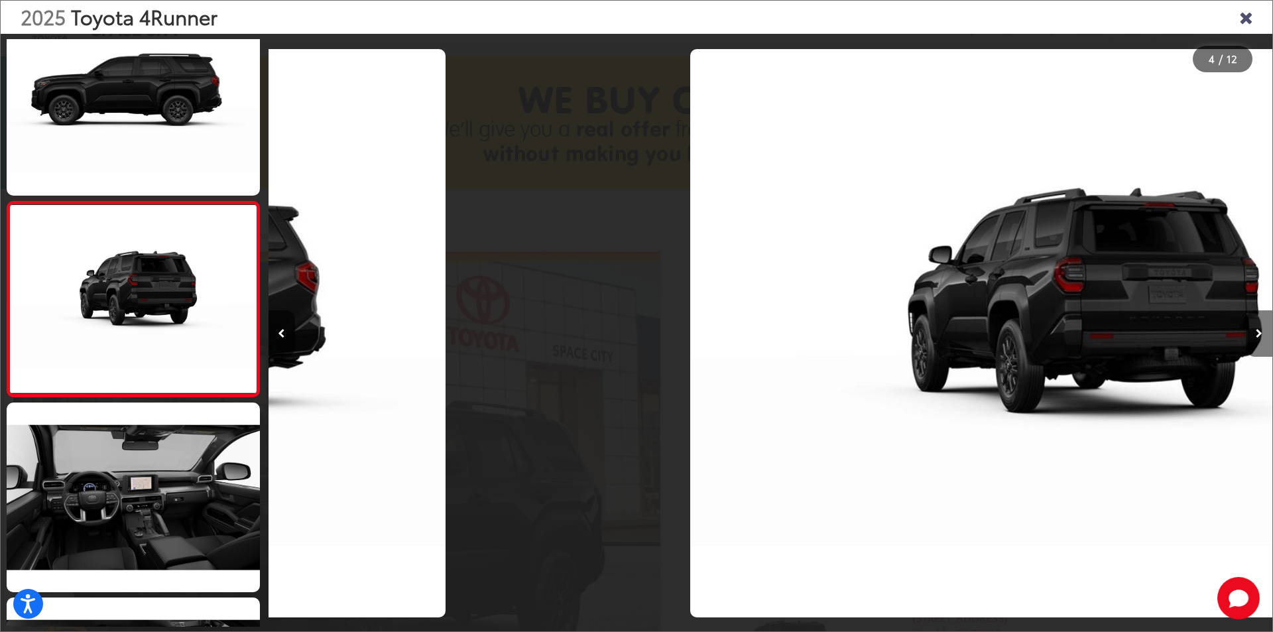
scroll to position [429, 0]
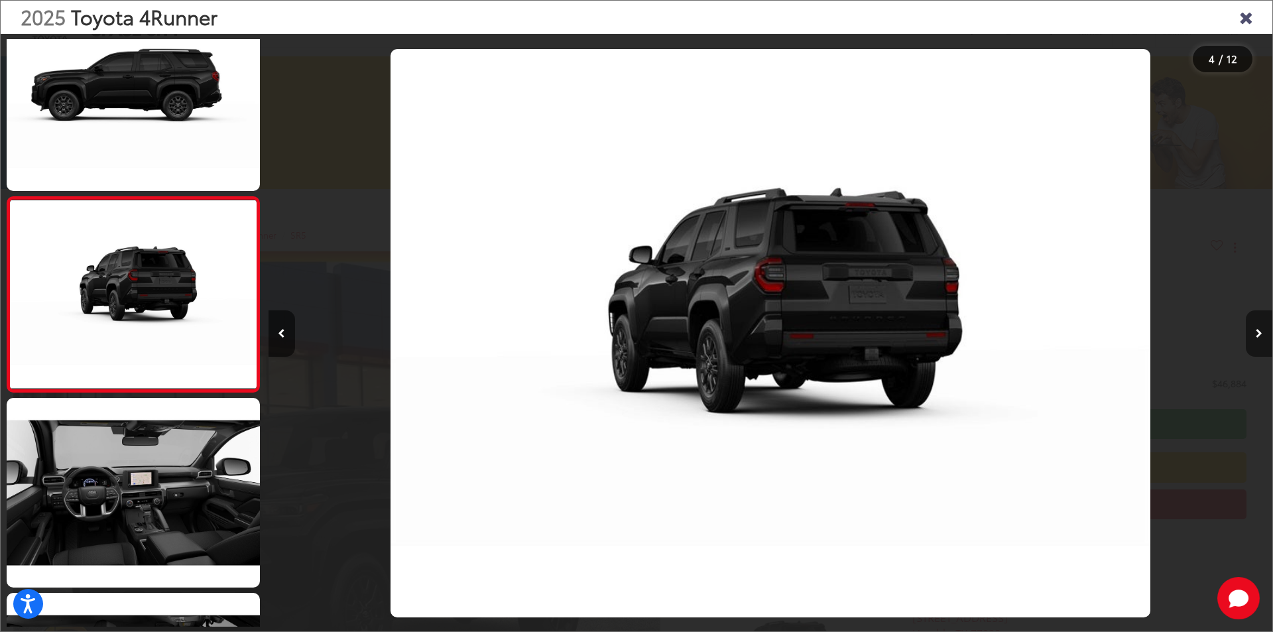
click at [1262, 337] on button "Next image" at bounding box center [1259, 333] width 27 height 46
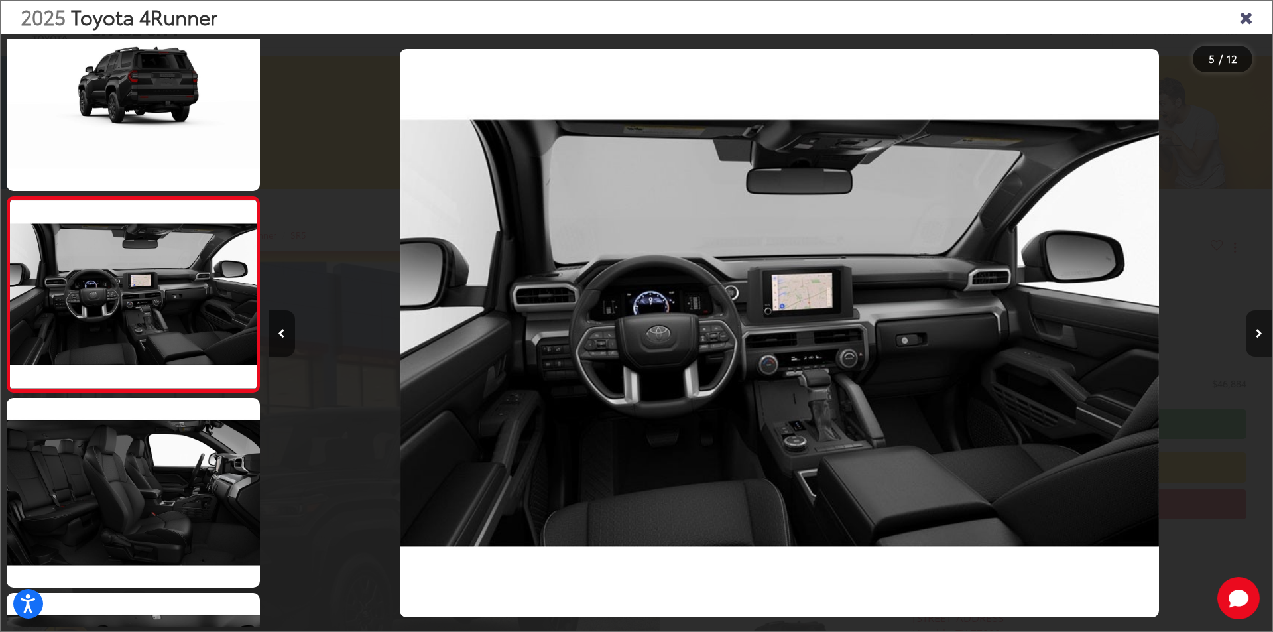
scroll to position [0, 4017]
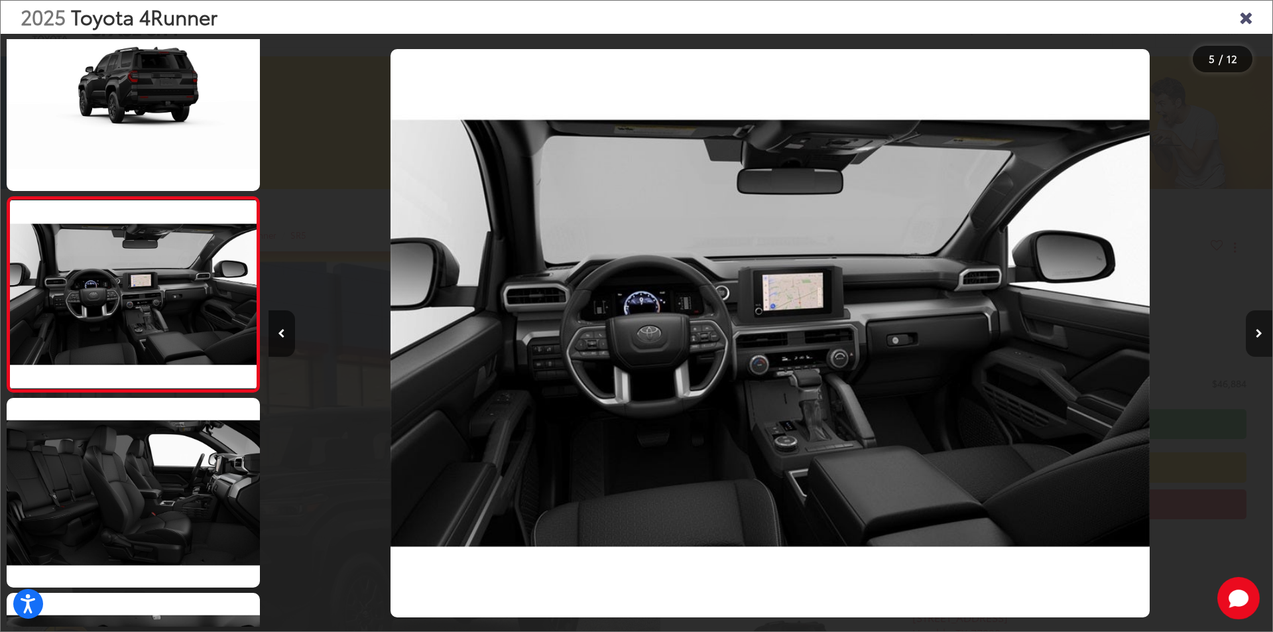
click at [1262, 337] on button "Next image" at bounding box center [1259, 333] width 27 height 46
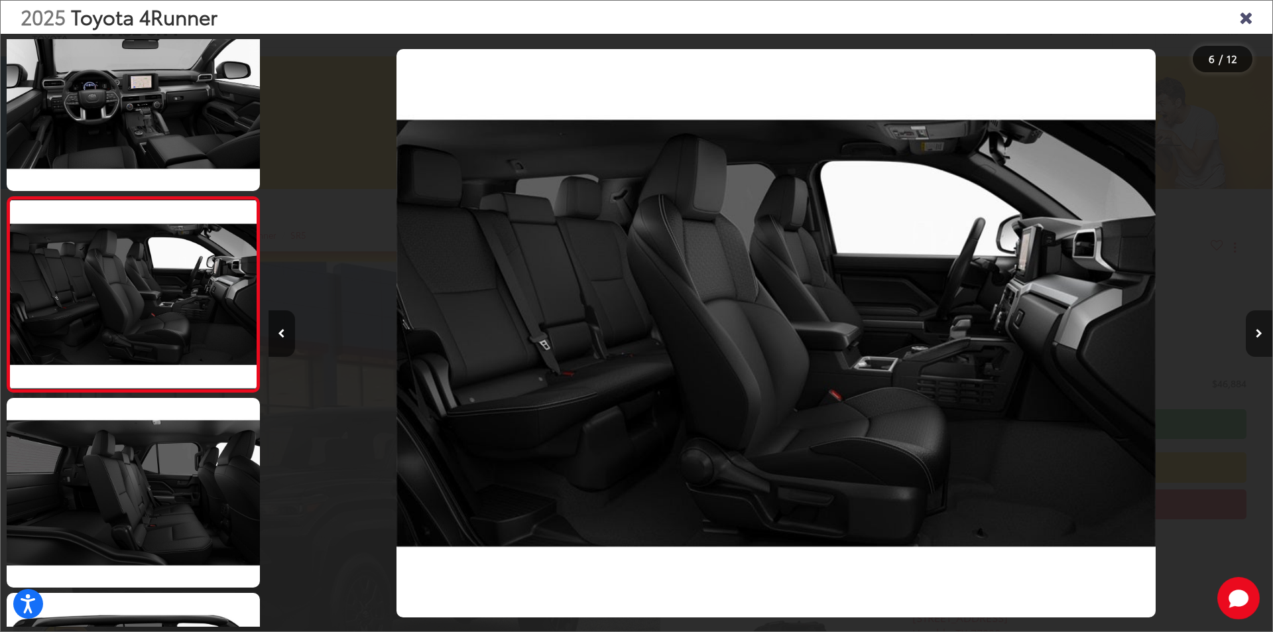
scroll to position [0, 5021]
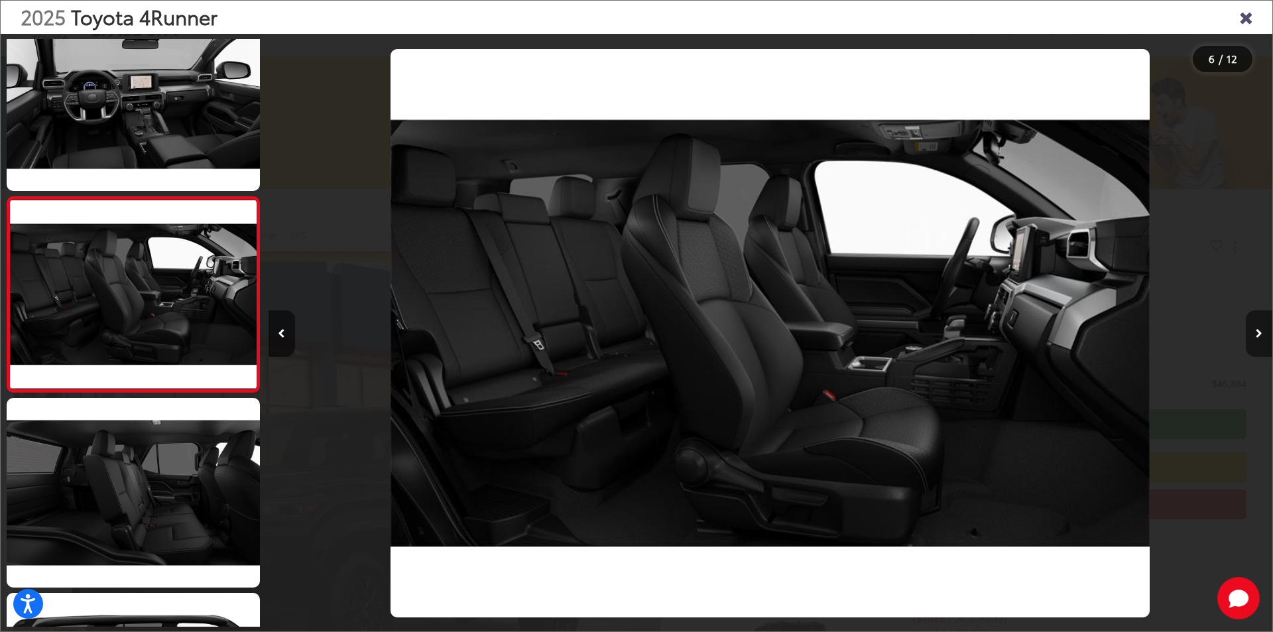
click at [1262, 337] on button "Next image" at bounding box center [1259, 333] width 27 height 46
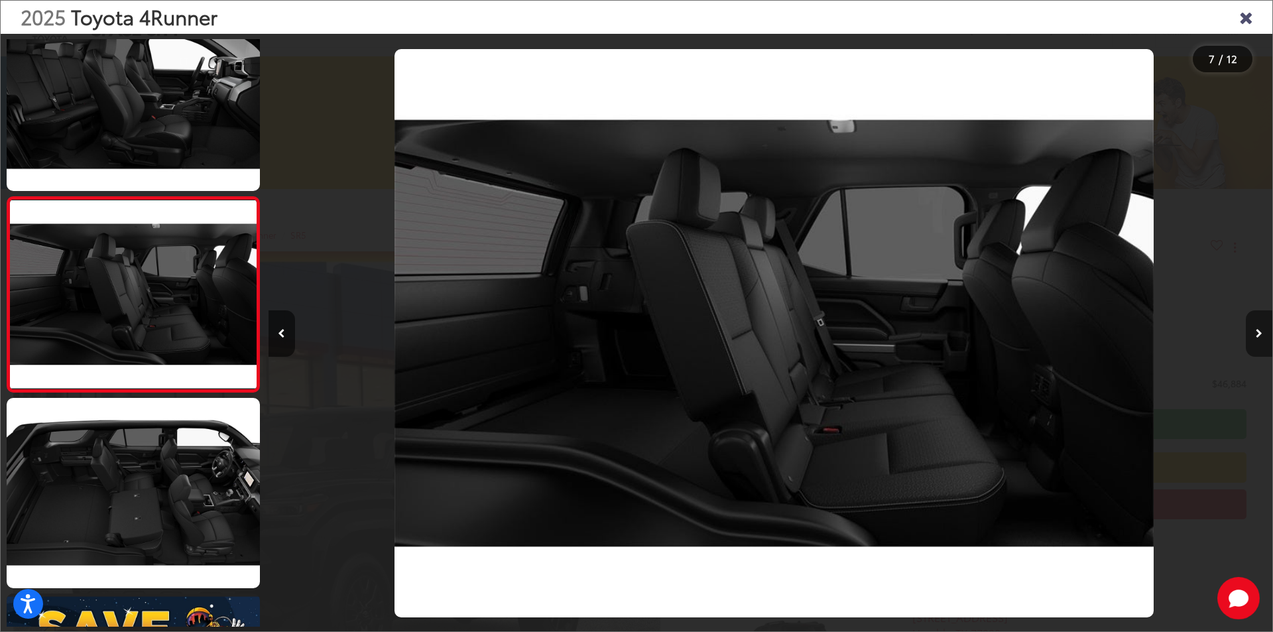
scroll to position [0, 6025]
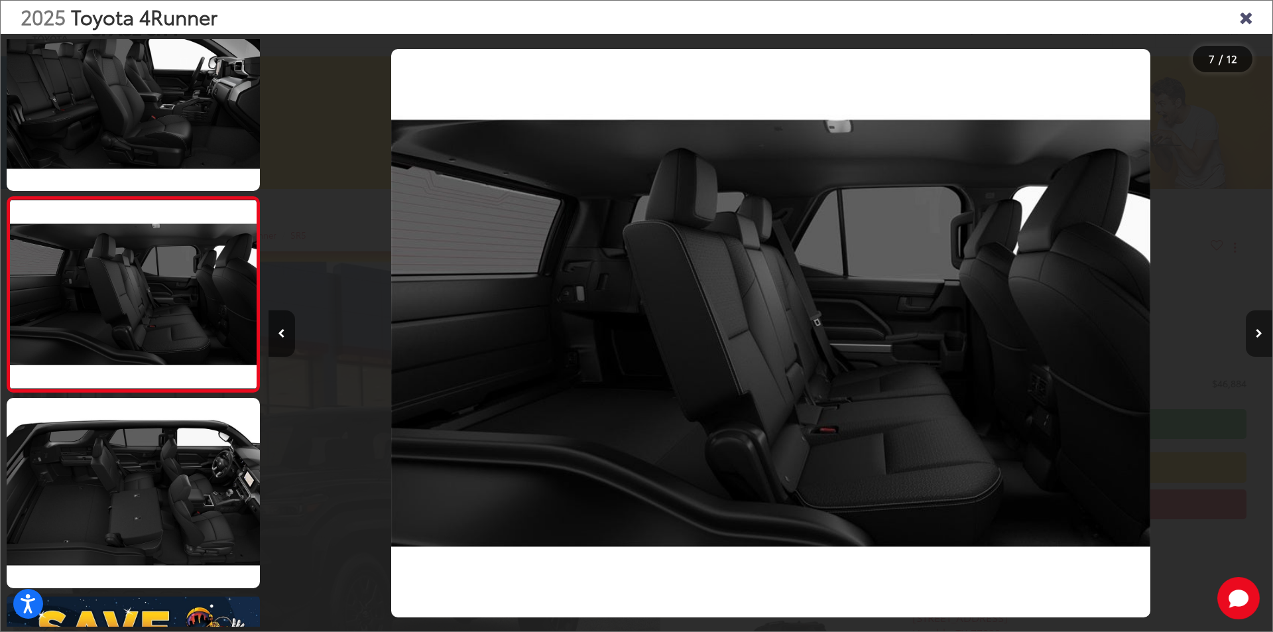
click at [1262, 337] on button "Next image" at bounding box center [1259, 333] width 27 height 46
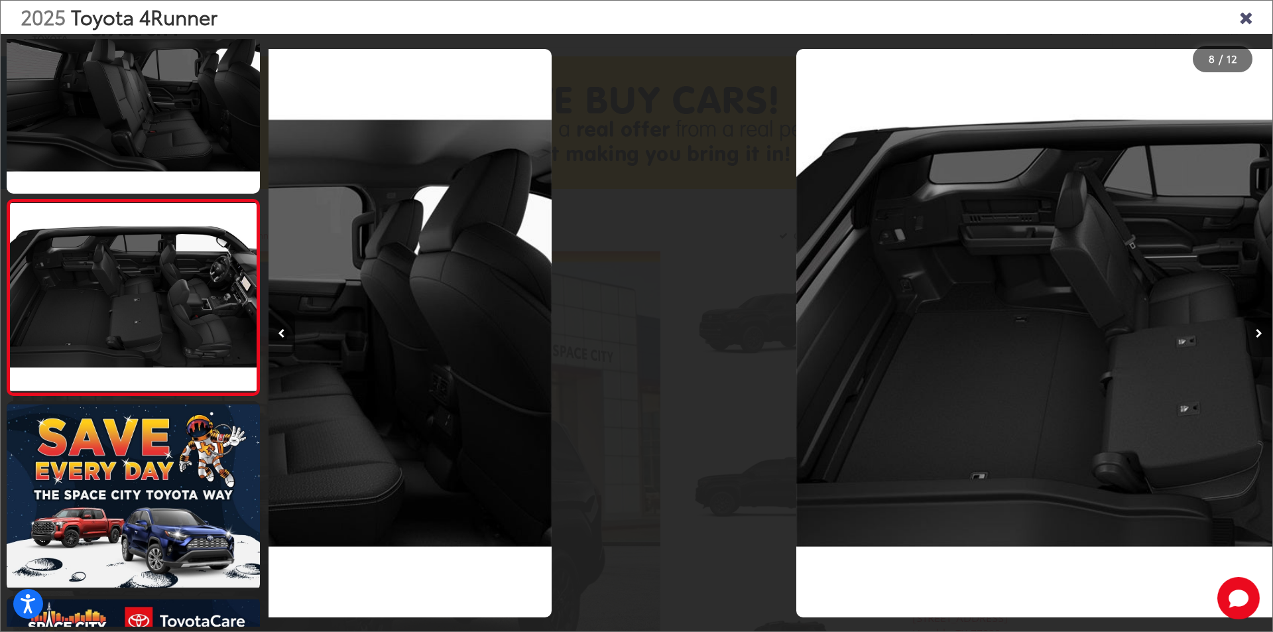
scroll to position [0, 0]
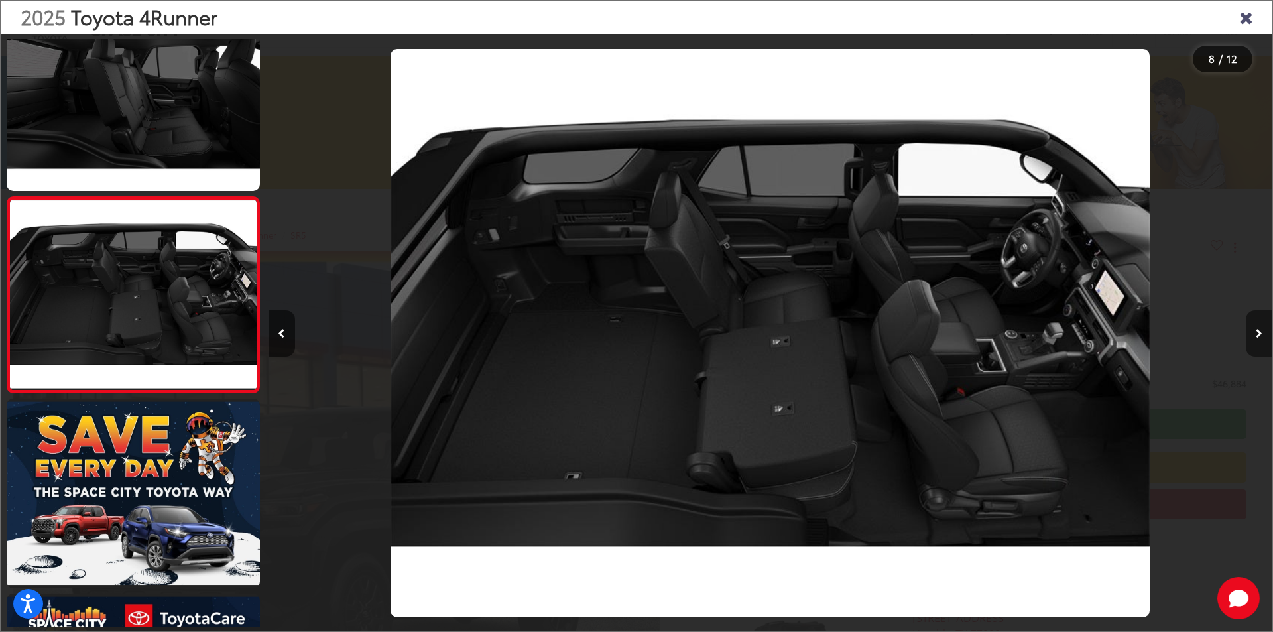
click at [1262, 337] on button "Next image" at bounding box center [1259, 333] width 27 height 46
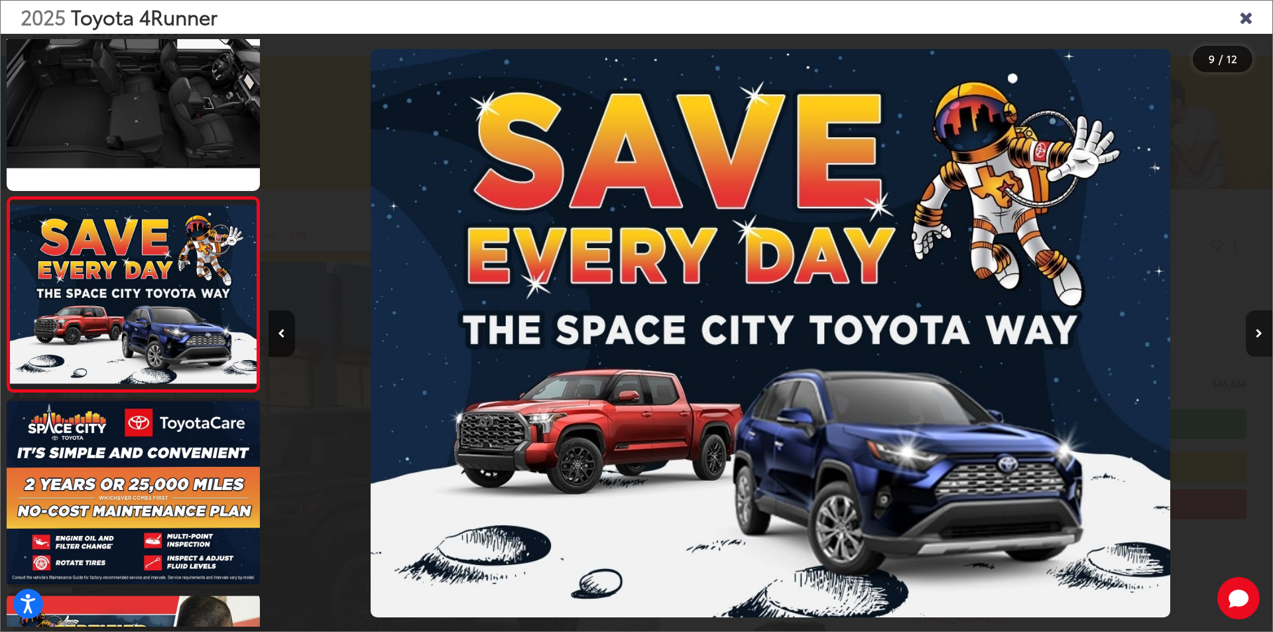
click at [1262, 337] on button "Next image" at bounding box center [1259, 333] width 27 height 46
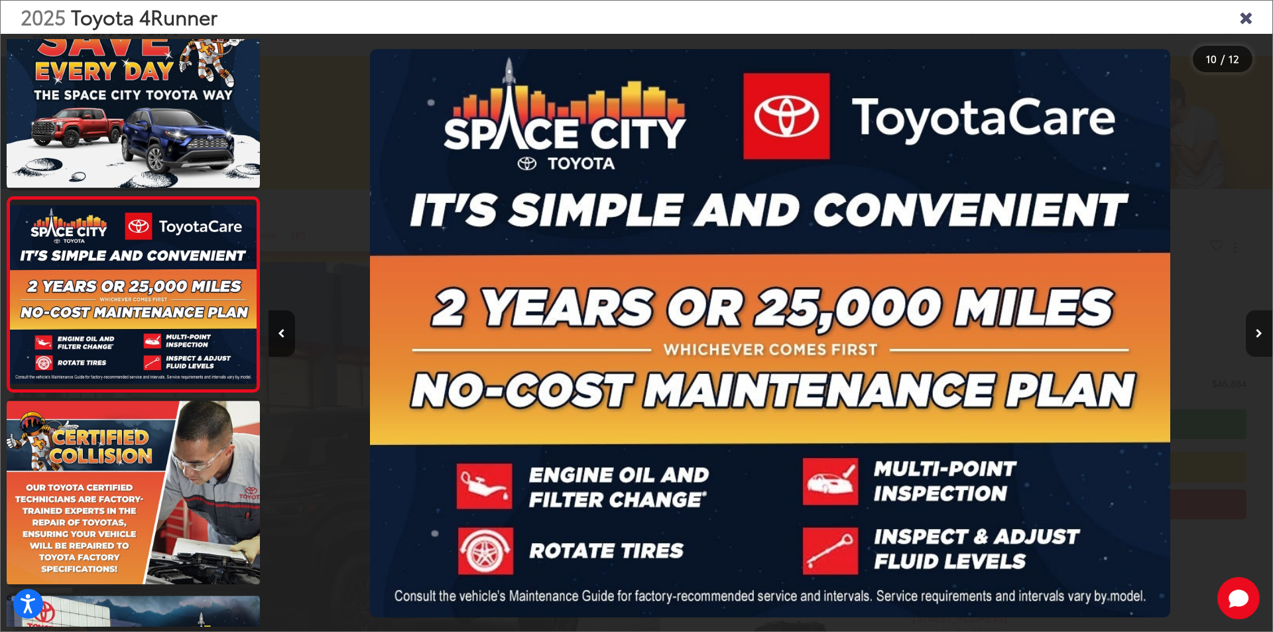
click at [1262, 337] on button "Next image" at bounding box center [1259, 333] width 27 height 46
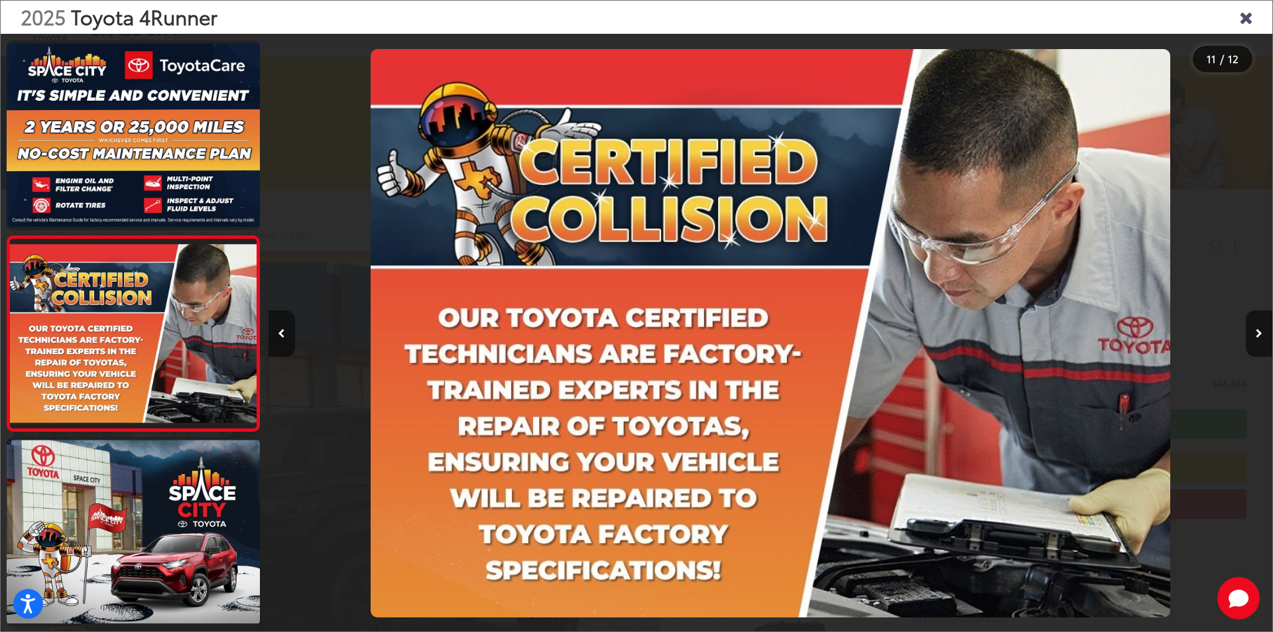
click at [280, 320] on button "Previous image" at bounding box center [282, 333] width 27 height 46
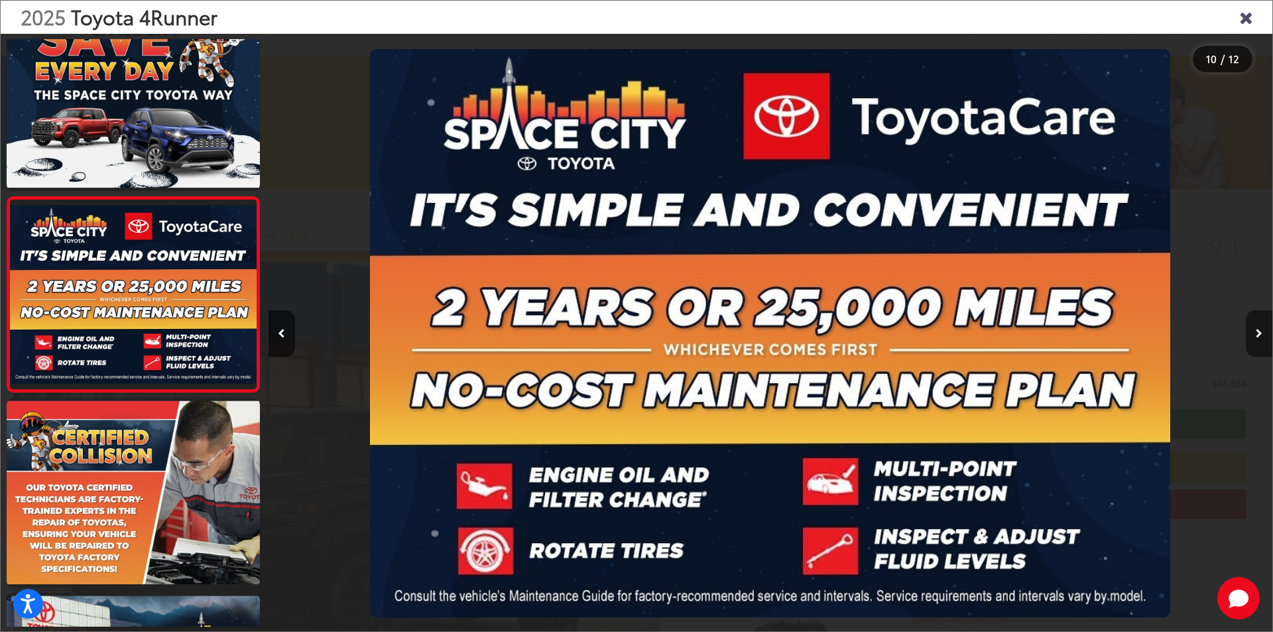
click at [1257, 344] on button "Next image" at bounding box center [1259, 333] width 27 height 46
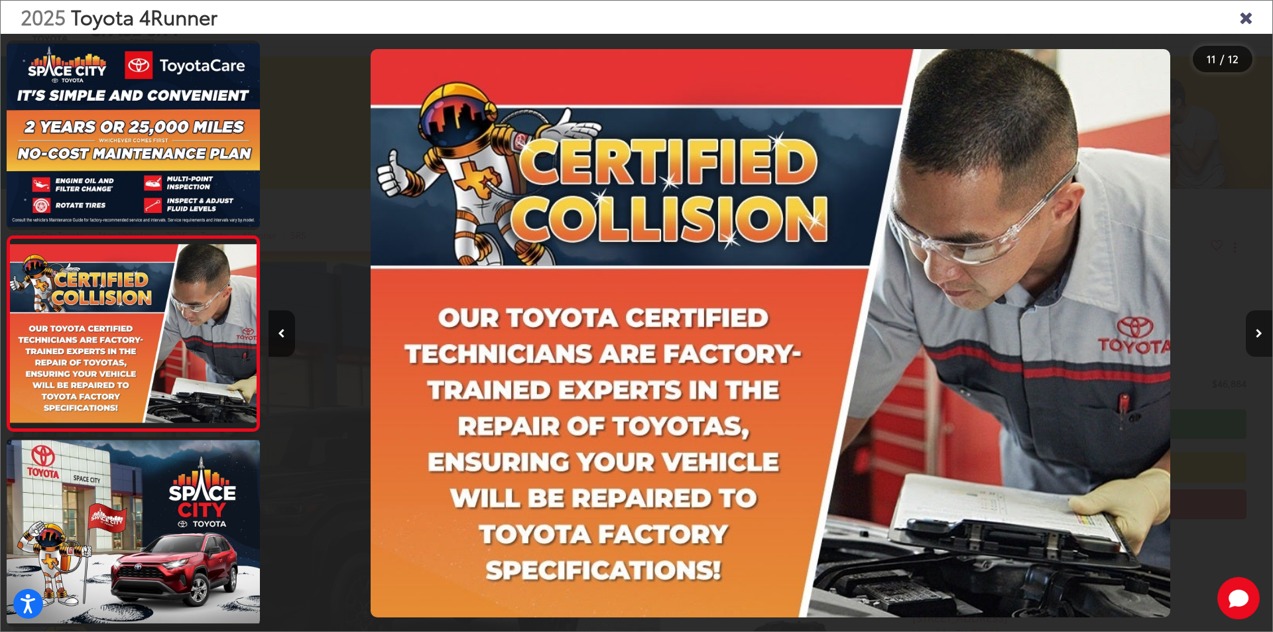
click at [1257, 343] on button "Next image" at bounding box center [1259, 333] width 27 height 46
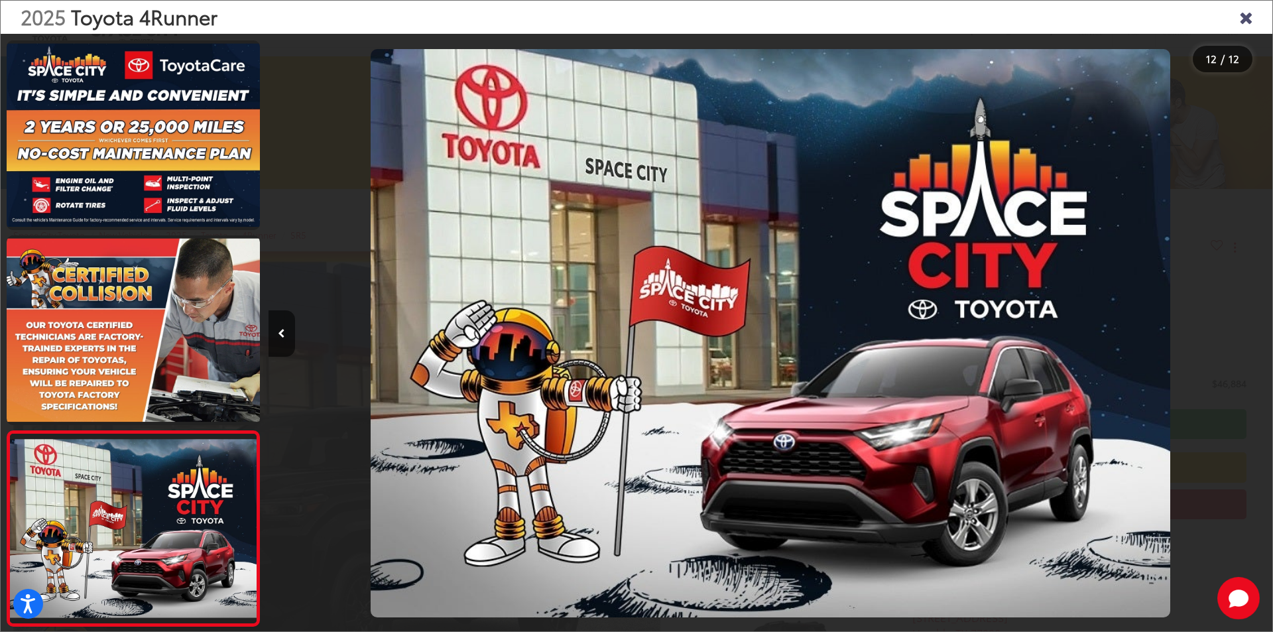
click at [1241, 17] on icon "Close gallery" at bounding box center [1245, 16] width 13 height 17
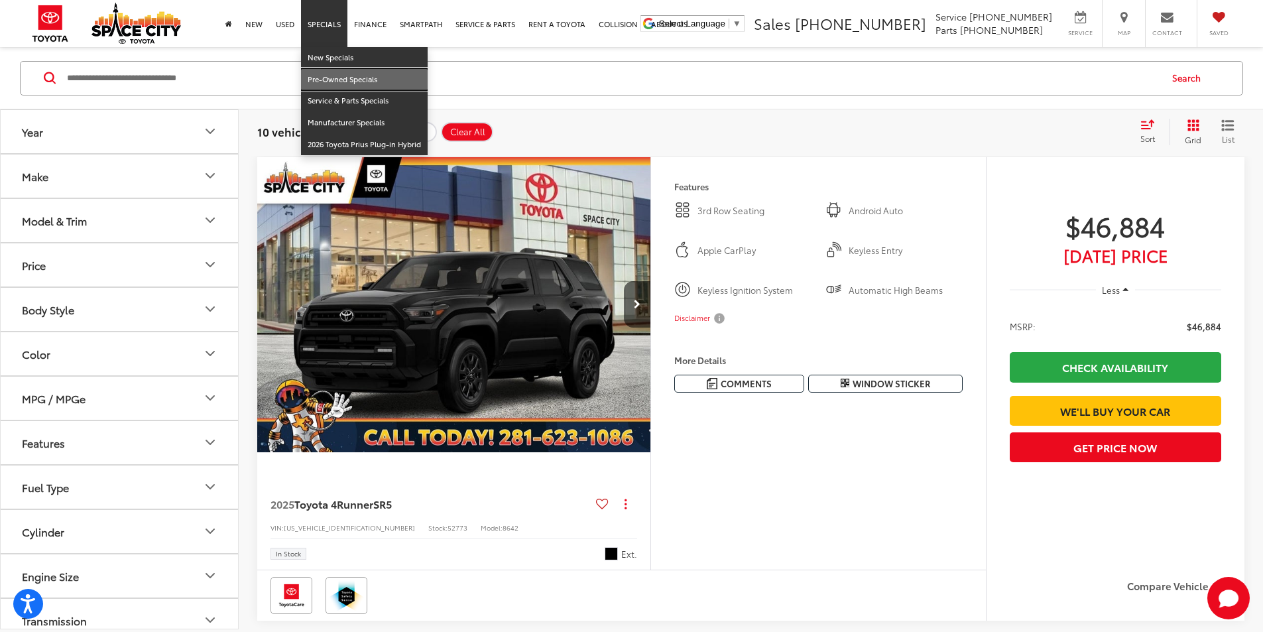
click at [332, 74] on link "Pre-Owned Specials" at bounding box center [364, 80] width 127 height 22
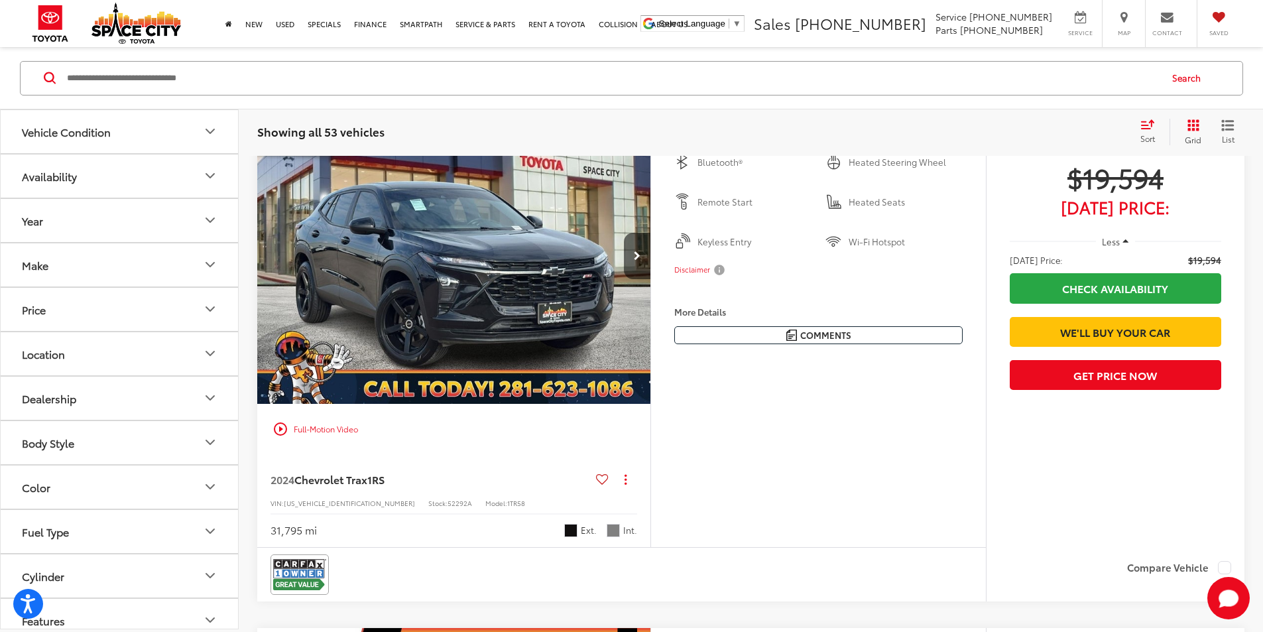
scroll to position [199, 0]
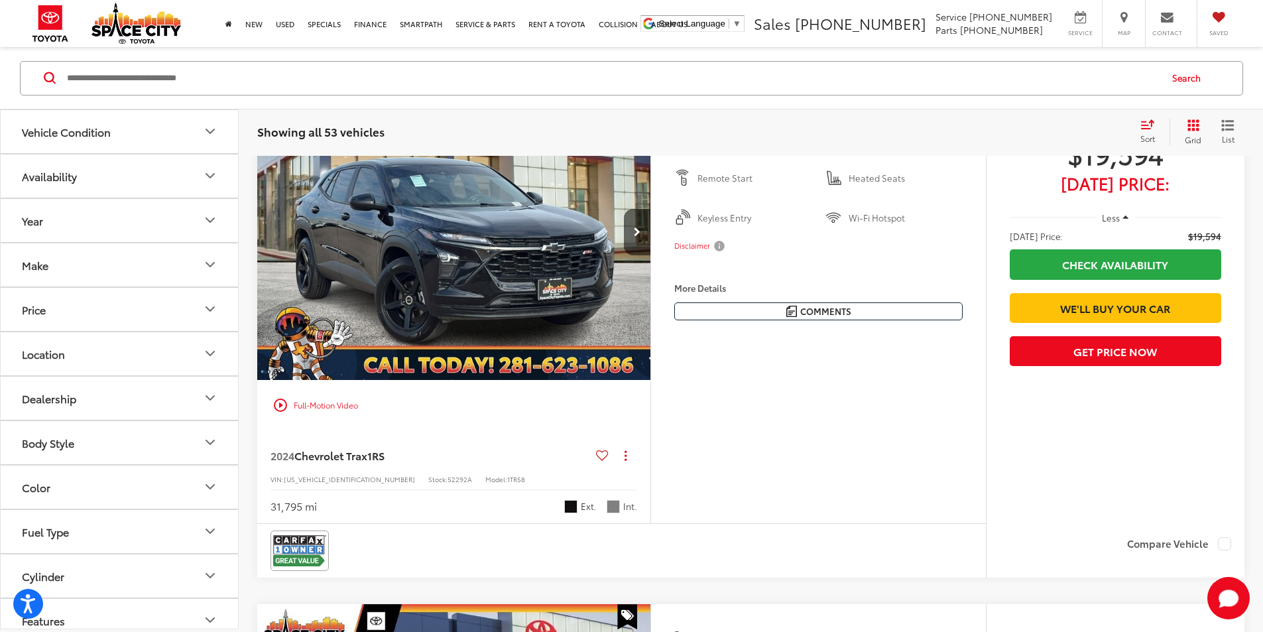
click at [0, 0] on button "More..." at bounding box center [0, 0] width 0 height 0
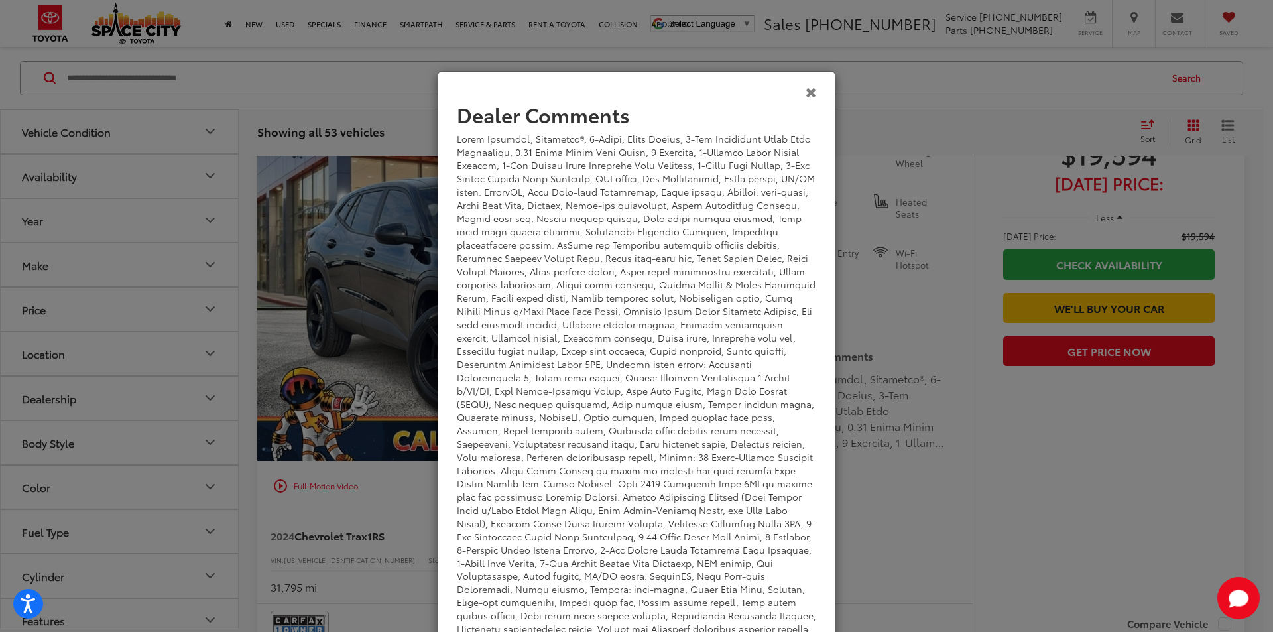
click at [806, 95] on icon "Close" at bounding box center [811, 92] width 11 height 14
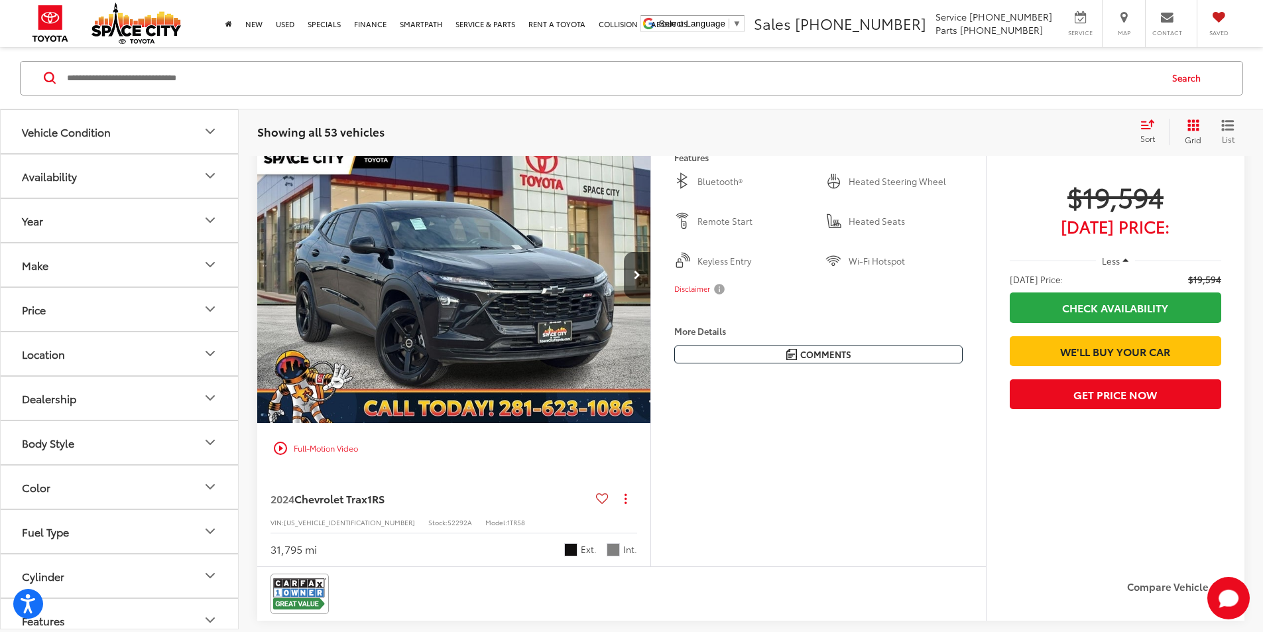
scroll to position [133, 0]
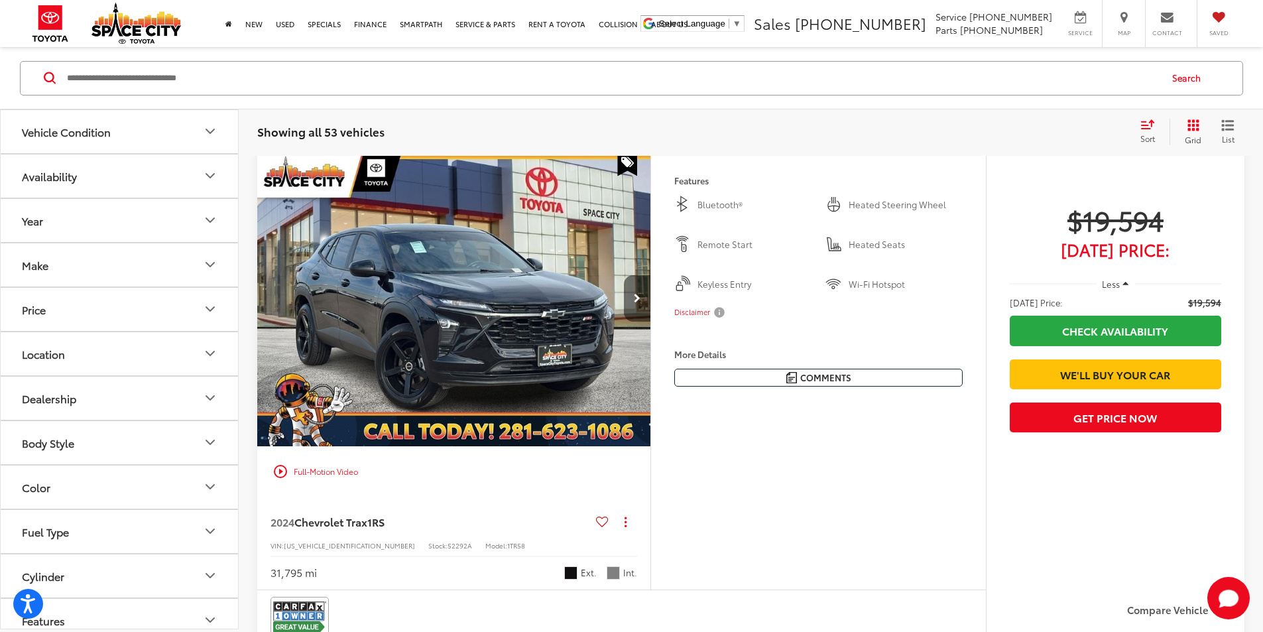
click at [650, 322] on button "Next image" at bounding box center [637, 298] width 27 height 46
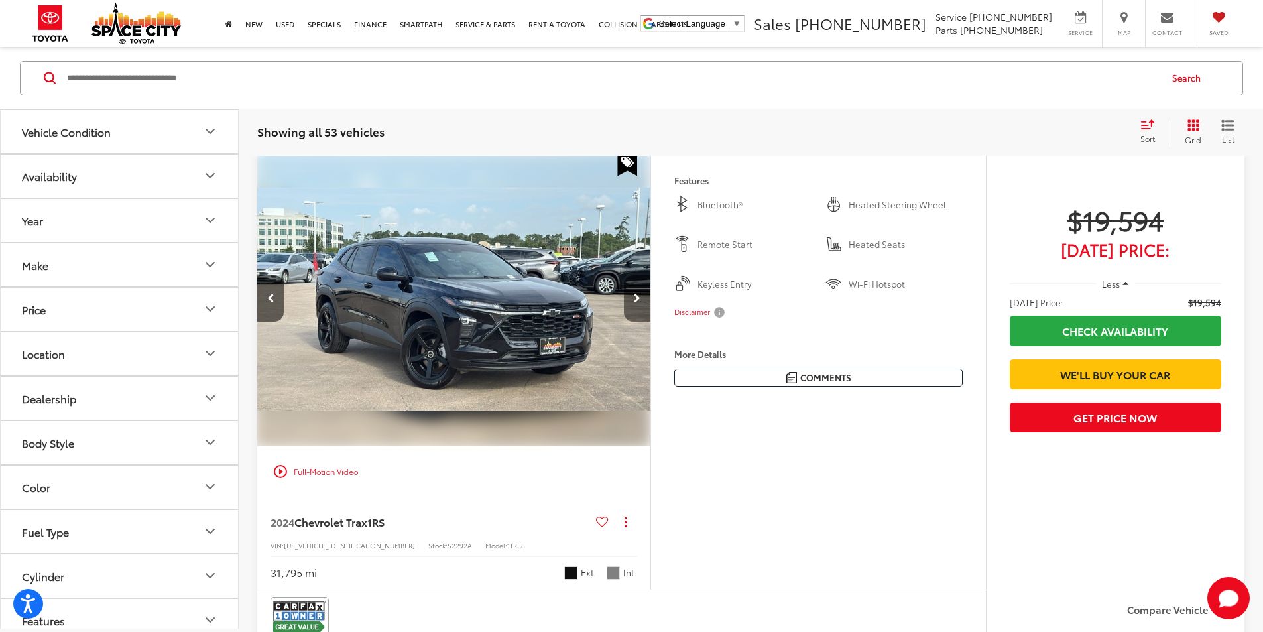
scroll to position [0, 503]
click at [641, 303] on icon "Next image" at bounding box center [637, 298] width 7 height 9
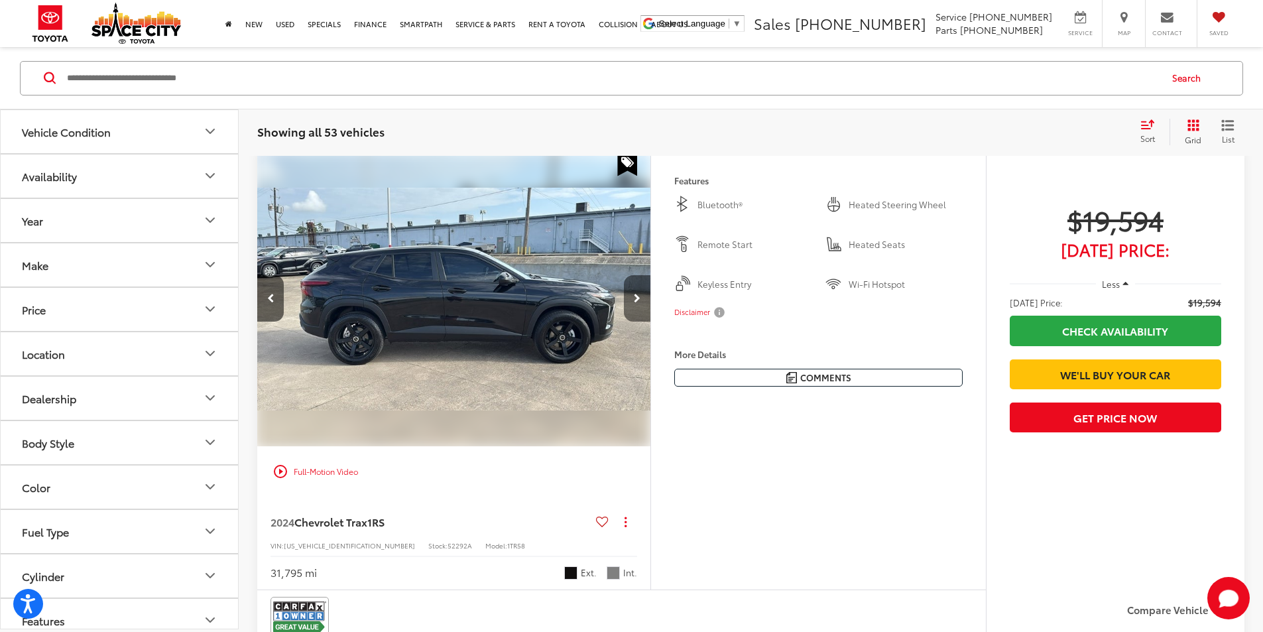
scroll to position [0, 1006]
click at [641, 303] on icon "Next image" at bounding box center [637, 298] width 7 height 9
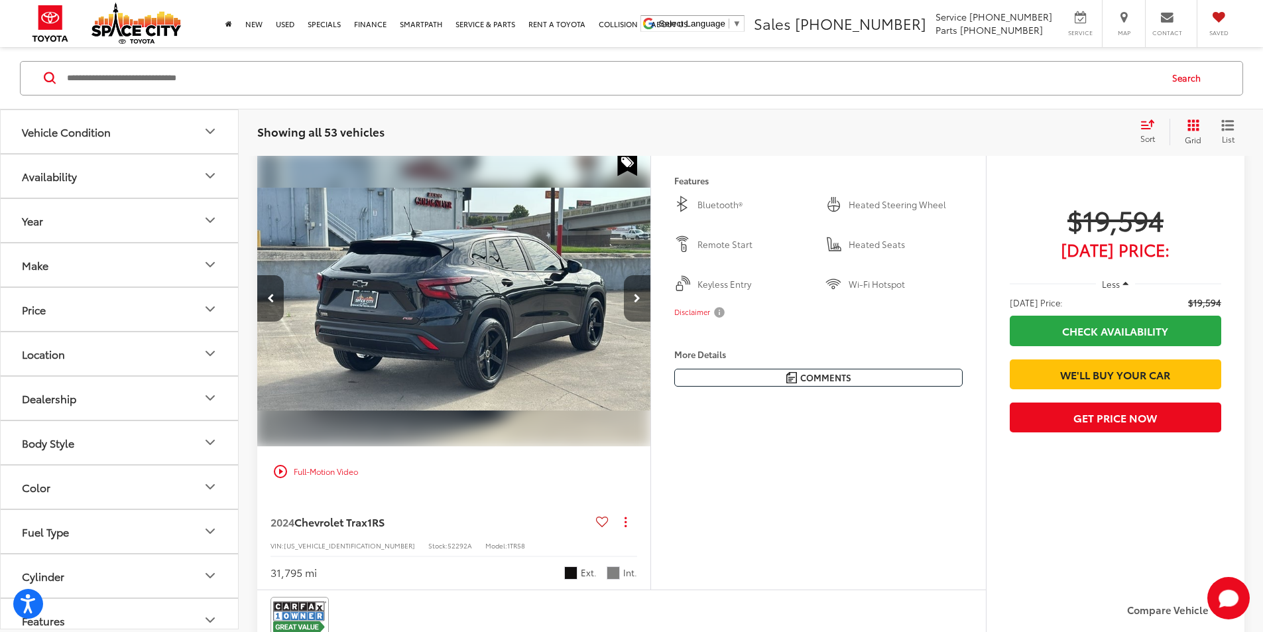
scroll to position [0, 1508]
click at [641, 303] on icon "Next image" at bounding box center [637, 298] width 7 height 9
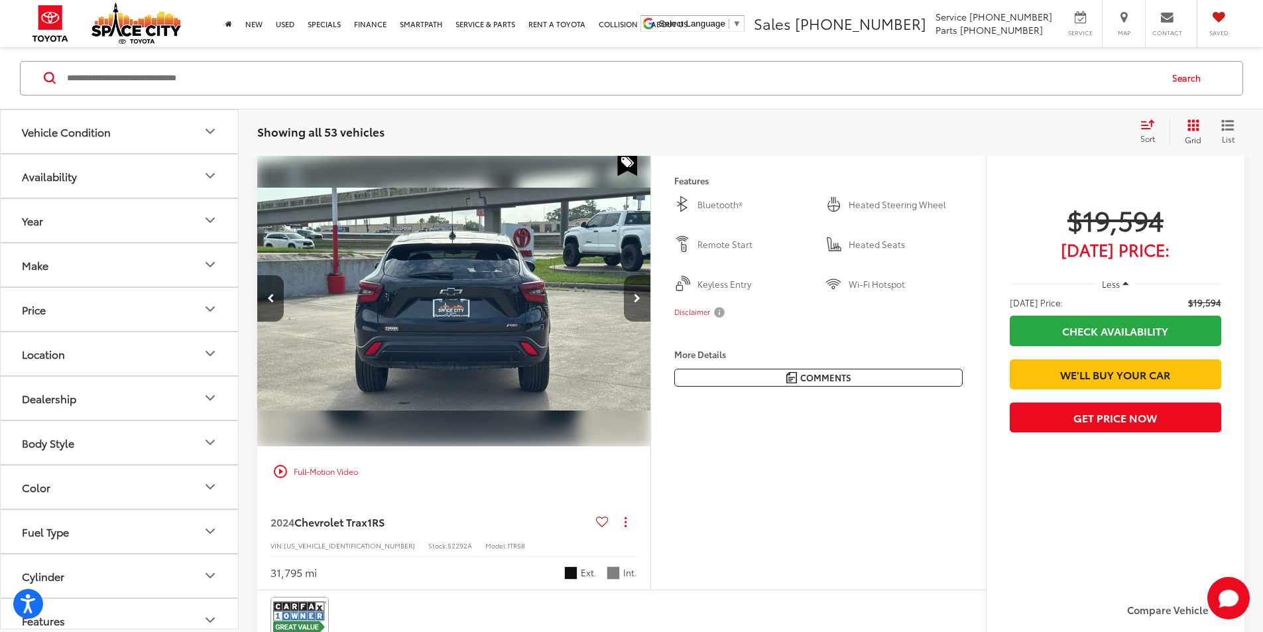
click at [641, 303] on icon "Next image" at bounding box center [637, 298] width 7 height 9
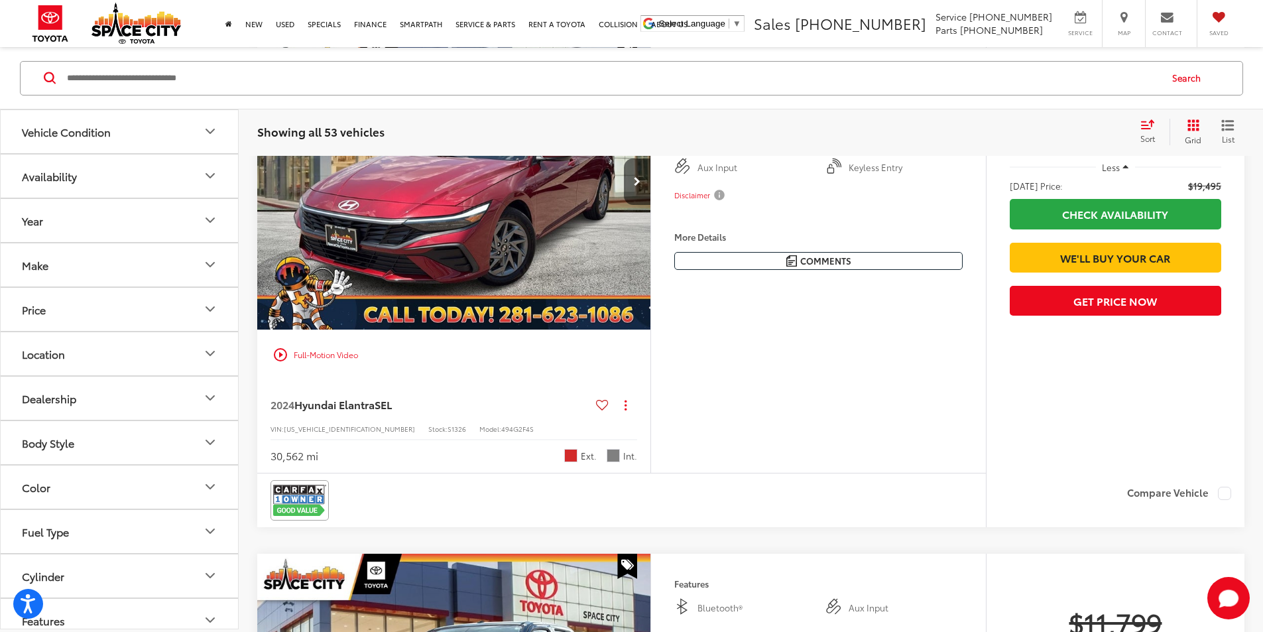
scroll to position [4973, 0]
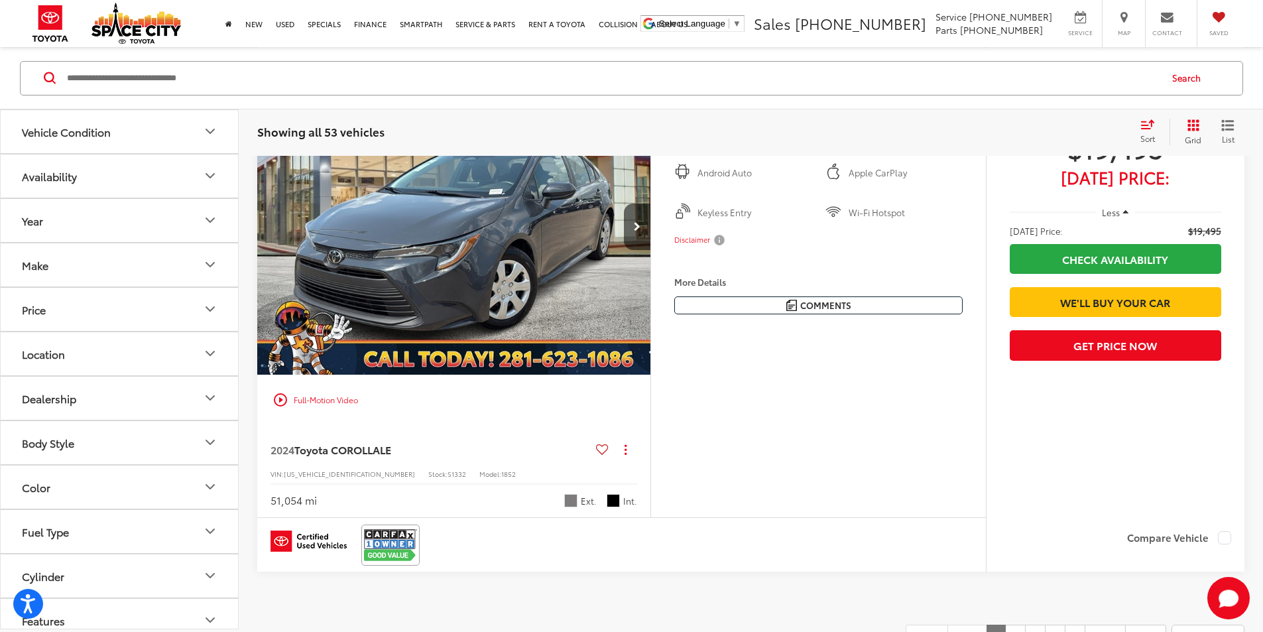
scroll to position [5570, 0]
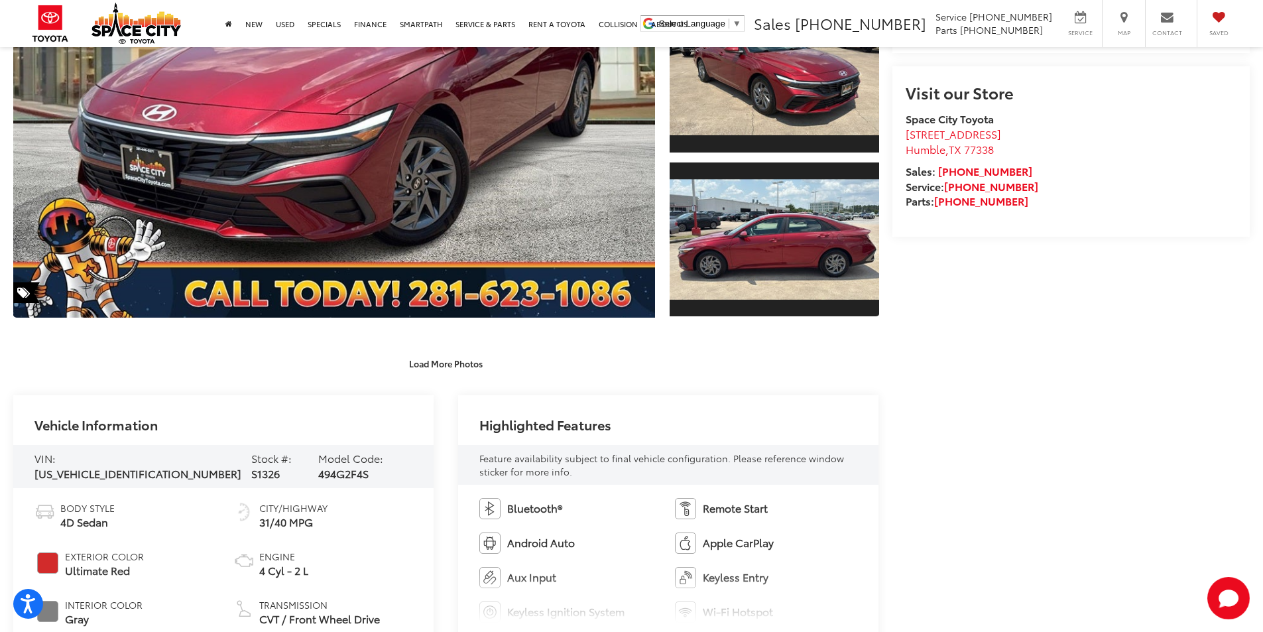
scroll to position [155, 0]
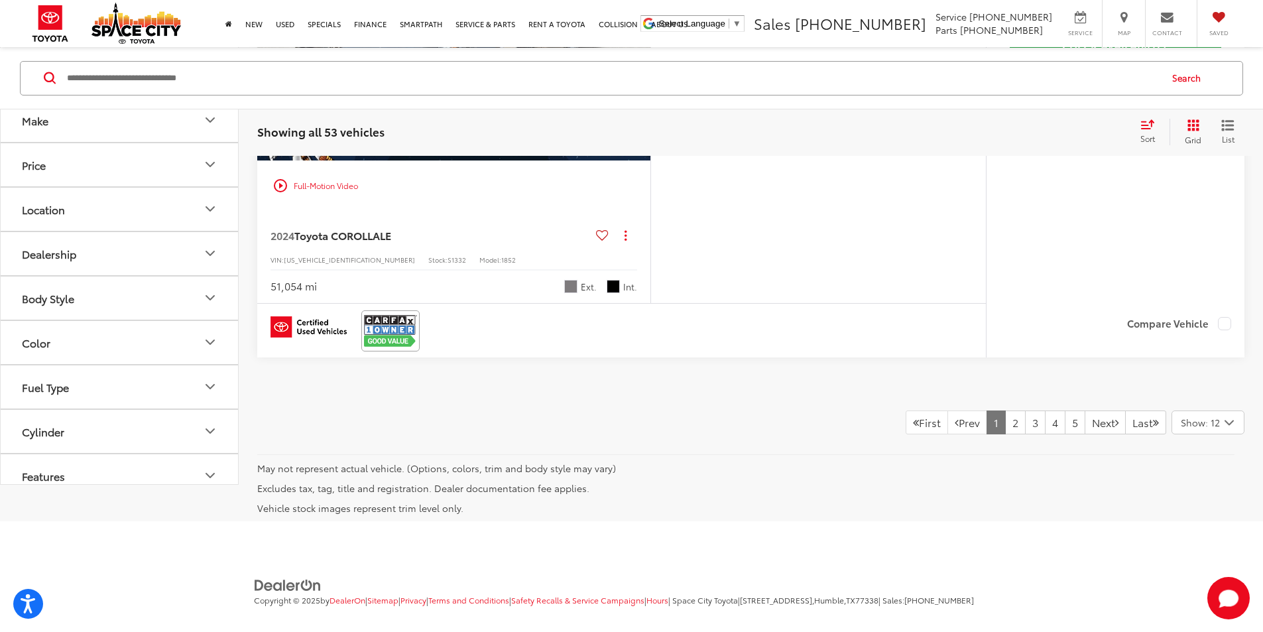
scroll to position [7128, 0]
click at [1085, 410] on link "Next" at bounding box center [1105, 422] width 41 height 24
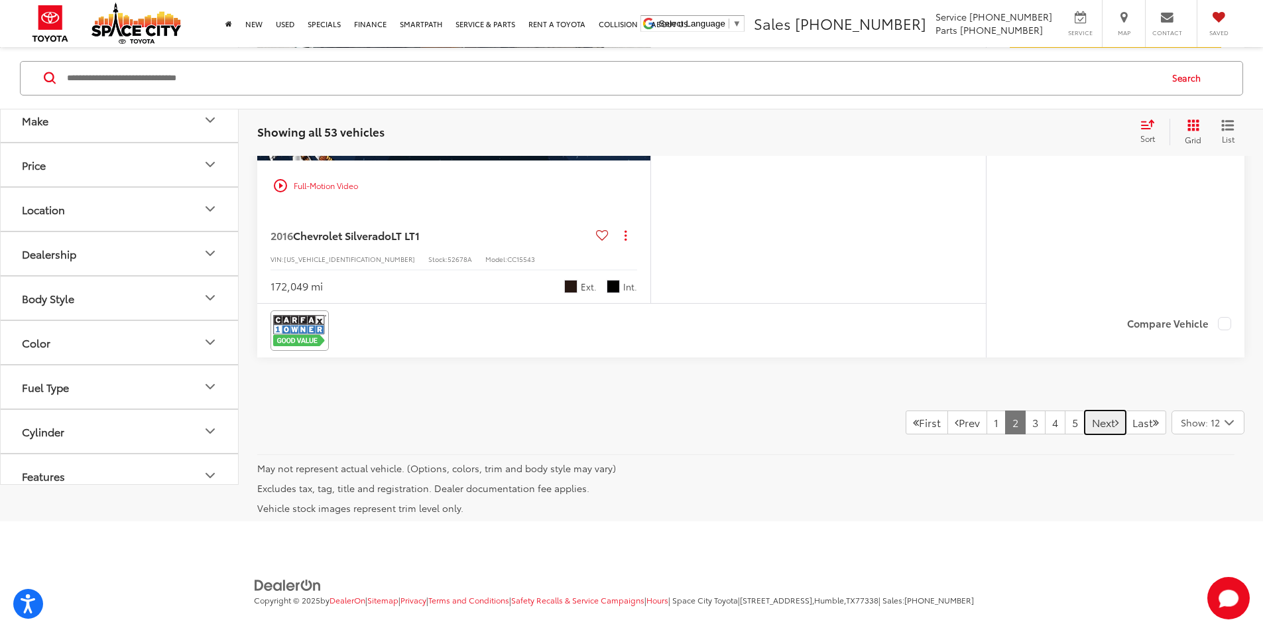
scroll to position [6691, 0]
click at [641, 17] on icon "Next image" at bounding box center [637, 12] width 7 height 9
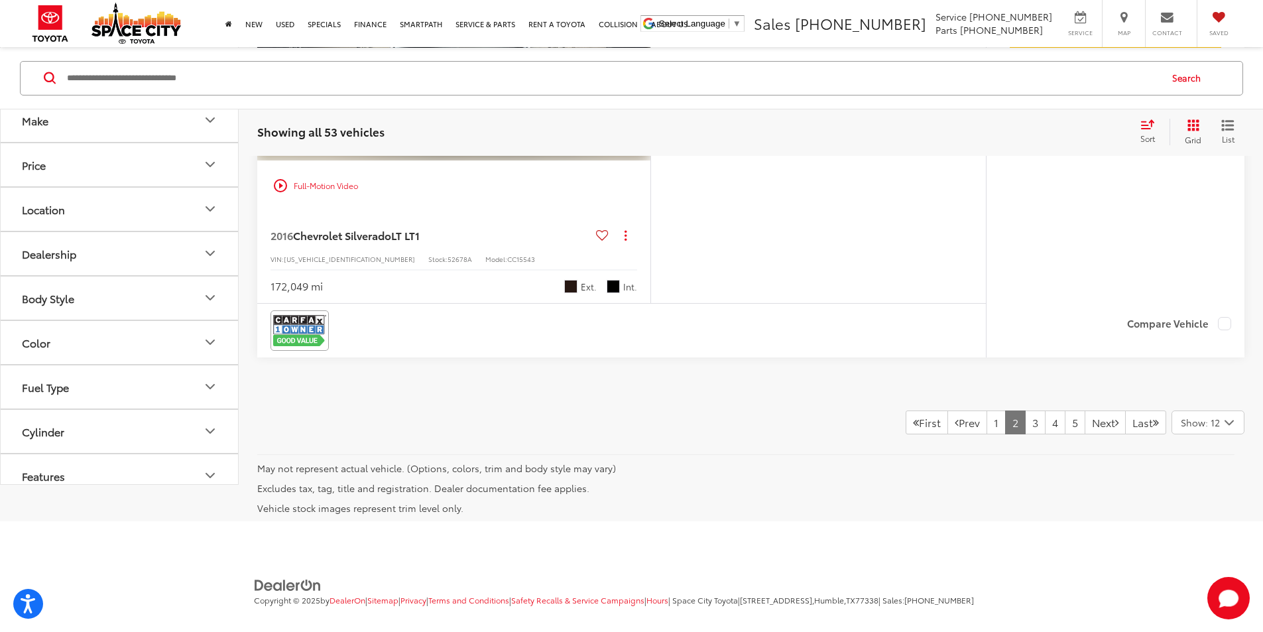
scroll to position [0, 503]
click at [641, 17] on icon "Next image" at bounding box center [637, 12] width 7 height 9
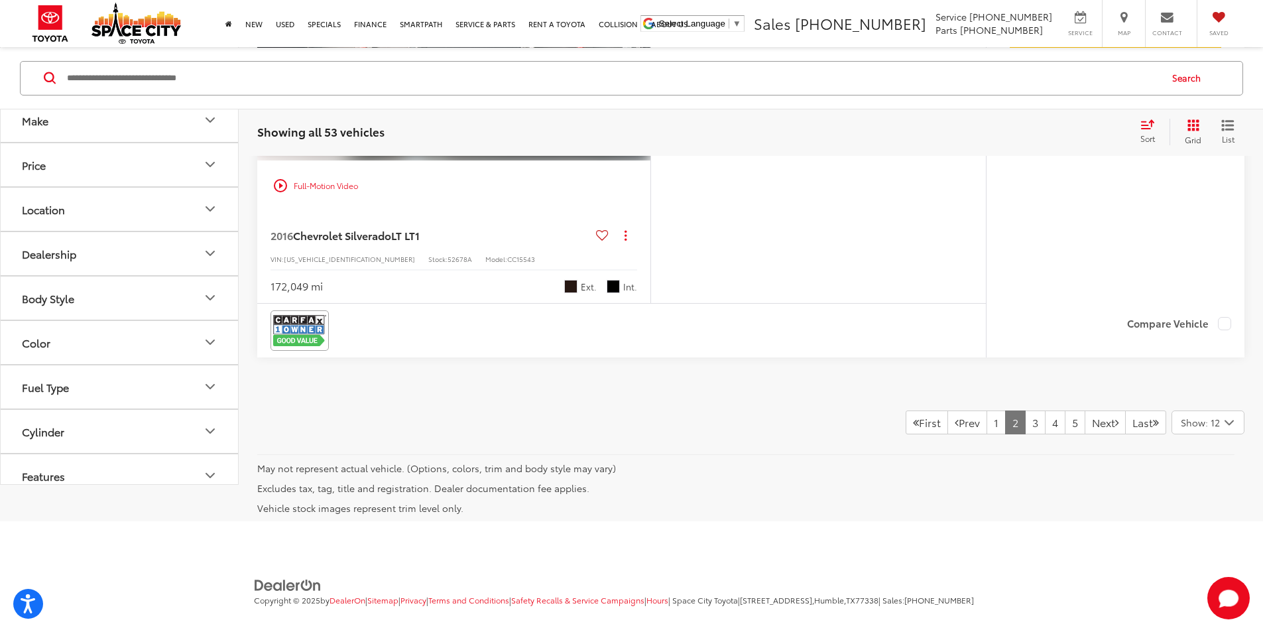
click at [641, 17] on icon "Next image" at bounding box center [637, 12] width 7 height 9
